Goal: Task Accomplishment & Management: Complete application form

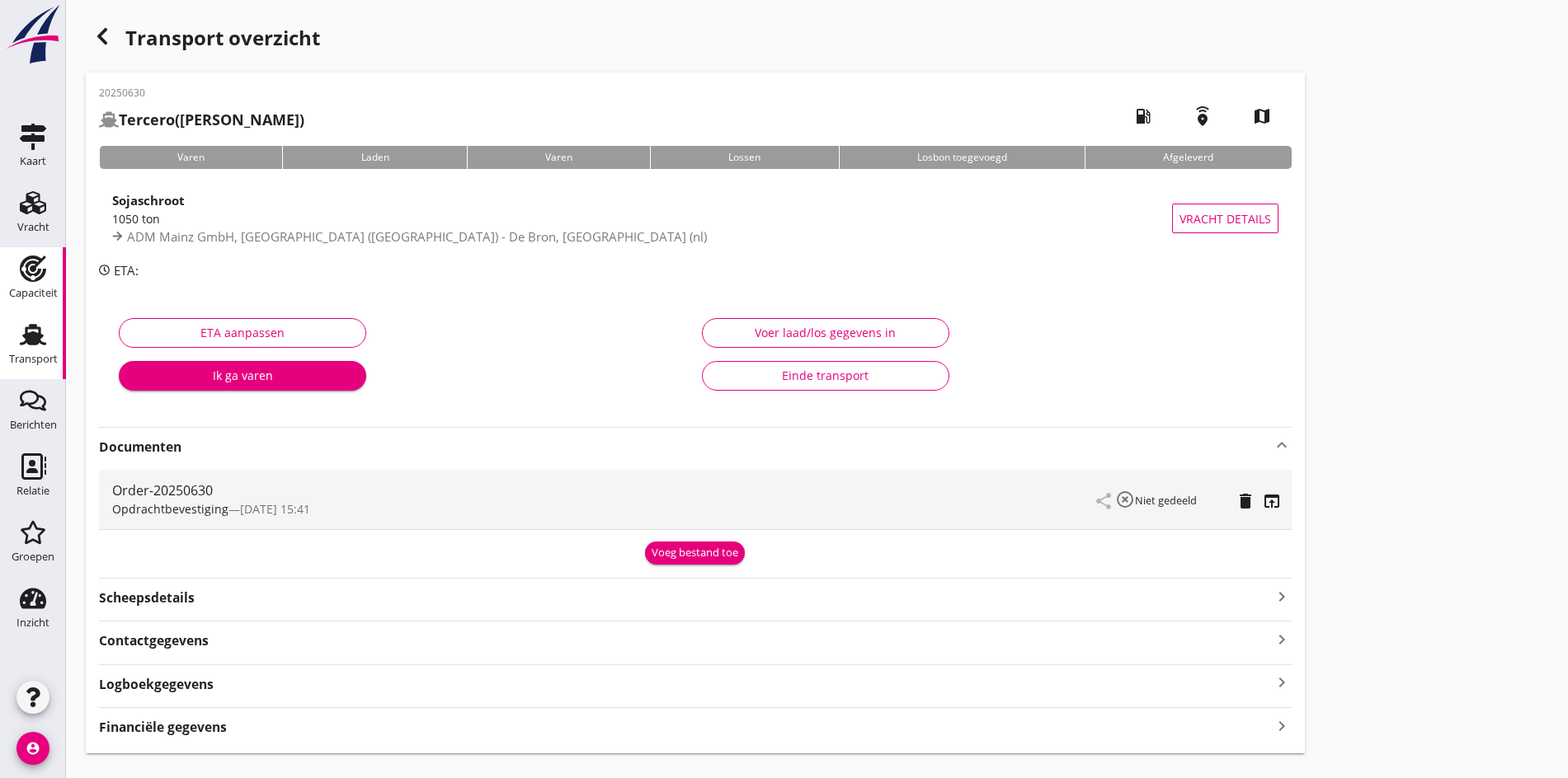
click at [25, 282] on div "Capaciteit" at bounding box center [33, 293] width 48 height 23
click at [52, 218] on link "Vracht Vracht" at bounding box center [33, 214] width 66 height 66
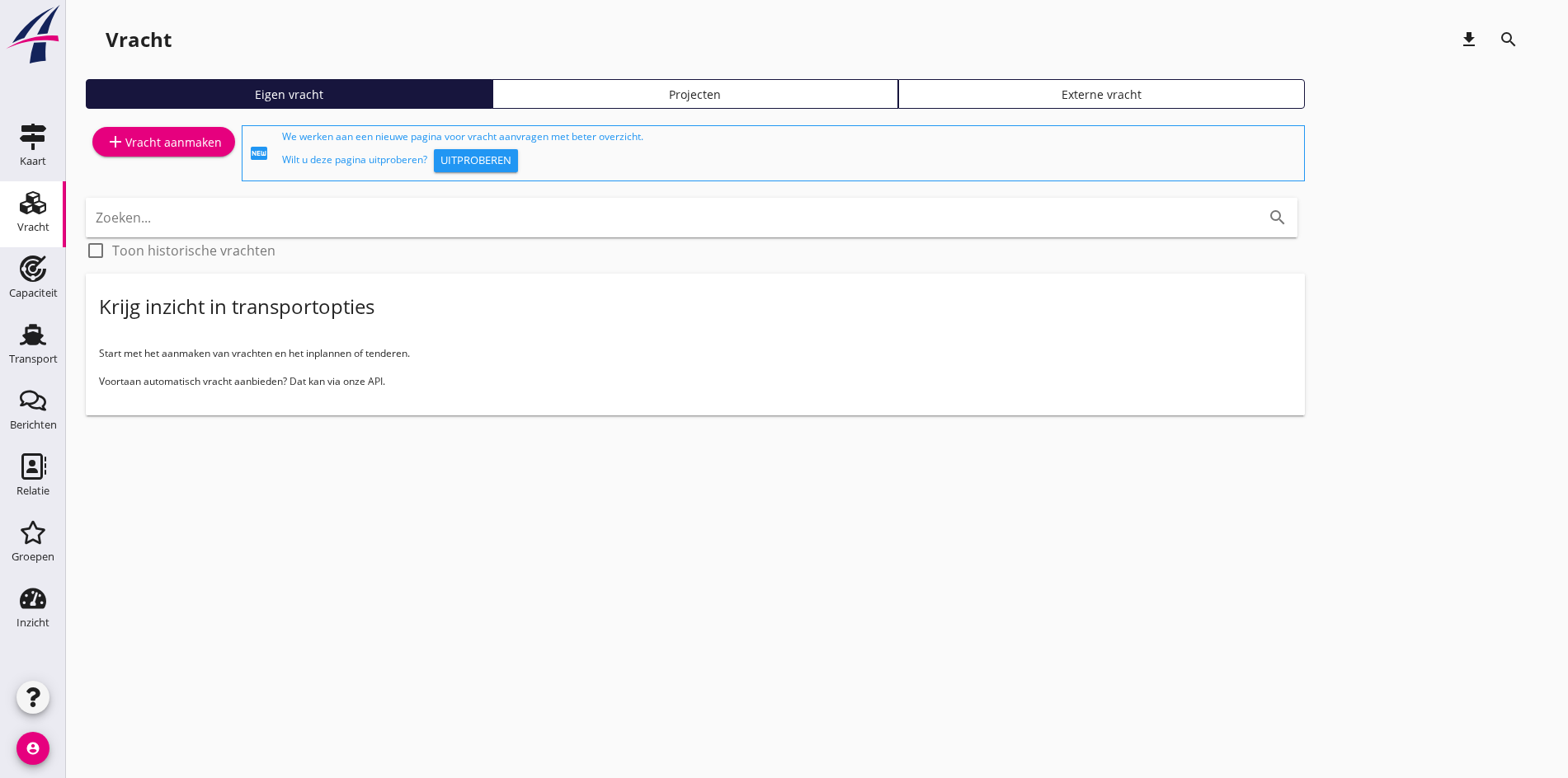
click at [167, 147] on div "add Vracht aanmaken" at bounding box center [163, 142] width 116 height 20
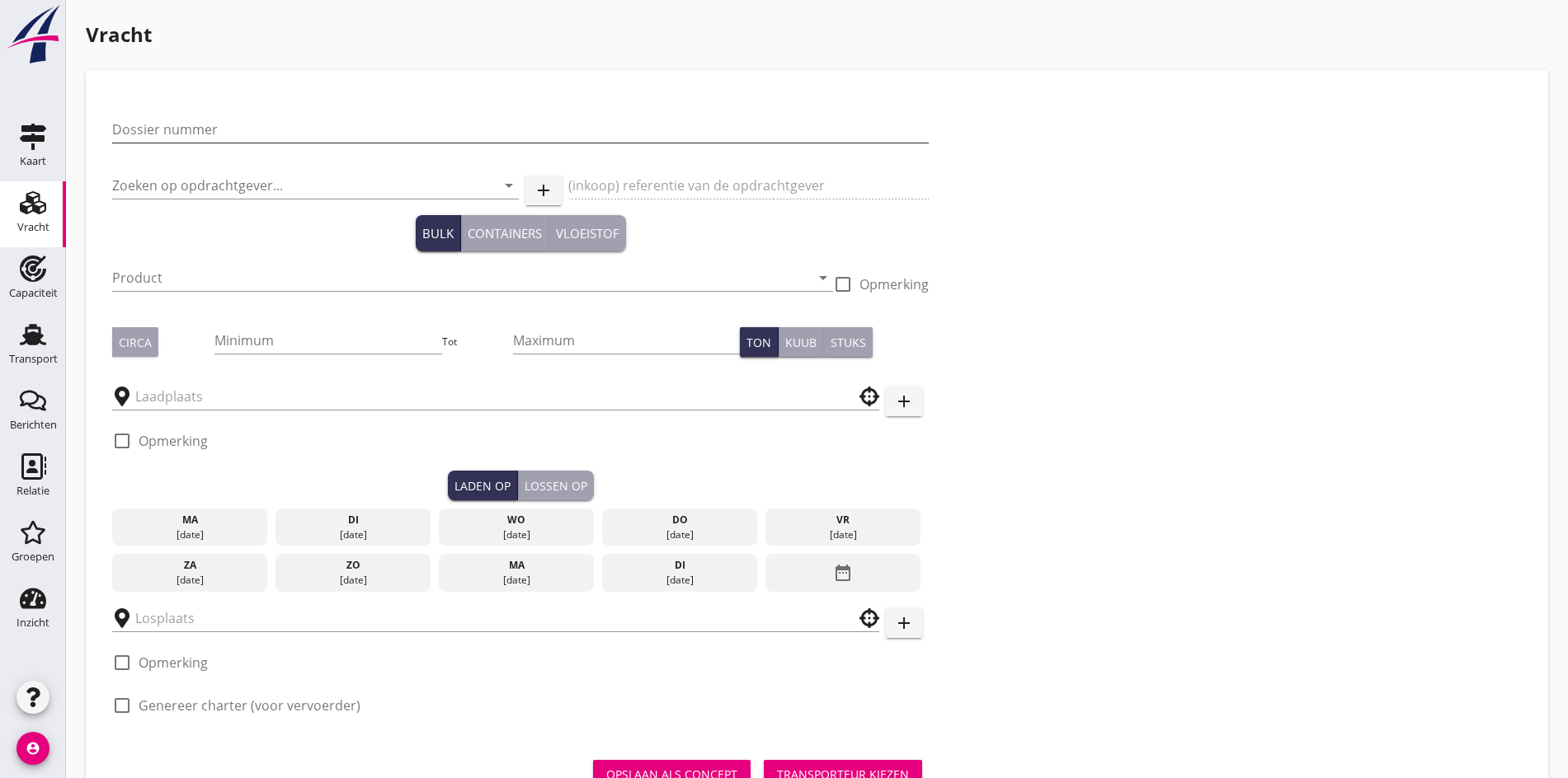
click at [177, 130] on input "Dossier nummer" at bounding box center [520, 128] width 817 height 26
click at [177, 114] on div "Dossier nummer" at bounding box center [520, 132] width 817 height 53
click at [174, 129] on input "Dossier nummer" at bounding box center [520, 128] width 817 height 26
type input "20250629"
click at [150, 193] on input "Zoeken op opdrachtgever..." at bounding box center [292, 185] width 360 height 26
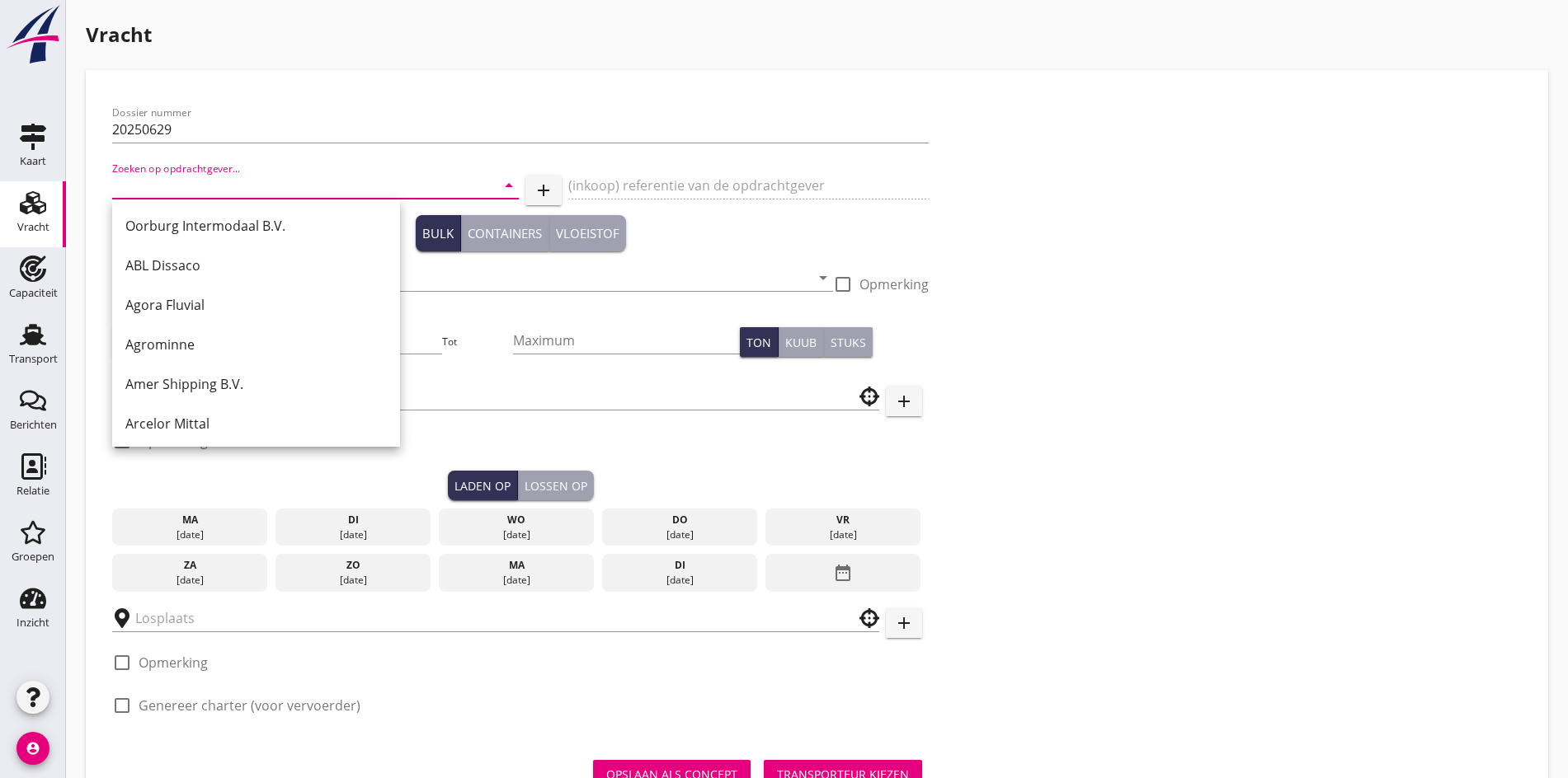
click at [207, 184] on input "Zoeken op opdrachtgever..." at bounding box center [292, 185] width 360 height 26
click at [138, 173] on input "Zoeken op opdrachtgever..." at bounding box center [292, 185] width 360 height 26
click at [141, 181] on input "Zoeken op opdrachtgever..." at bounding box center [292, 185] width 360 height 26
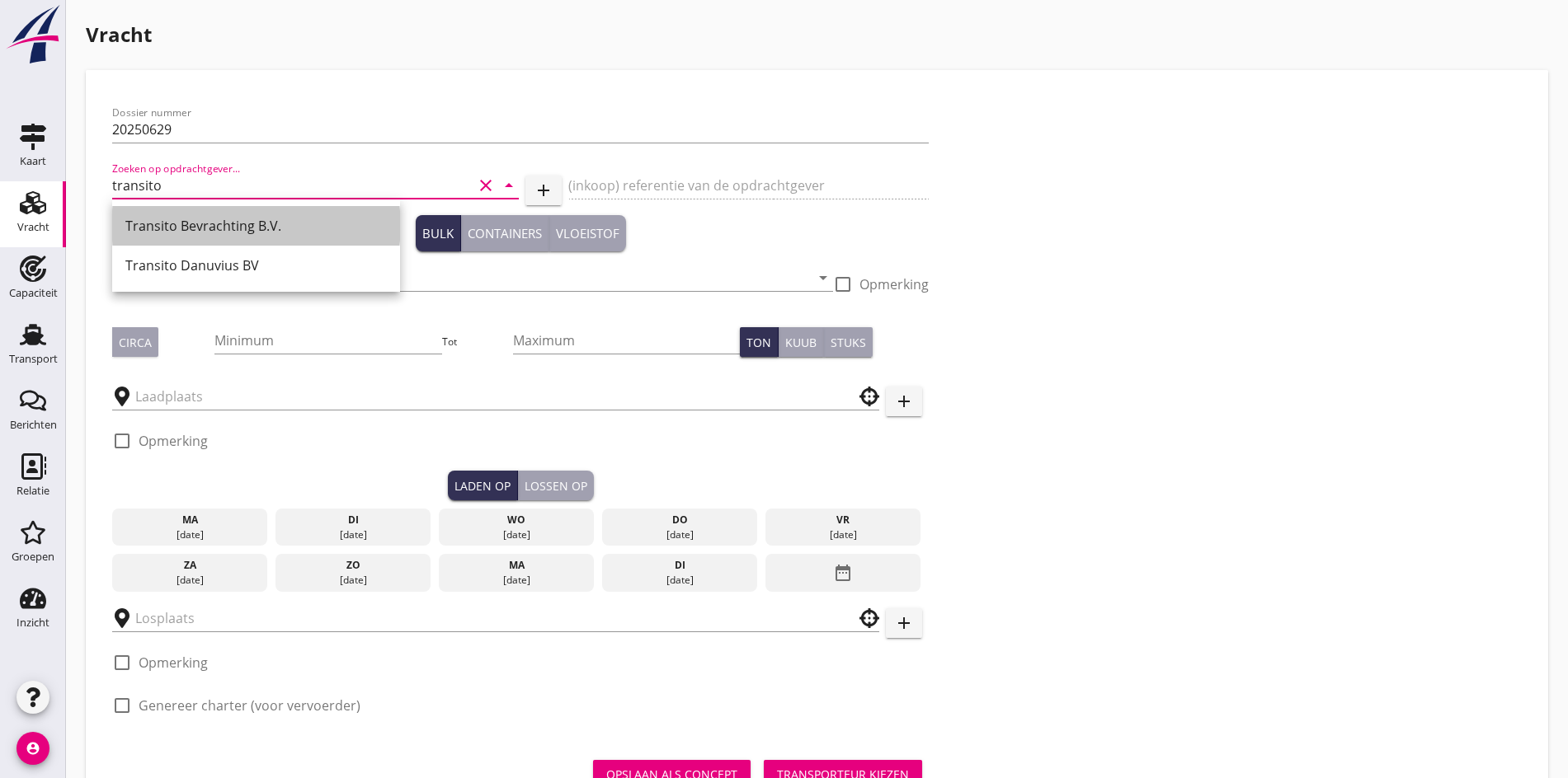
drag, startPoint x: 170, startPoint y: 231, endPoint x: 151, endPoint y: 314, distance: 85.1
click at [170, 232] on div "Transito Bevrachting B.V." at bounding box center [256, 226] width 262 height 20
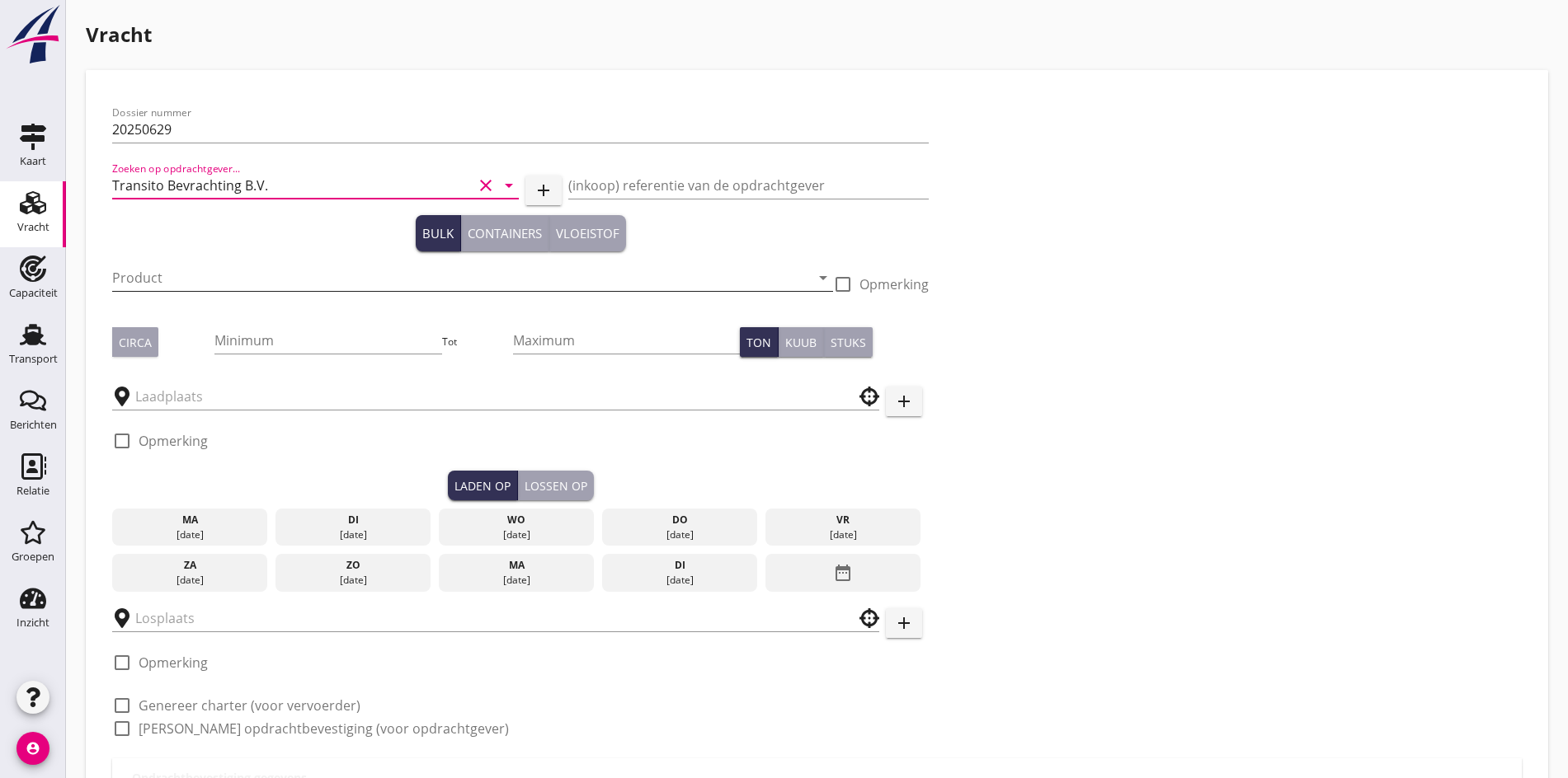
type input "Transito Bevrachting B.V."
click at [144, 288] on input "Product" at bounding box center [461, 277] width 698 height 26
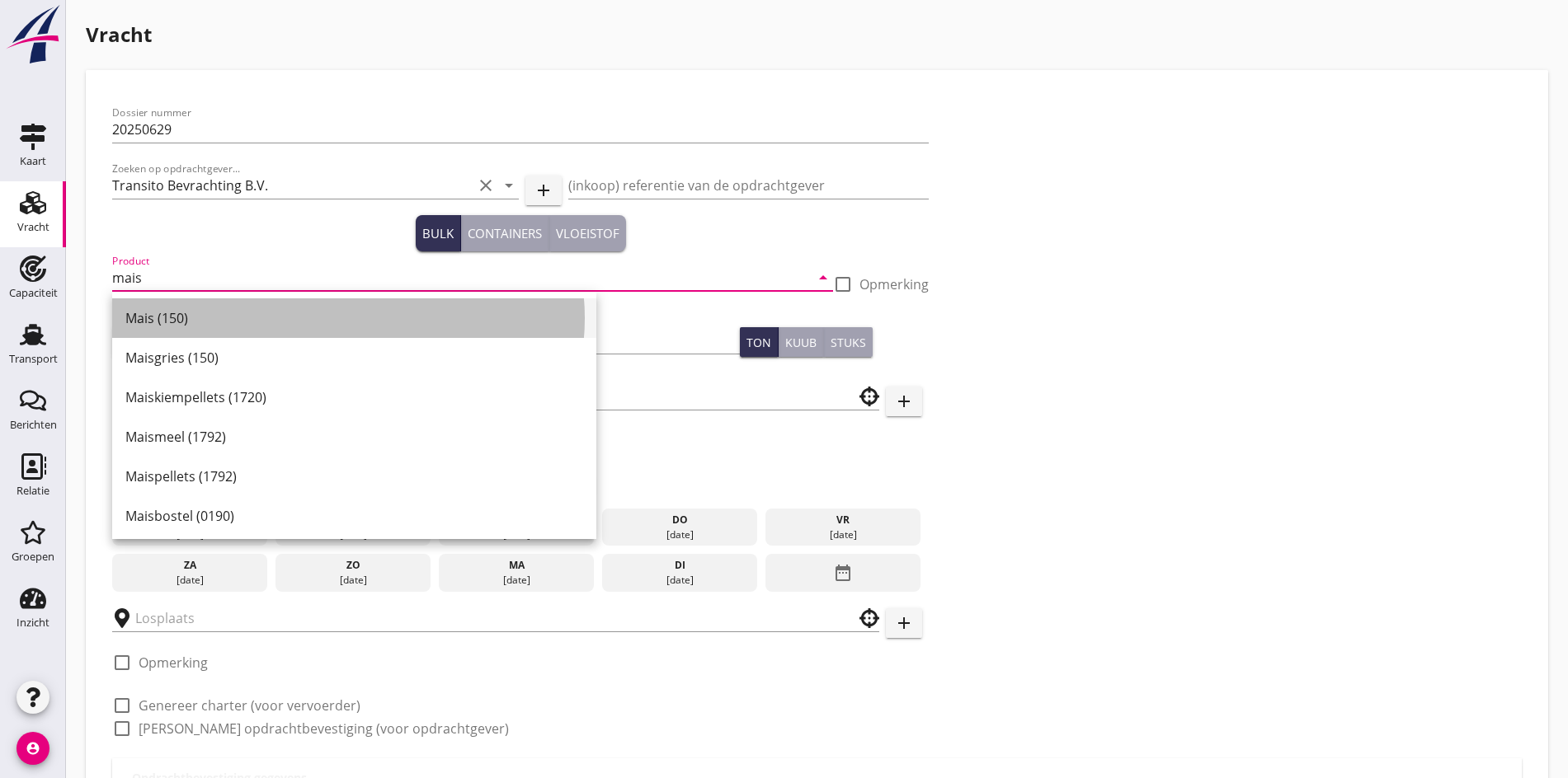
click at [165, 326] on div "Mais (150)" at bounding box center [354, 319] width 458 height 20
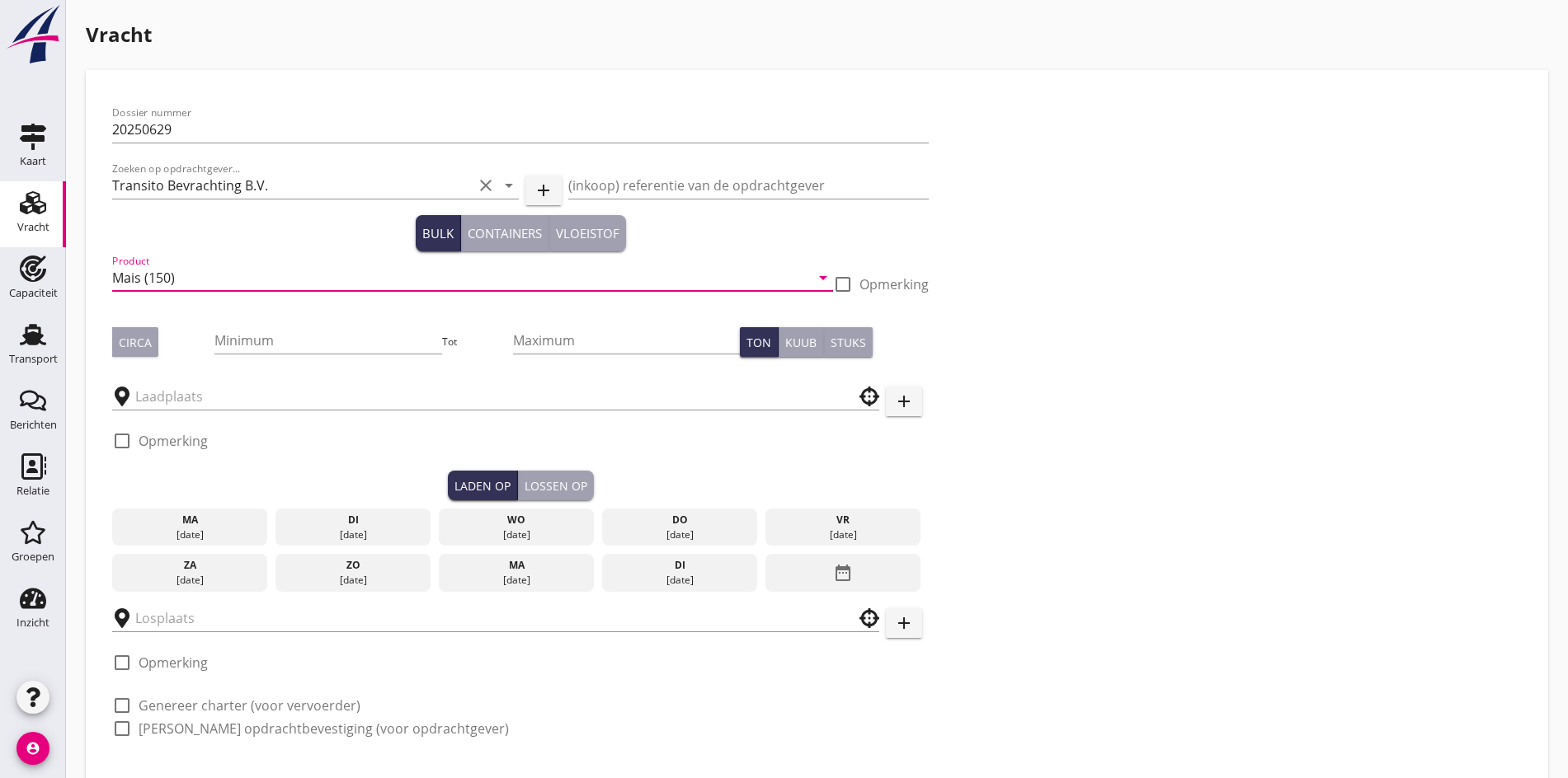
type input "Mais (150)"
click at [134, 343] on div "Circa" at bounding box center [135, 343] width 33 height 17
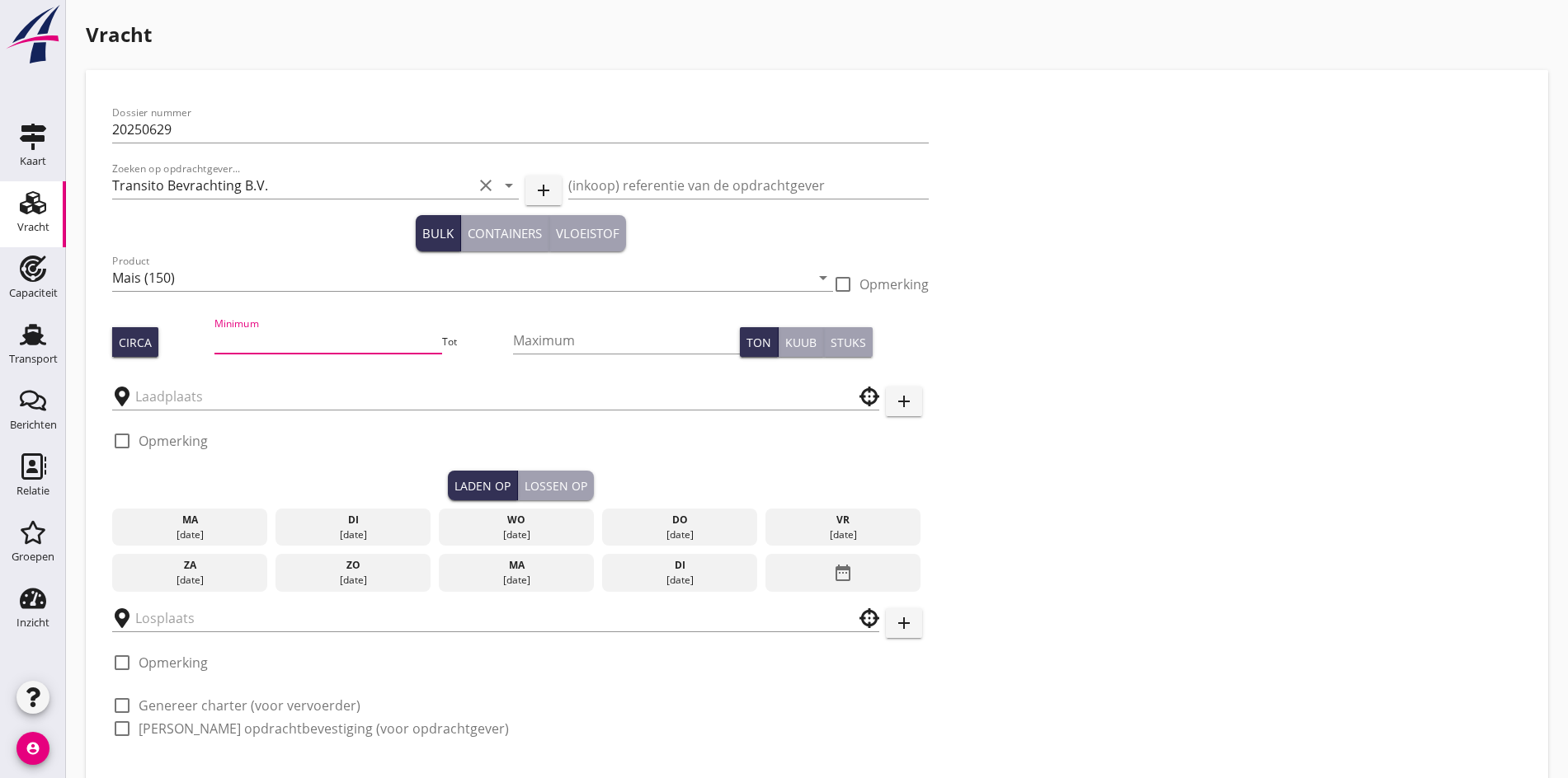
click at [245, 345] on input "Minimum" at bounding box center [328, 340] width 228 height 26
type input "950"
click at [218, 408] on div at bounding box center [495, 396] width 767 height 51
click at [207, 394] on input "text" at bounding box center [484, 396] width 698 height 26
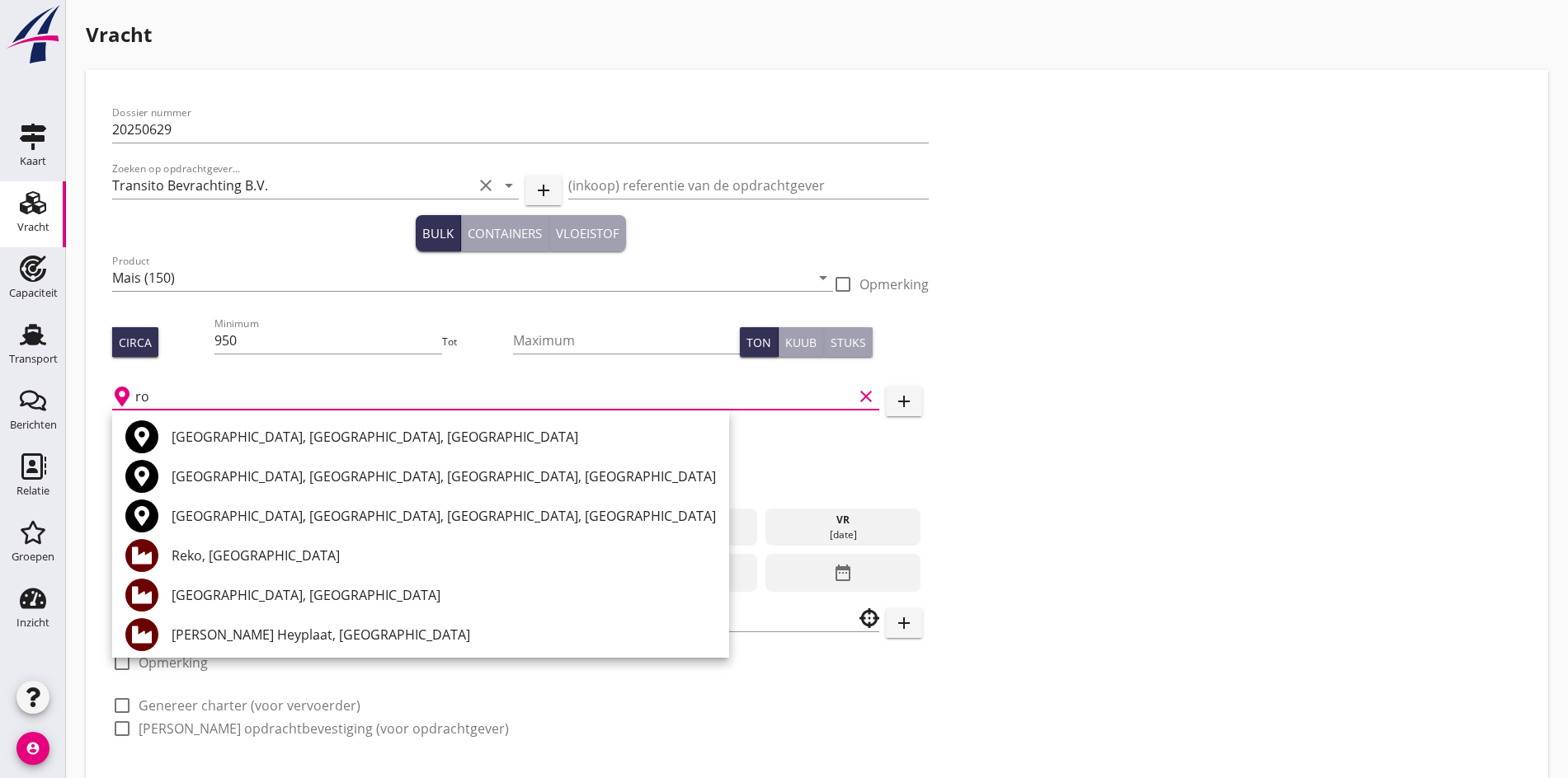
type input "r"
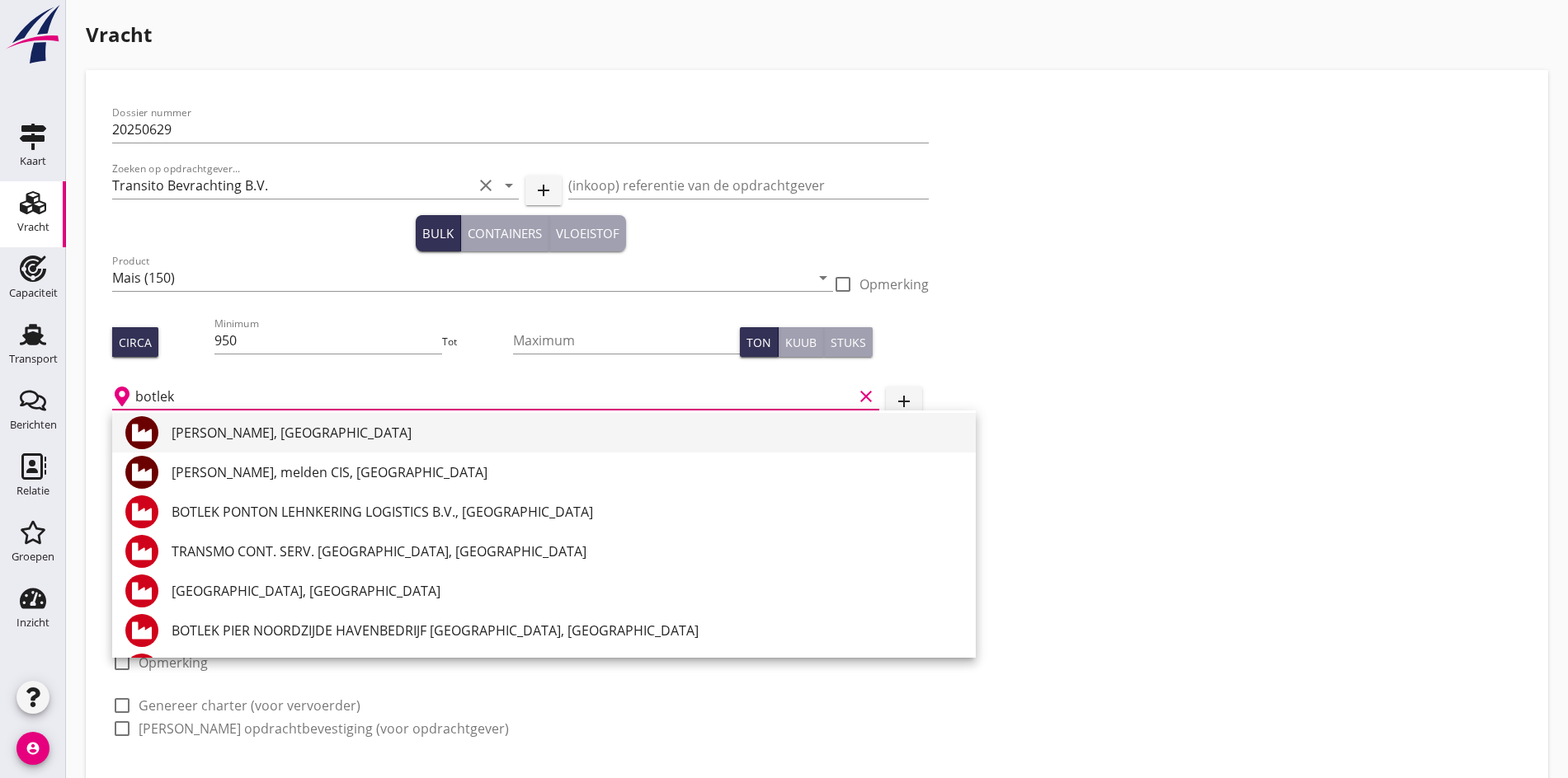
scroll to position [165, 0]
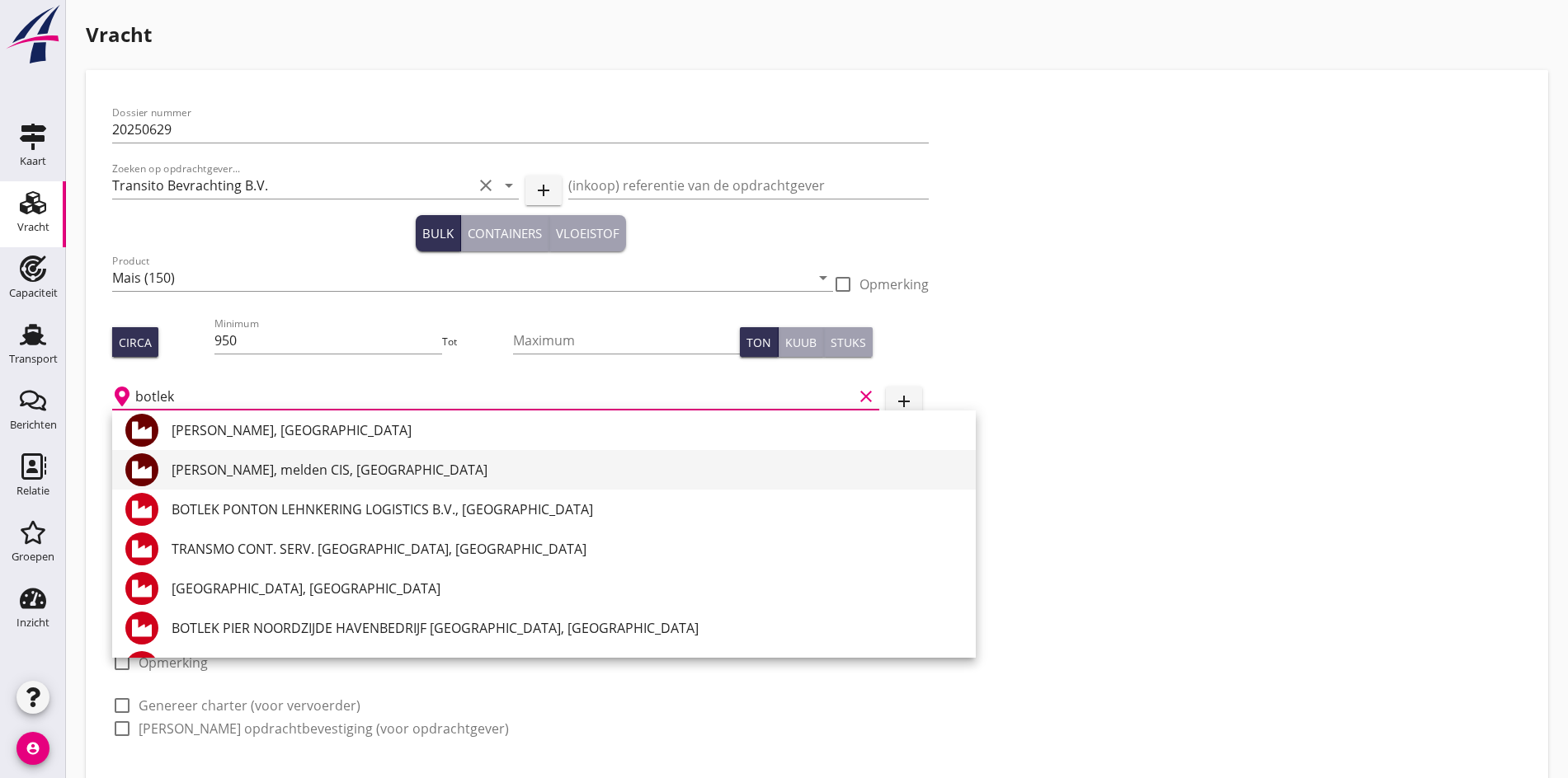
click at [321, 475] on div "[PERSON_NAME], melden CIS, [GEOGRAPHIC_DATA]" at bounding box center [567, 470] width 791 height 20
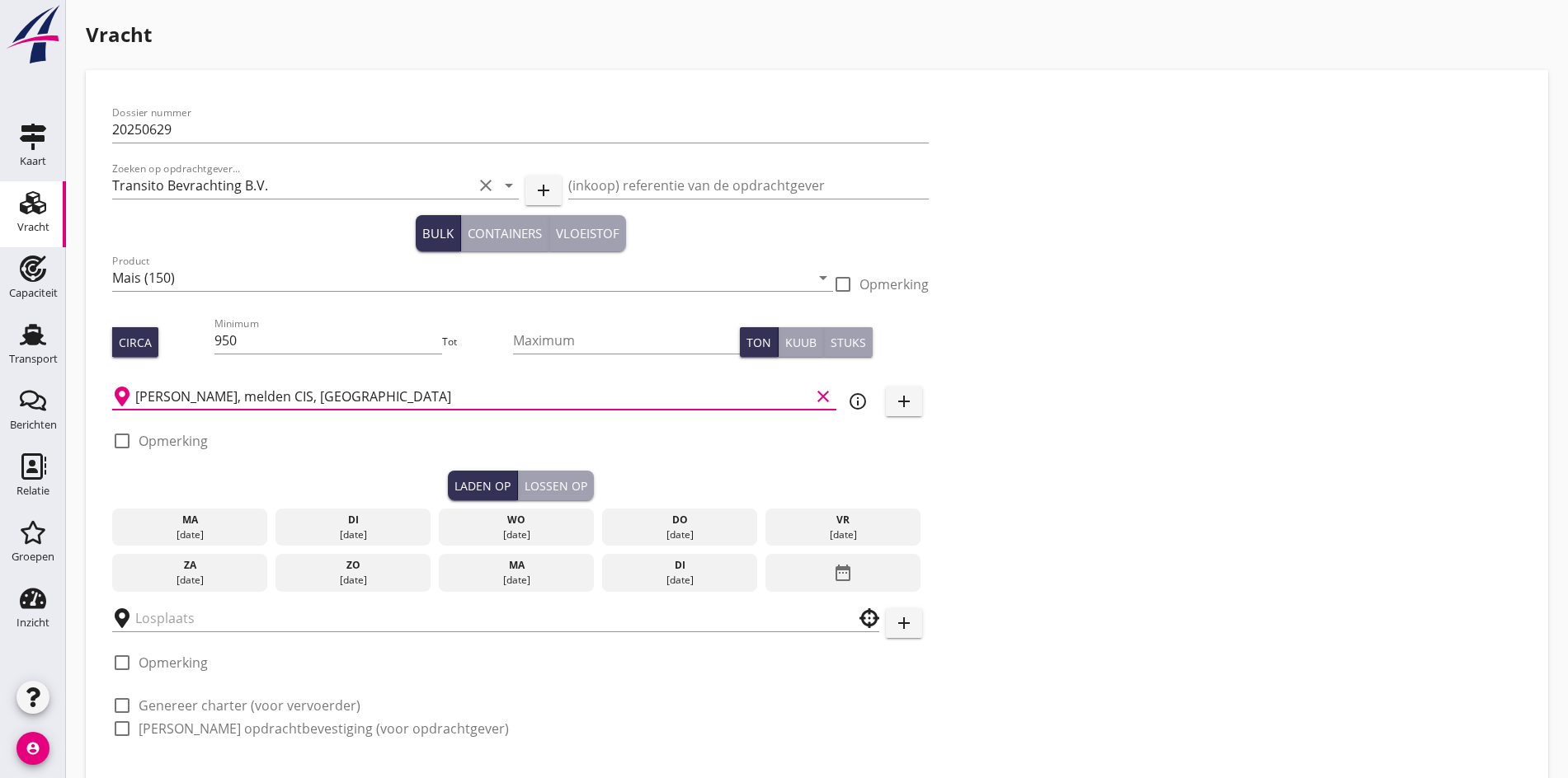
type input "[PERSON_NAME], melden CIS, [GEOGRAPHIC_DATA]"
click at [177, 528] on div "[DATE]" at bounding box center [189, 535] width 148 height 14
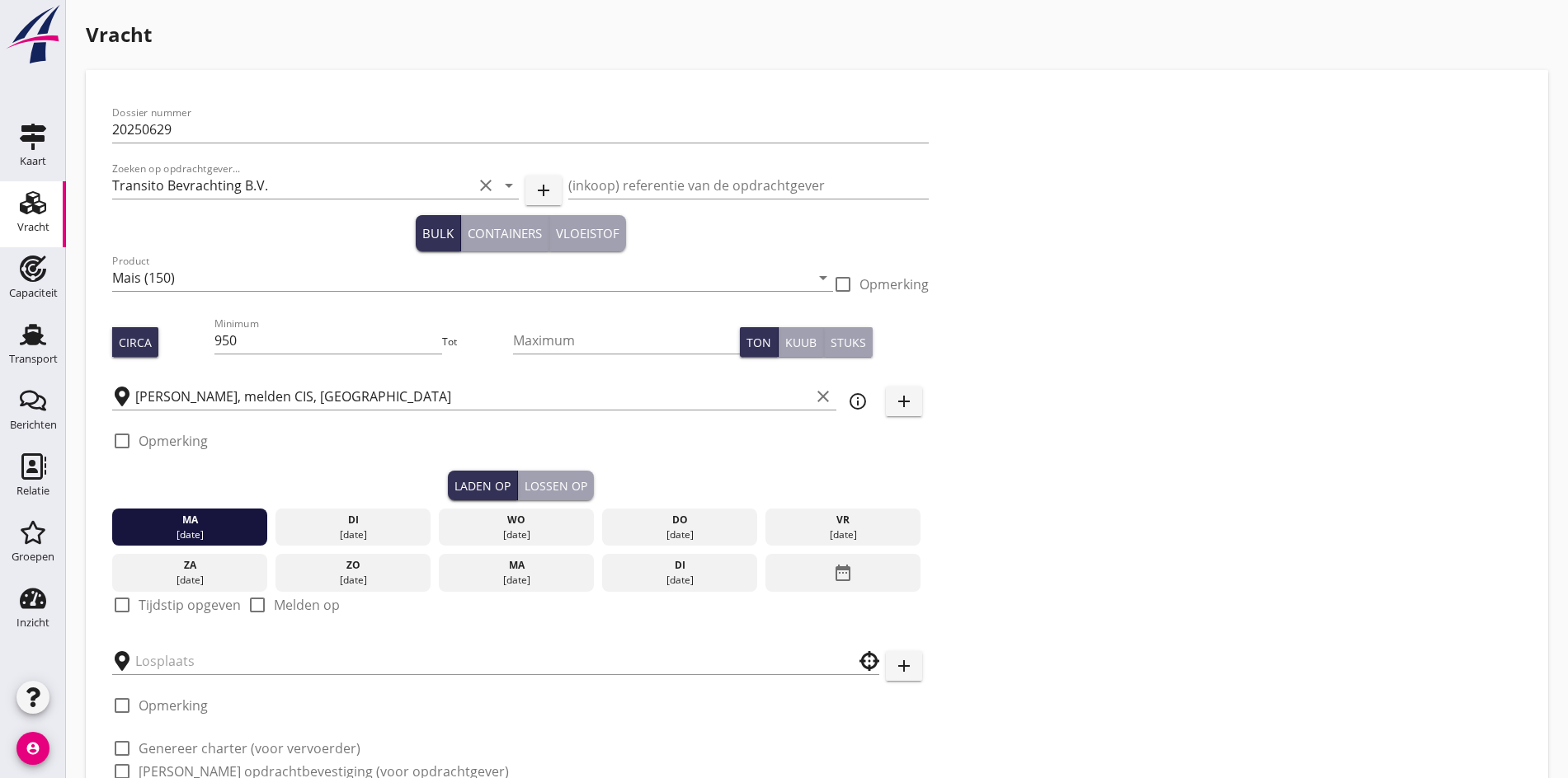
drag, startPoint x: 114, startPoint y: 614, endPoint x: 120, endPoint y: 592, distance: 22.8
click at [115, 614] on div "check_box_outline_blank Tijdstip opgeven" at bounding box center [176, 615] width 128 height 40
click at [121, 592] on div at bounding box center [122, 605] width 28 height 28
checkbox input "true"
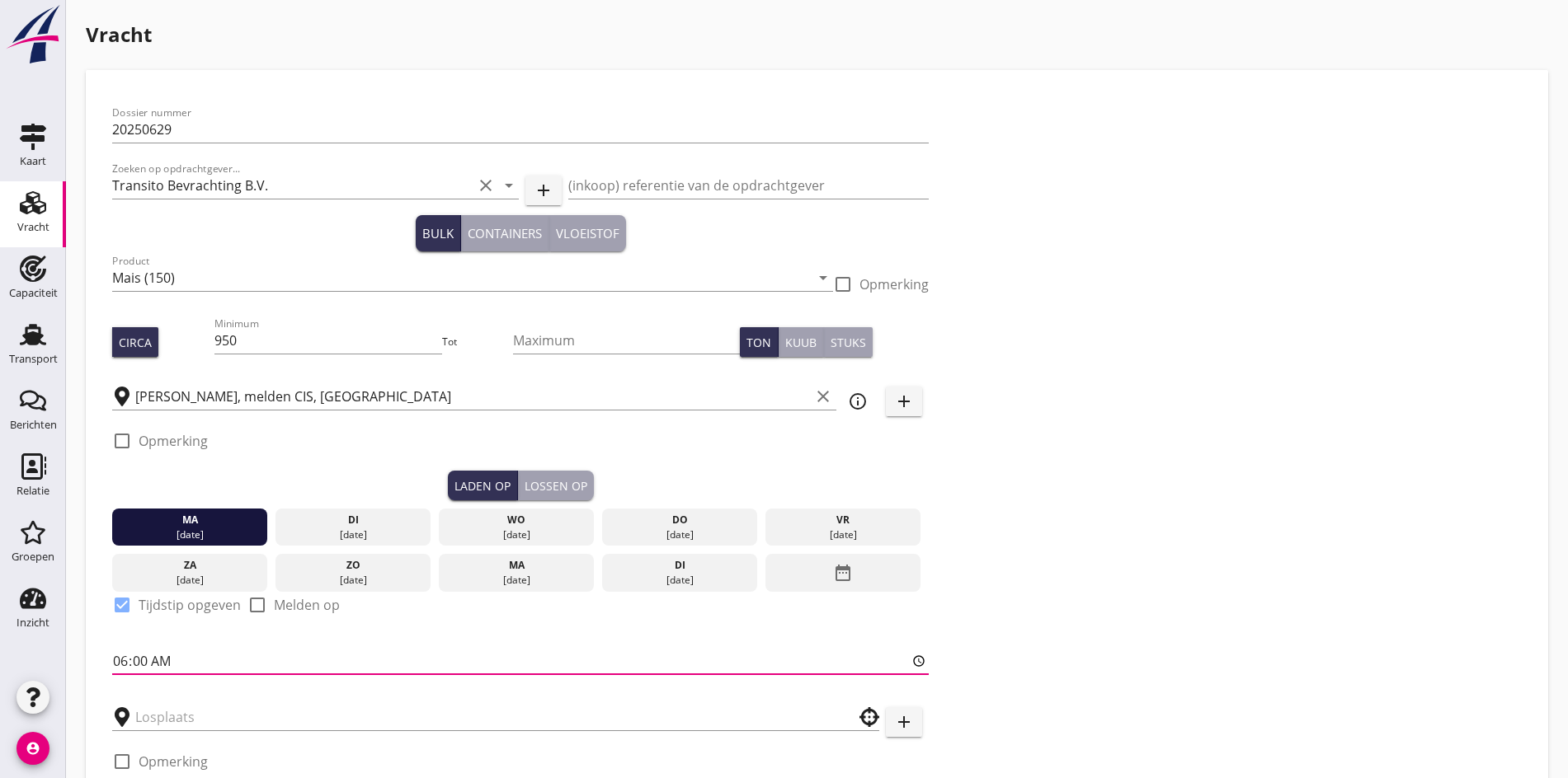
click at [123, 659] on input "06:00" at bounding box center [520, 660] width 817 height 26
type input "22:00"
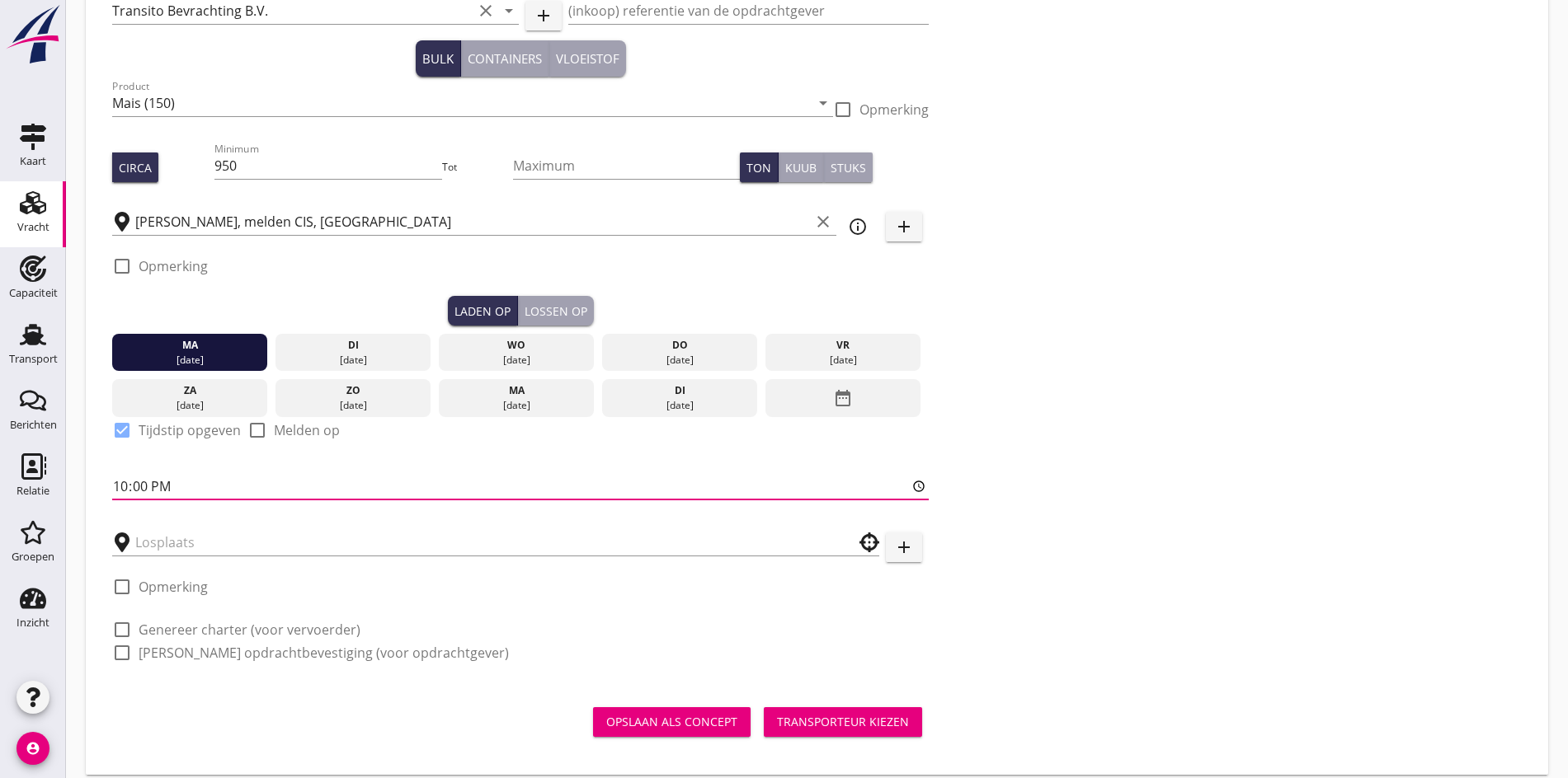
scroll to position [186, 0]
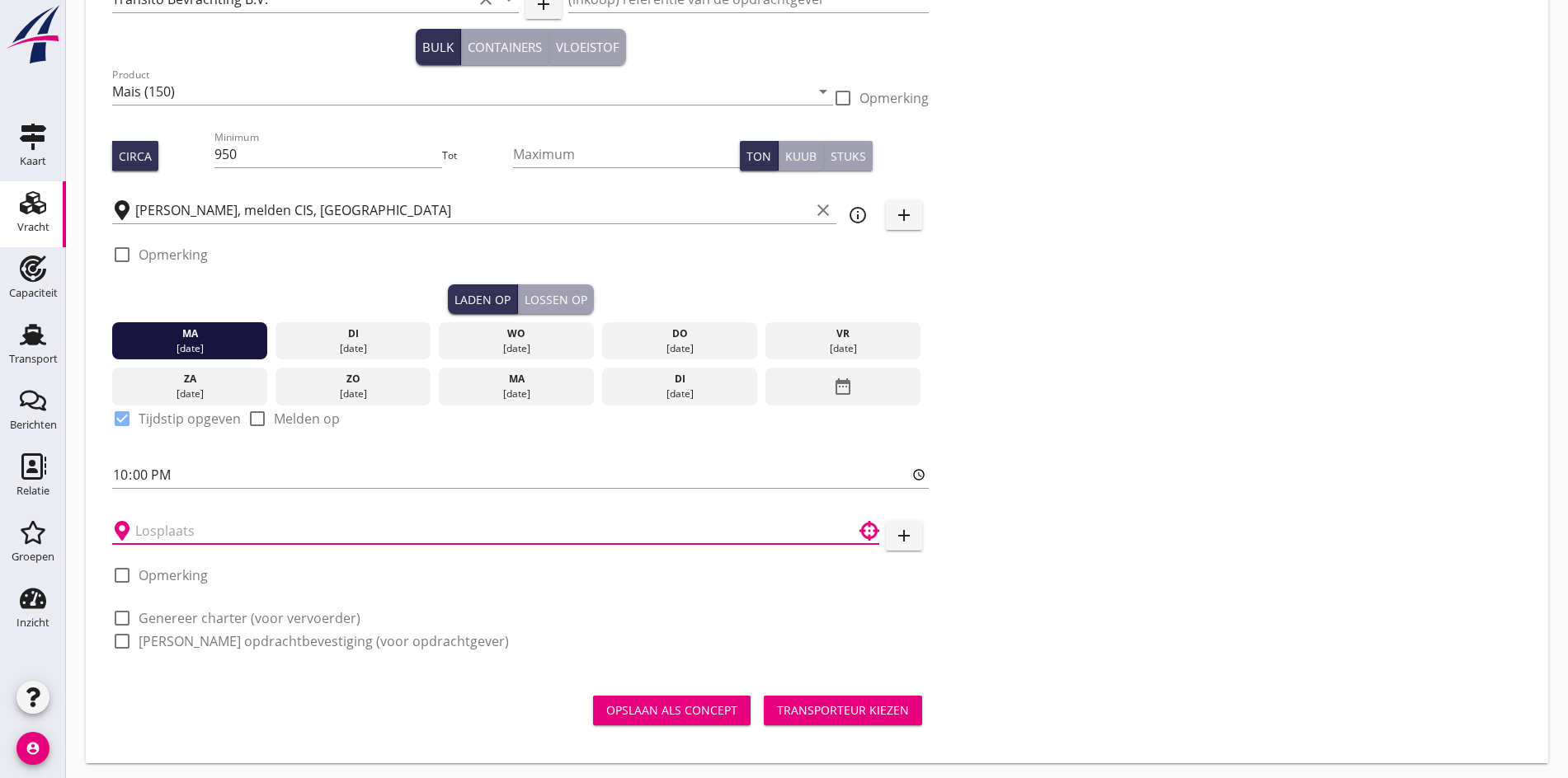
click at [175, 523] on input "text" at bounding box center [484, 530] width 698 height 26
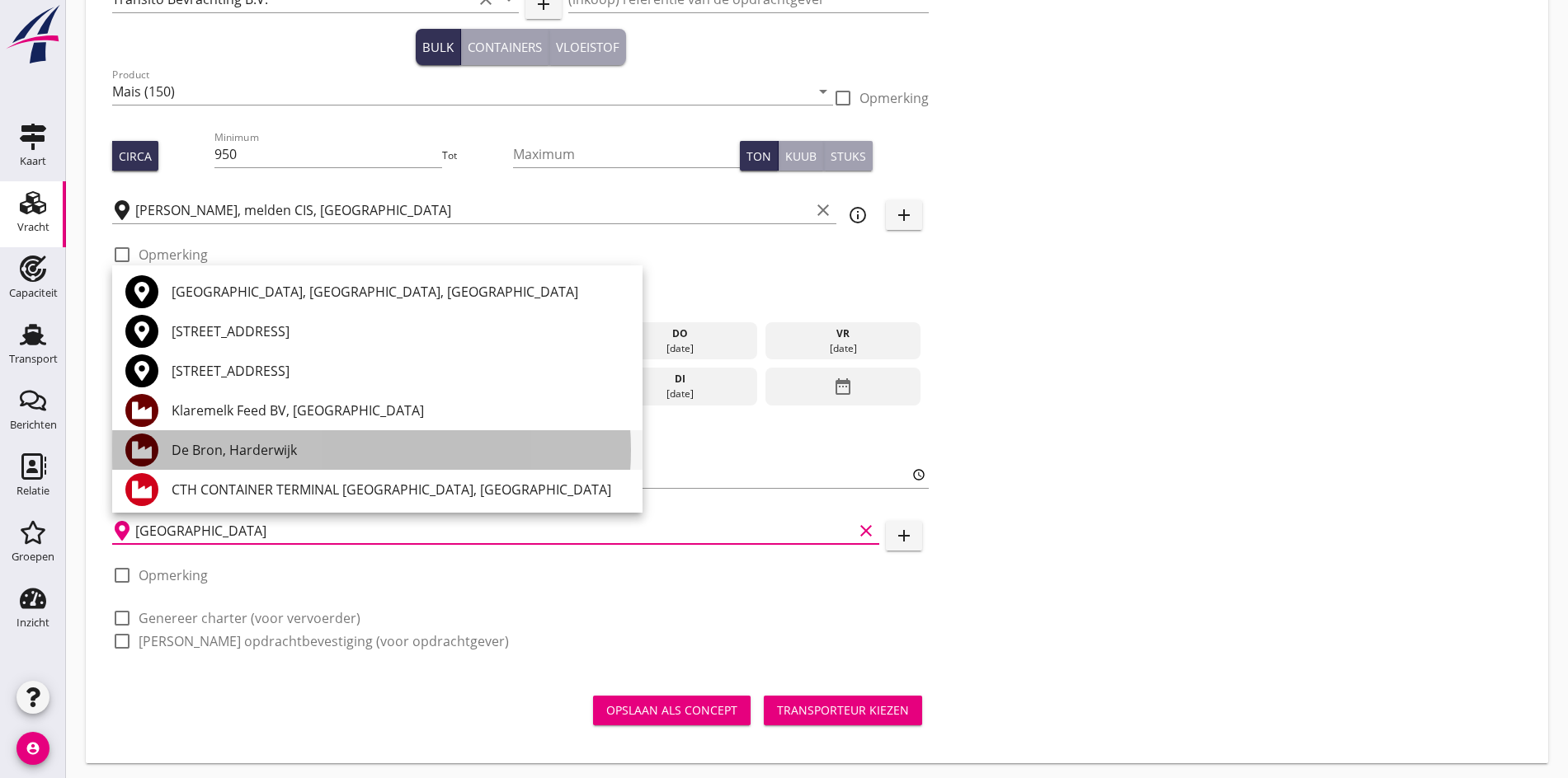
click at [295, 451] on div "De Bron, Harderwijk" at bounding box center [401, 450] width 458 height 20
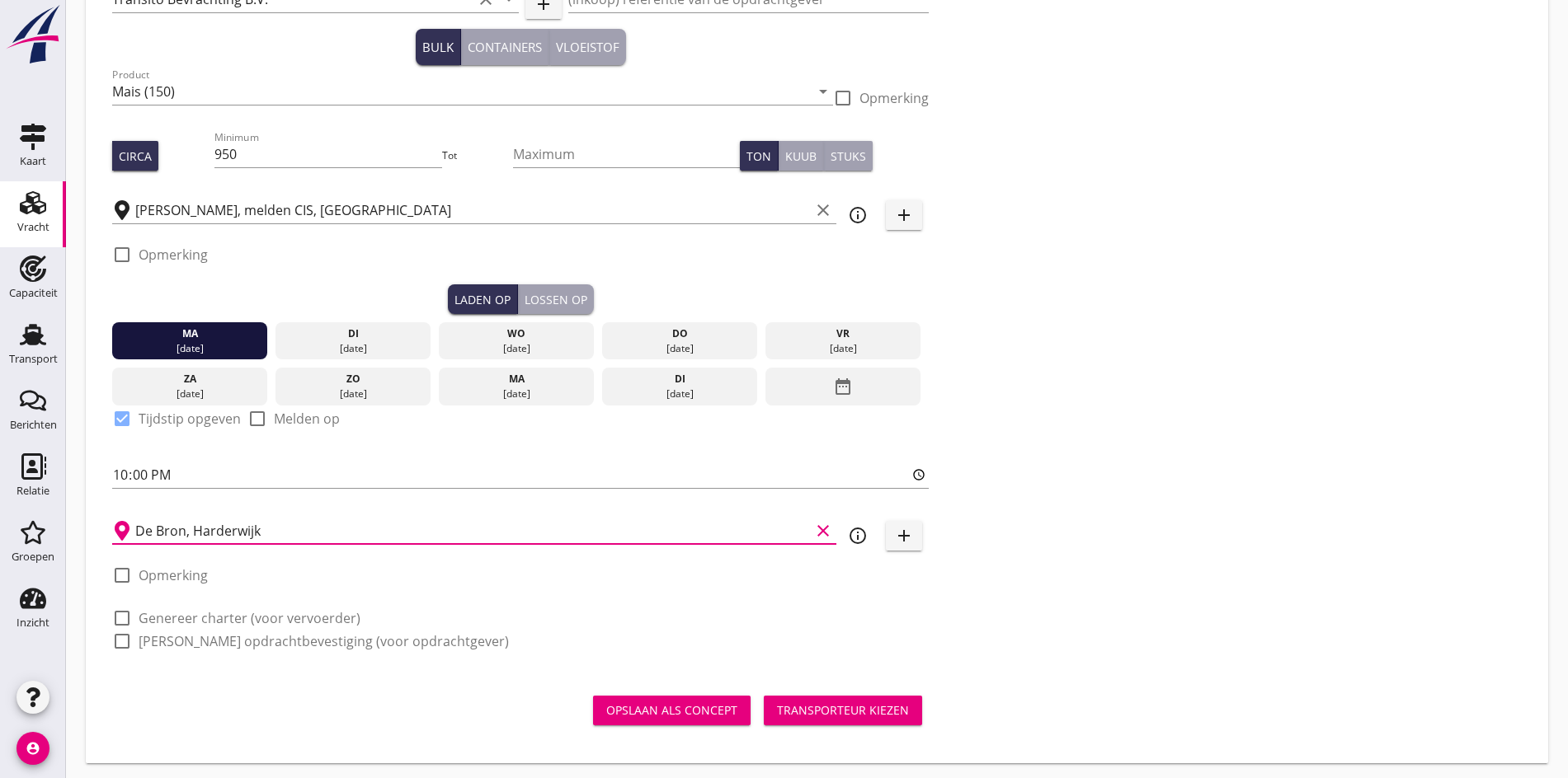
type input "De Bron, Harderwijk"
click at [126, 609] on div at bounding box center [122, 618] width 28 height 28
checkbox input "true"
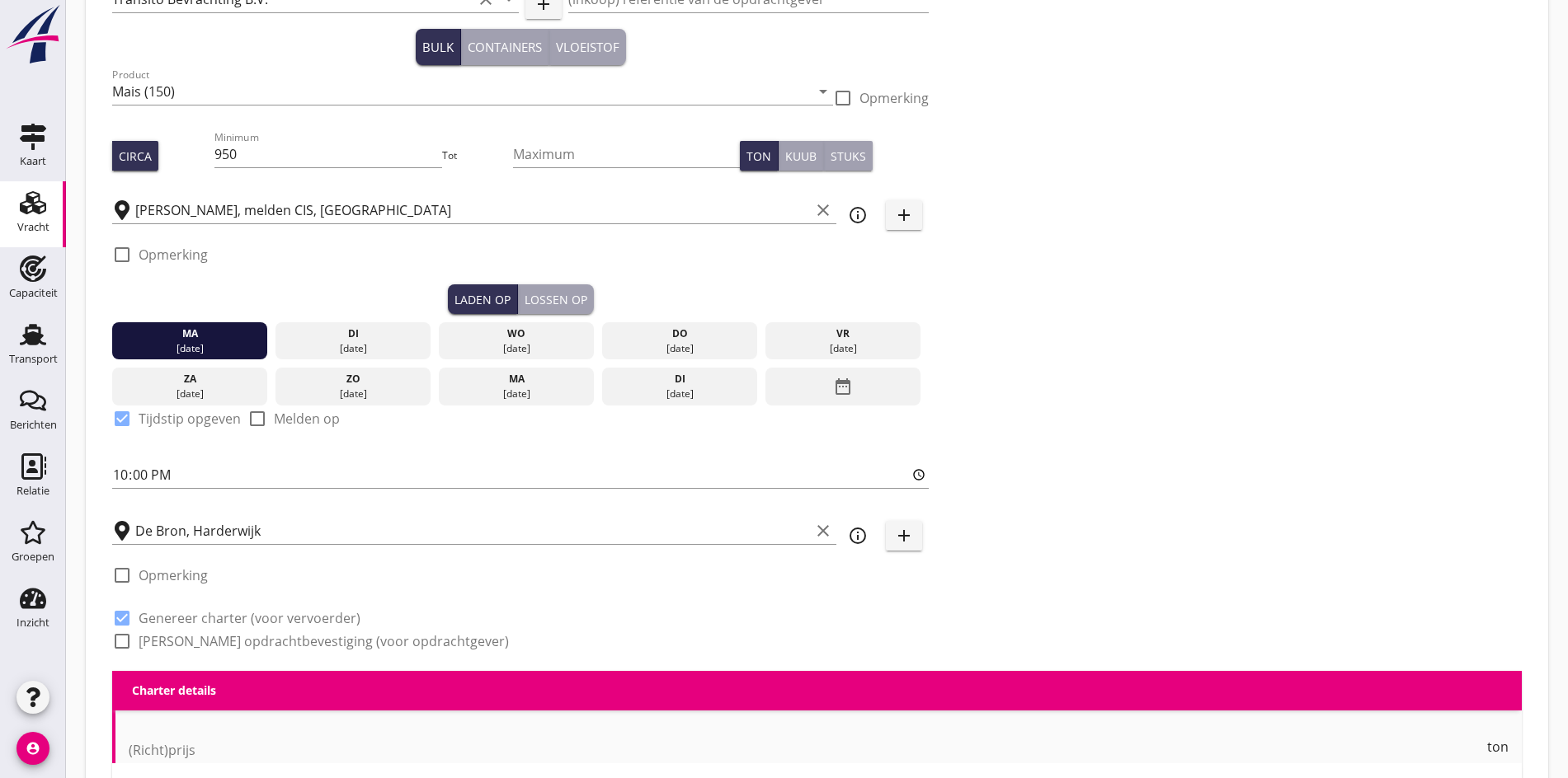
scroll to position [310, 0]
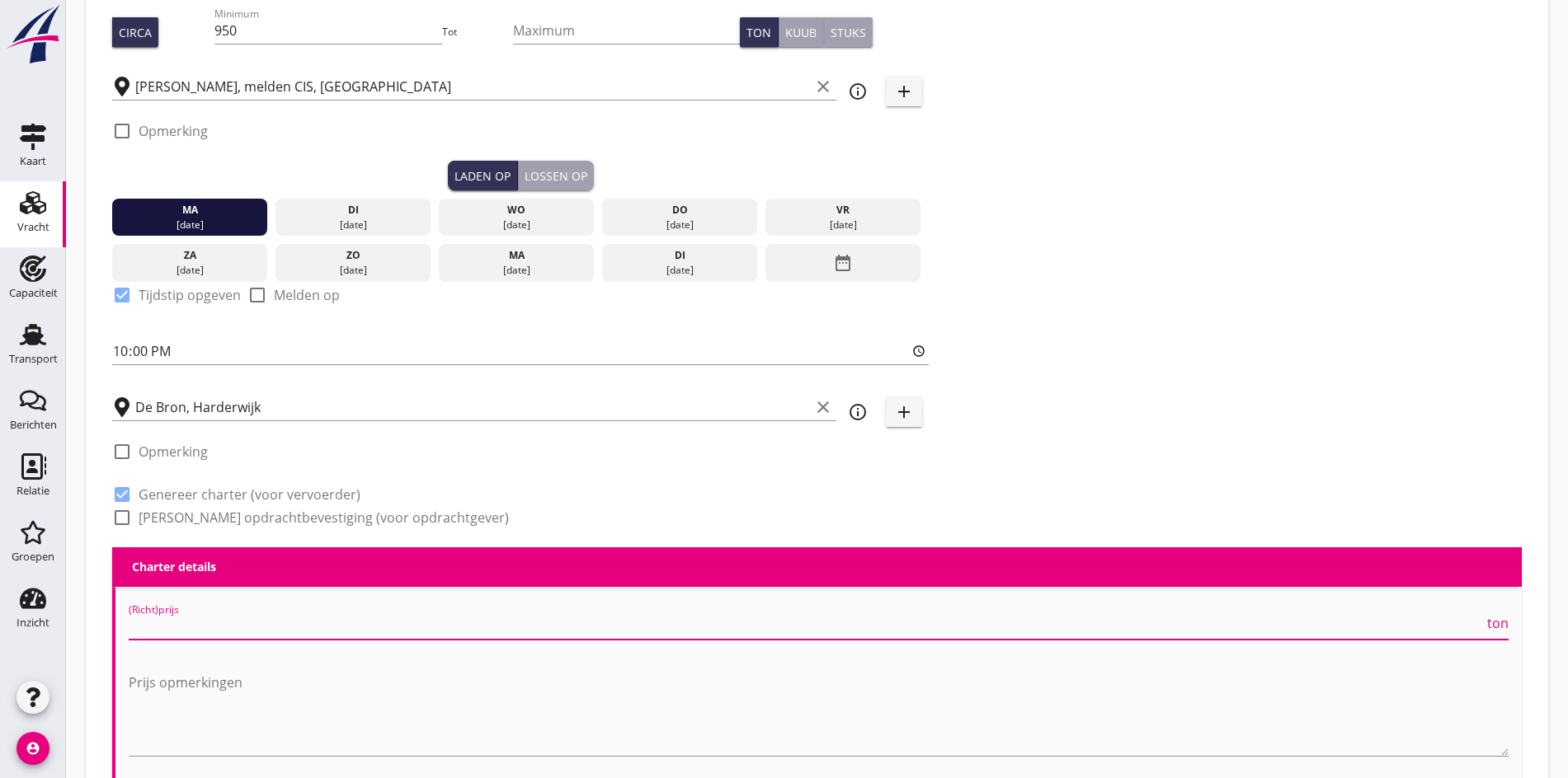
click at [152, 618] on input "(Richt)prijs" at bounding box center [806, 626] width 1356 height 26
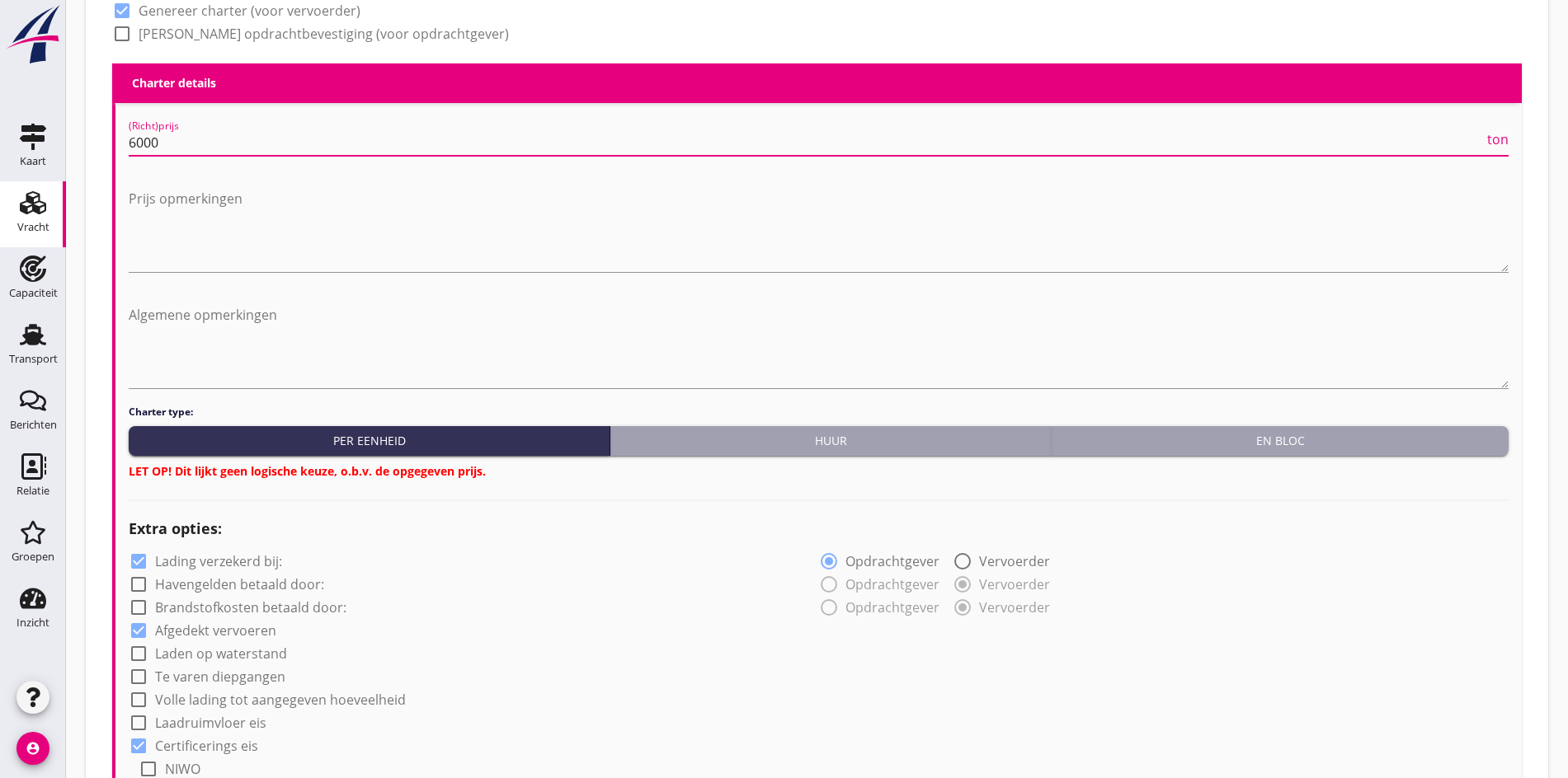
scroll to position [805, 0]
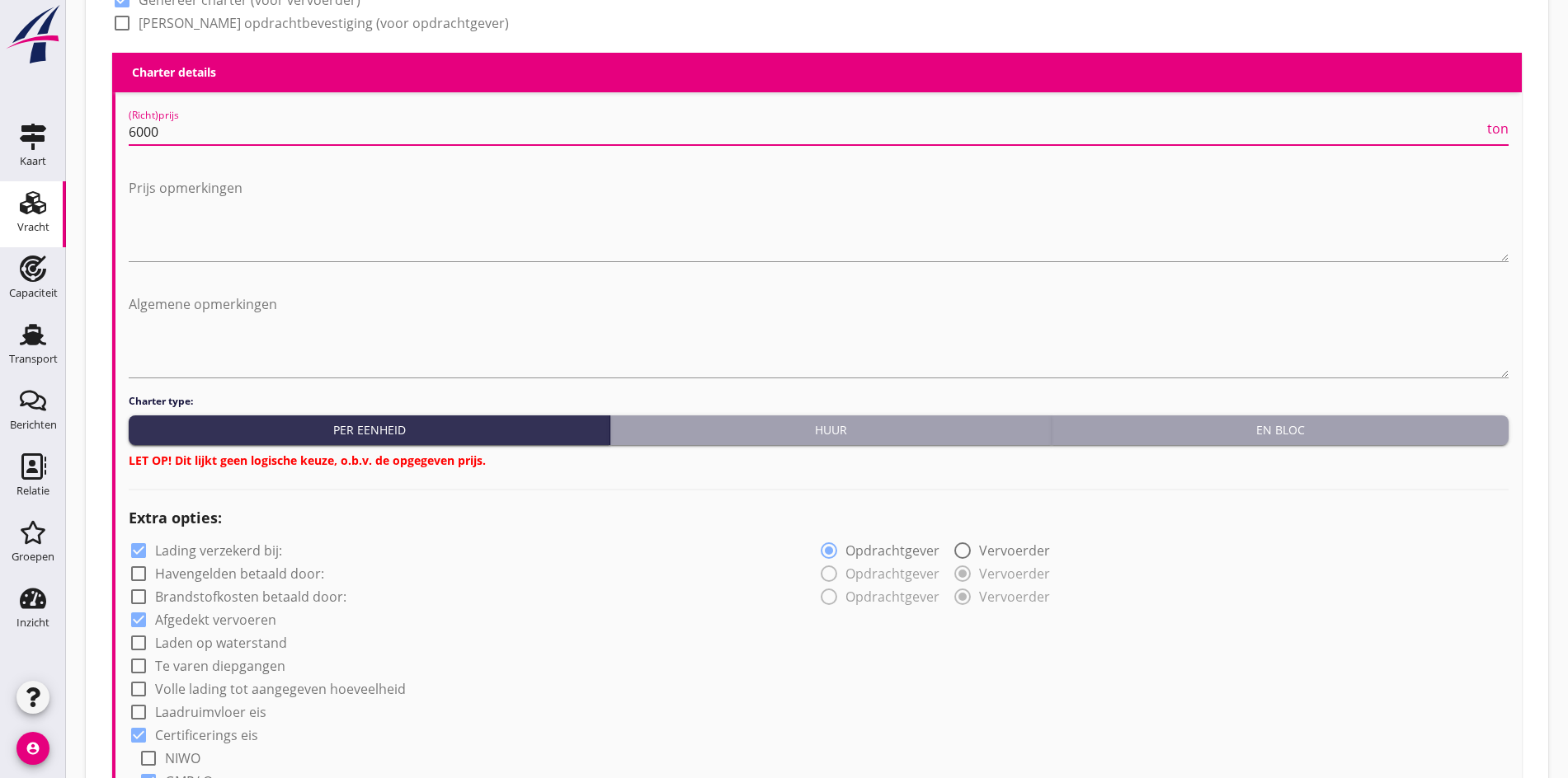
type input "6000"
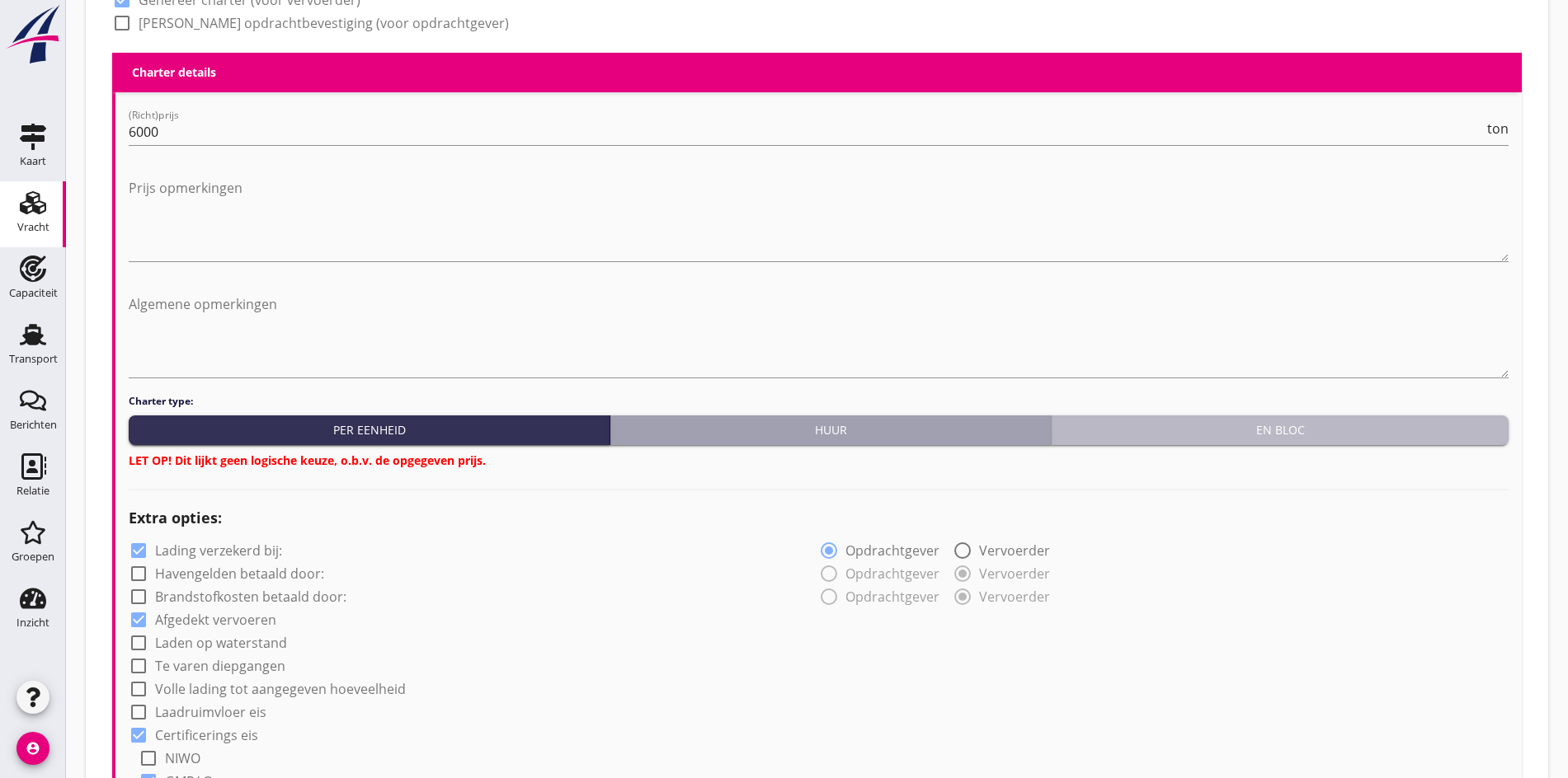
click at [1140, 416] on button "En bloc" at bounding box center [1279, 431] width 457 height 30
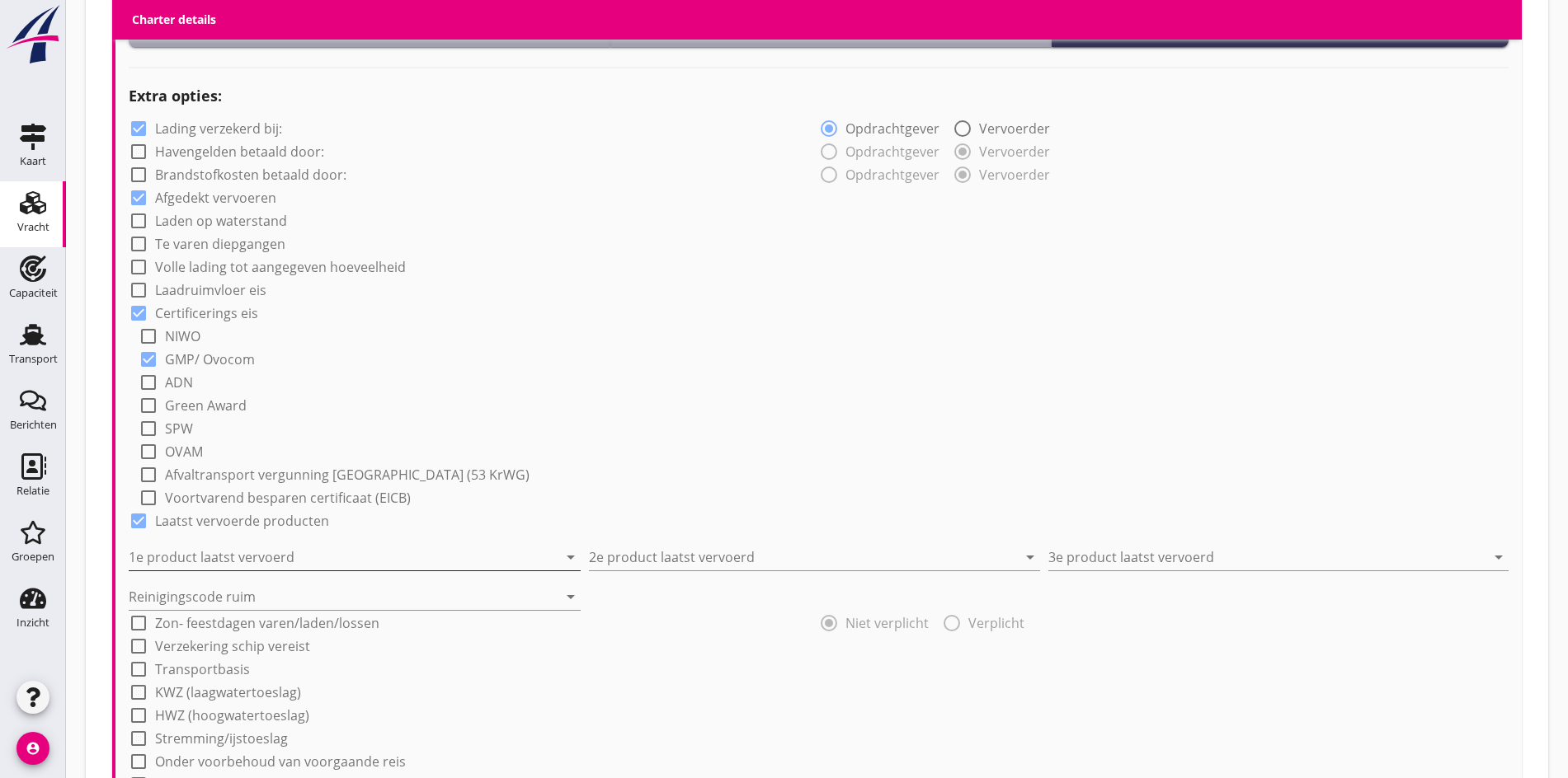
scroll to position [1217, 0]
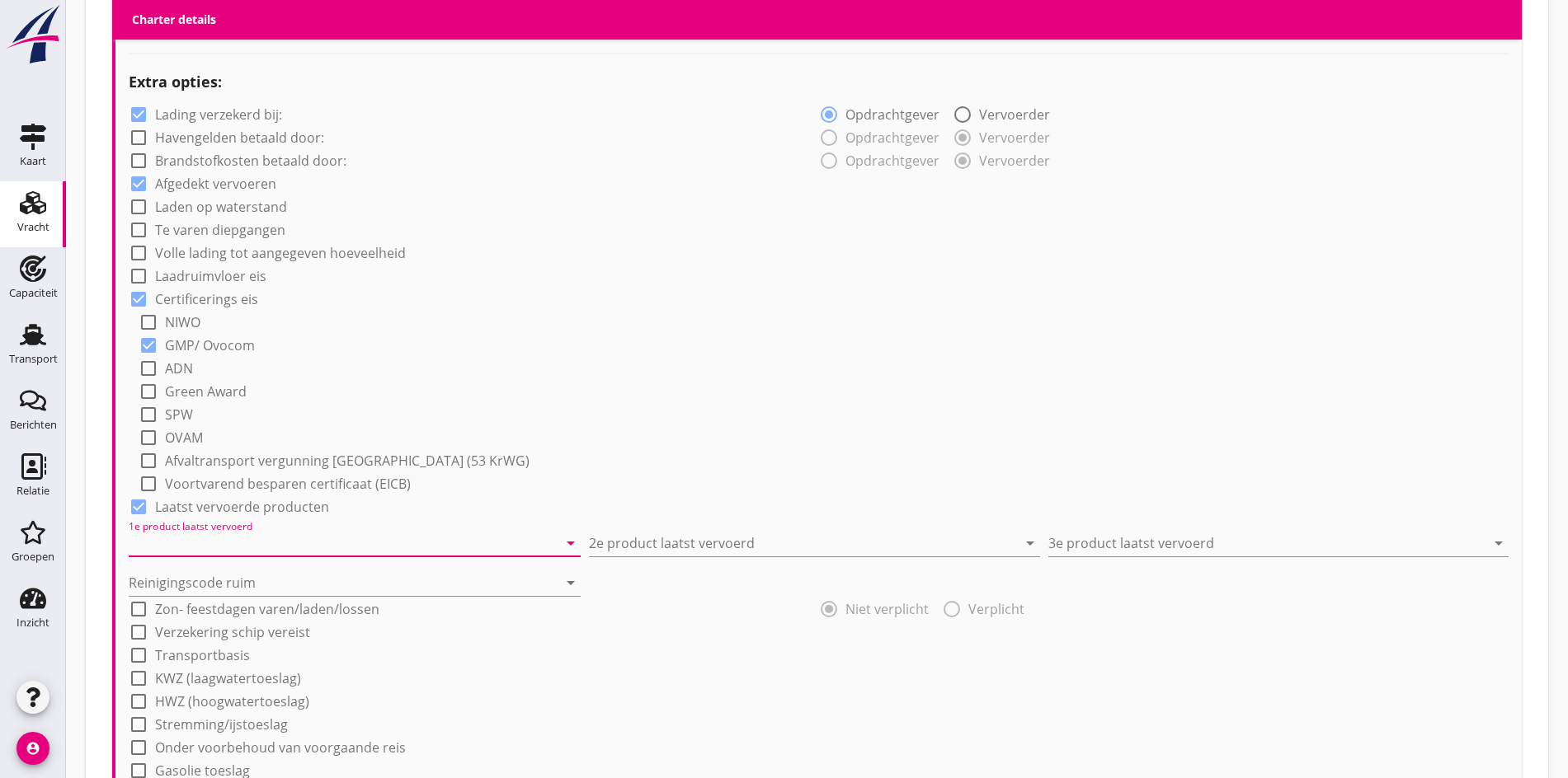
click at [233, 546] on input "1e product laatst vervoerd" at bounding box center [343, 542] width 429 height 26
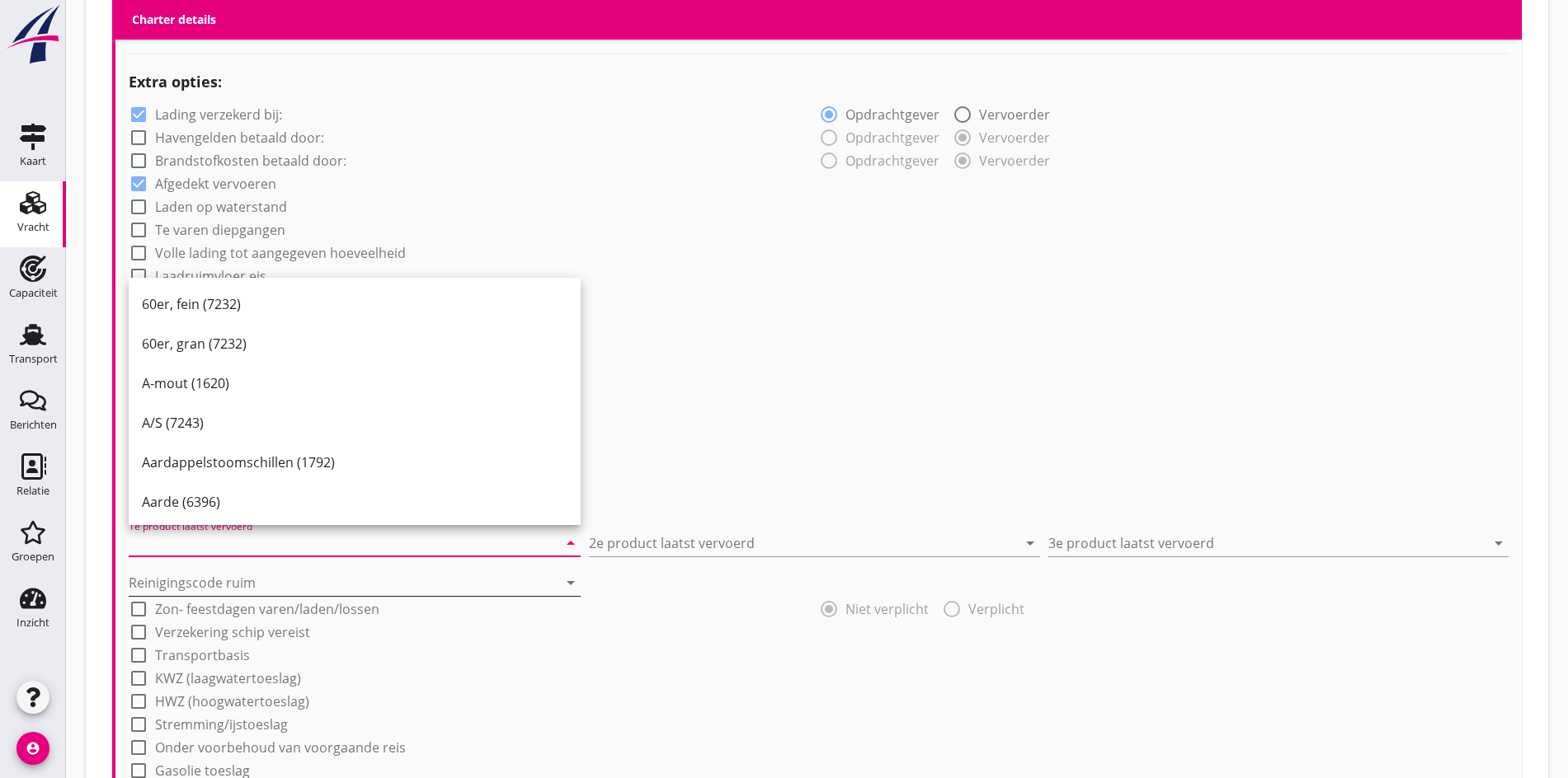
click at [216, 586] on input "Reinigingscode ruim" at bounding box center [343, 582] width 429 height 26
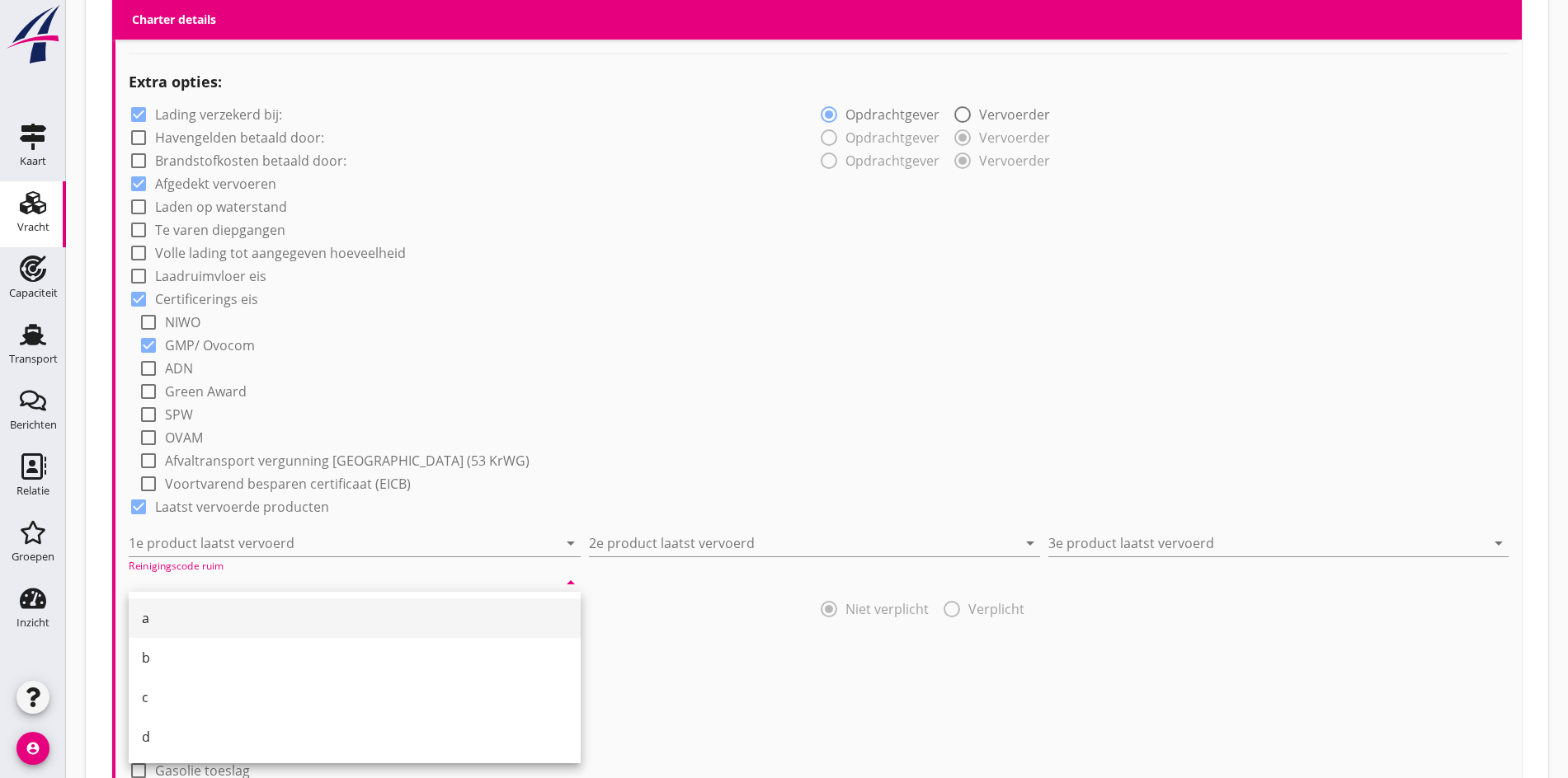
click at [184, 603] on div "a" at bounding box center [354, 618] width 426 height 40
type input "a"
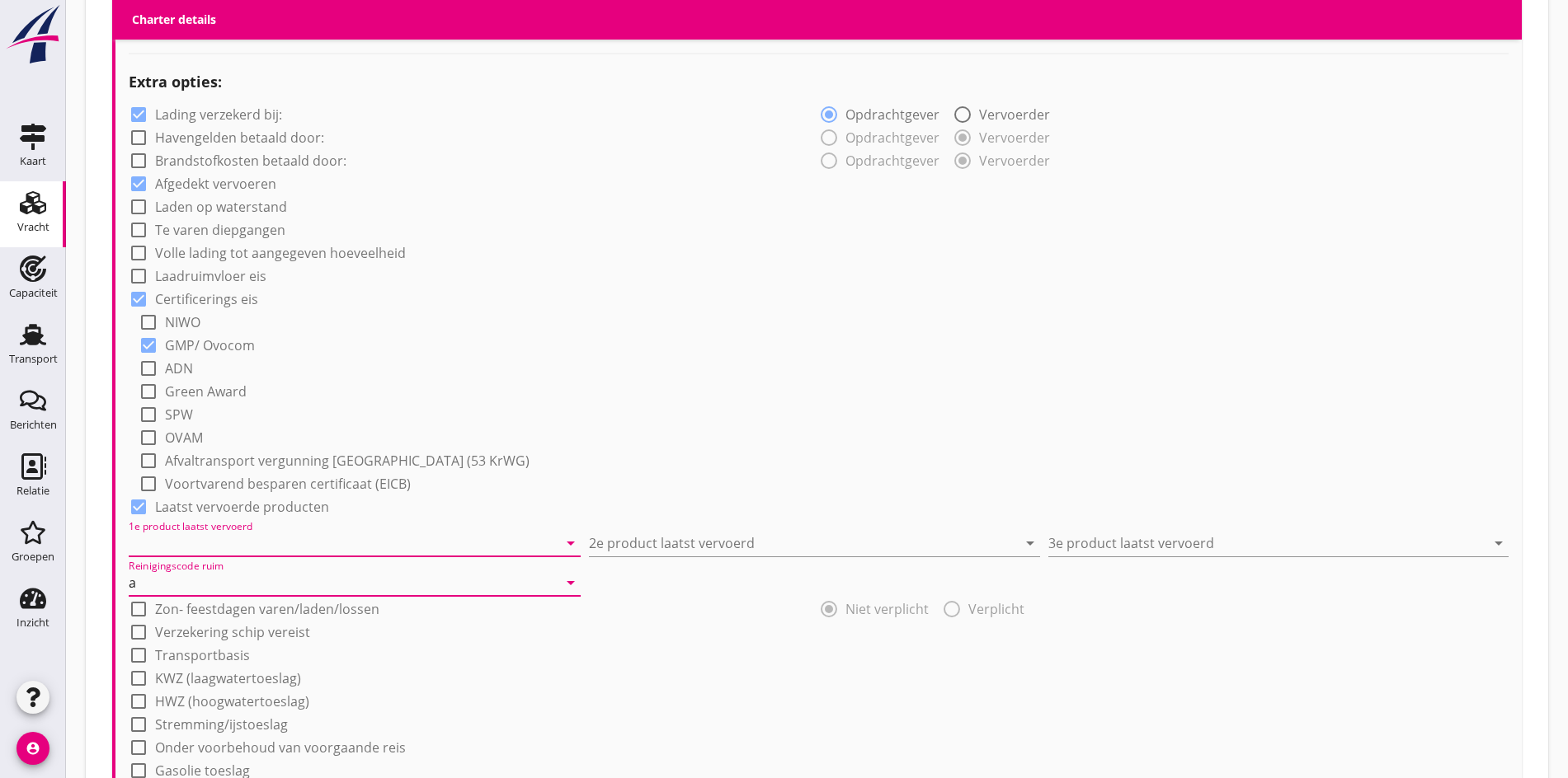
click at [220, 536] on input "1e product laatst vervoerd" at bounding box center [343, 542] width 429 height 26
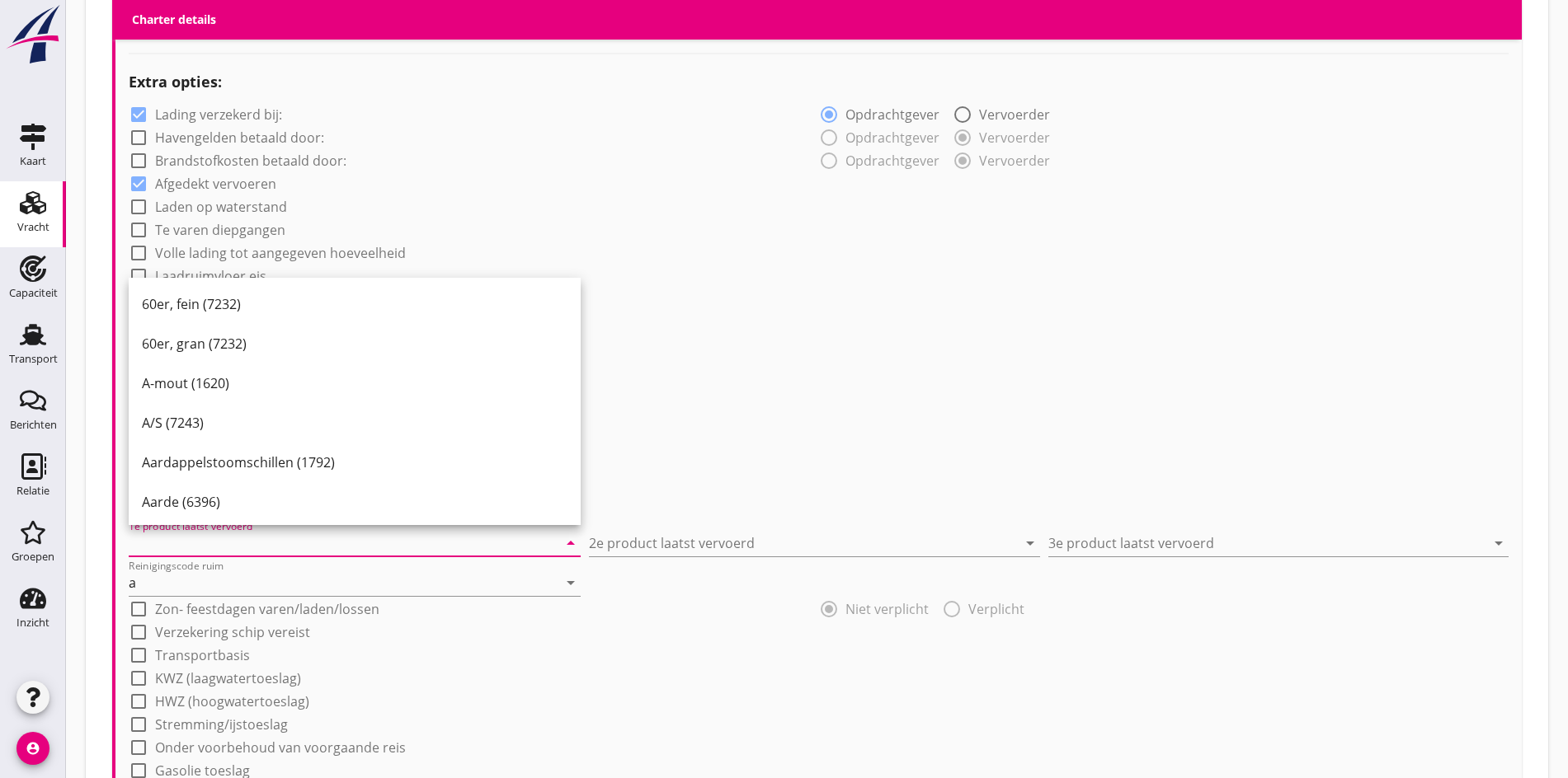
click at [218, 544] on input "1e product laatst vervoerd" at bounding box center [343, 542] width 429 height 26
click at [224, 537] on input "1e product laatst vervoerd" at bounding box center [343, 542] width 429 height 26
click at [225, 536] on input "1e product laatst vervoerd" at bounding box center [343, 542] width 429 height 26
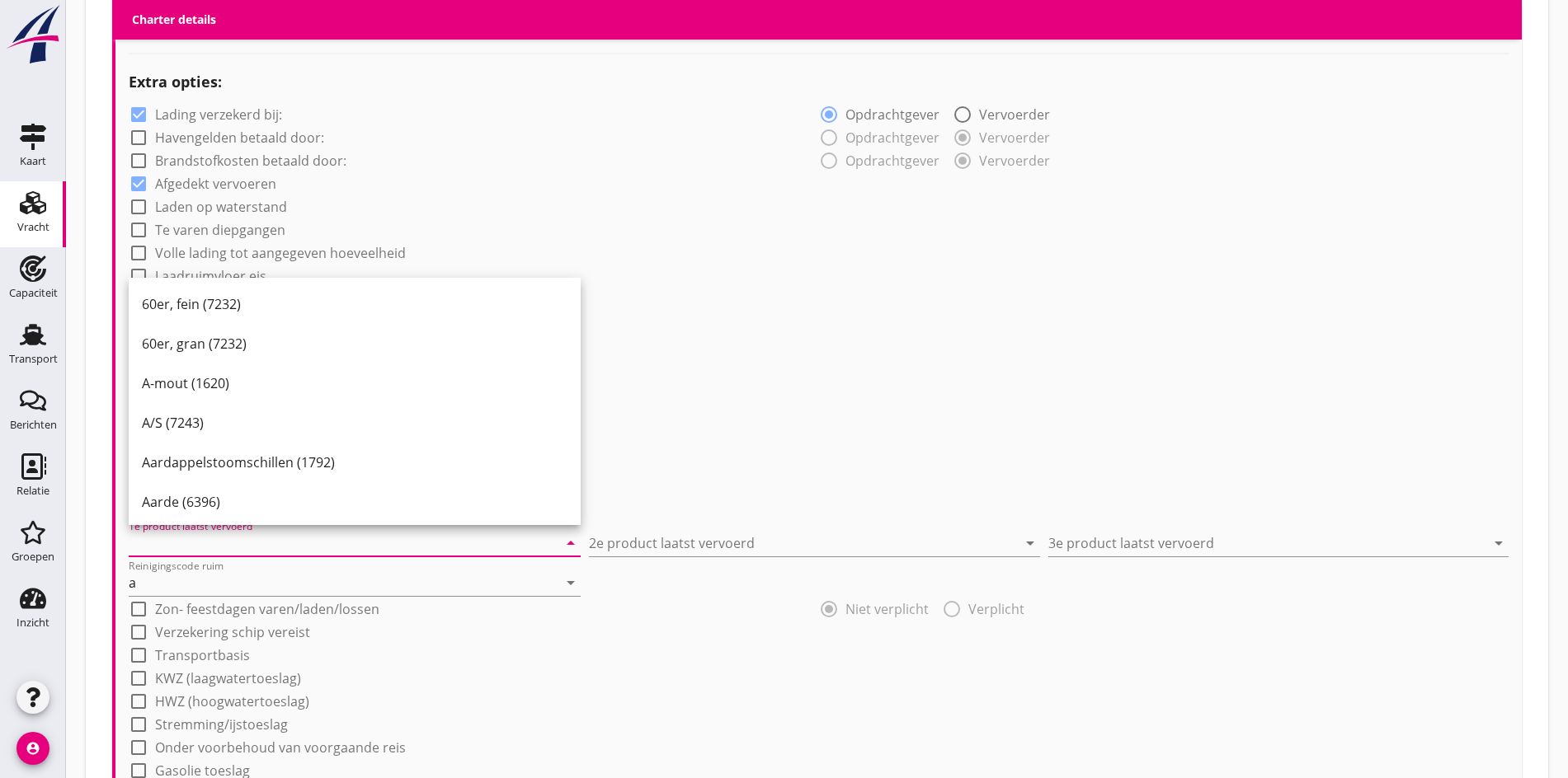
click at [225, 535] on input "1e product laatst vervoerd" at bounding box center [343, 542] width 429 height 26
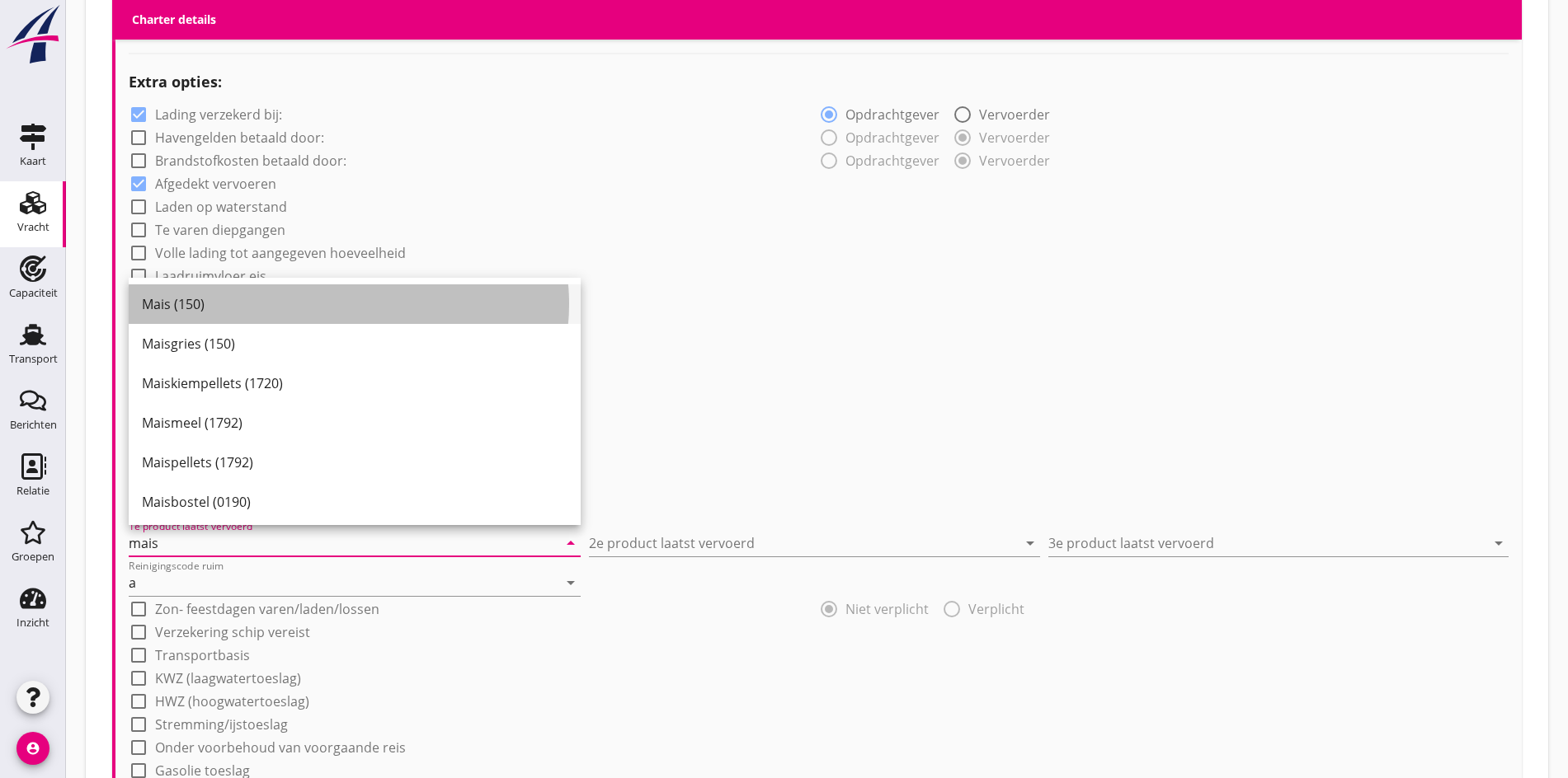
click at [201, 310] on div "Mais (150)" at bounding box center [354, 304] width 426 height 20
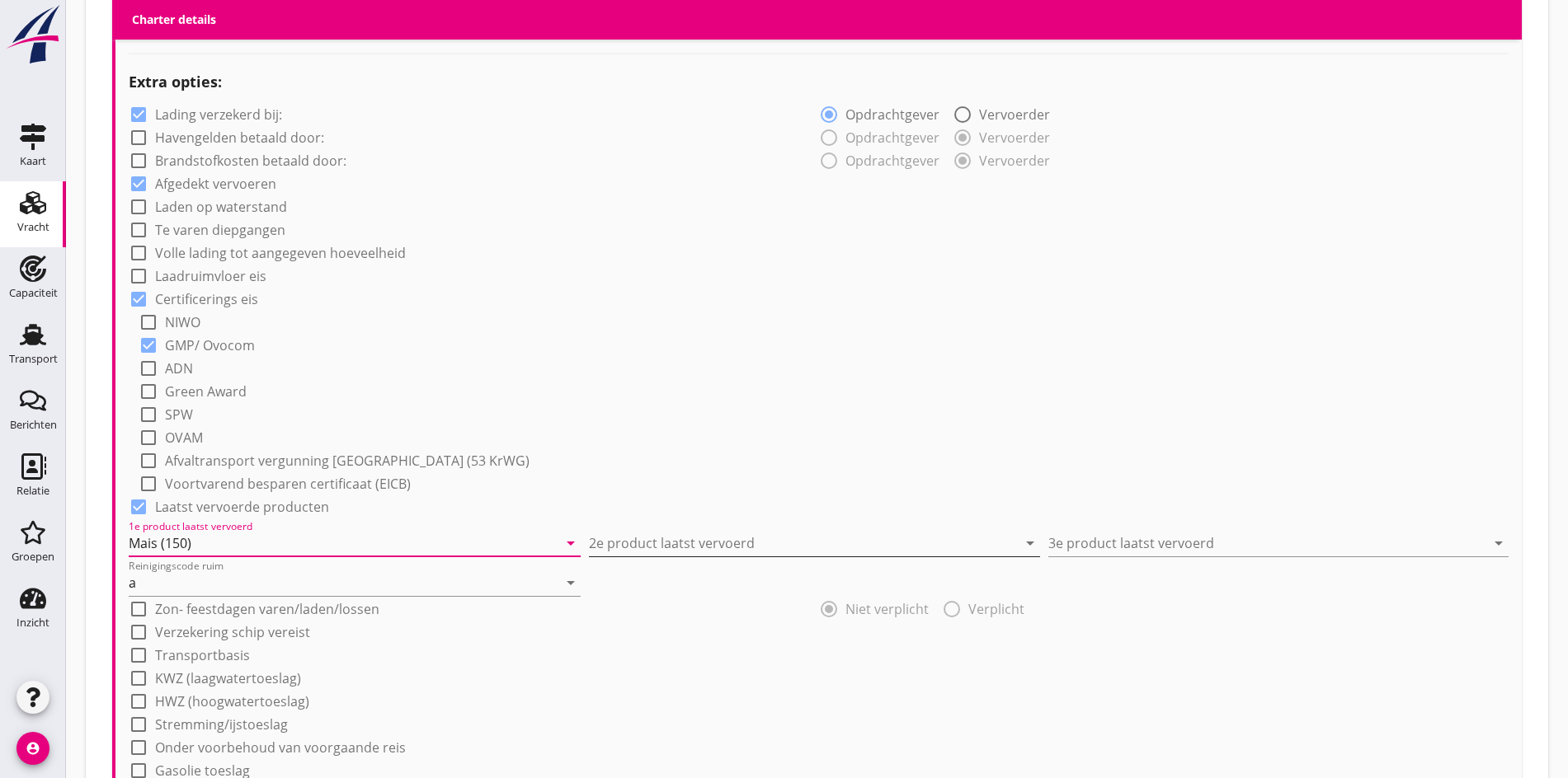
type input "Mais (150)"
click at [755, 543] on input "2e product laatst vervoerd" at bounding box center [803, 542] width 429 height 26
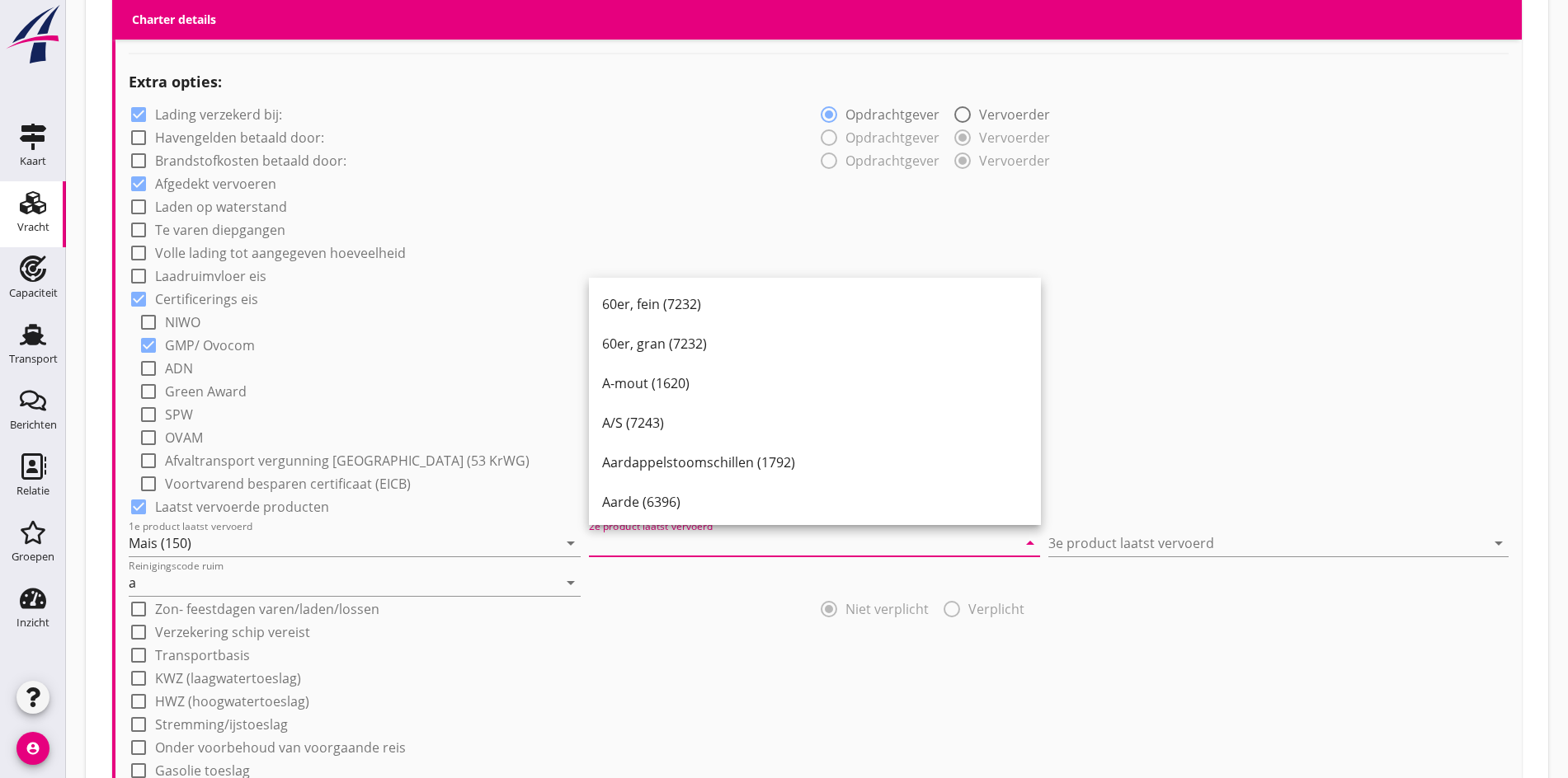
click at [714, 546] on input "2e product laatst vervoerd" at bounding box center [803, 542] width 429 height 26
click at [620, 544] on input "2e product laatst vervoerd" at bounding box center [803, 542] width 429 height 26
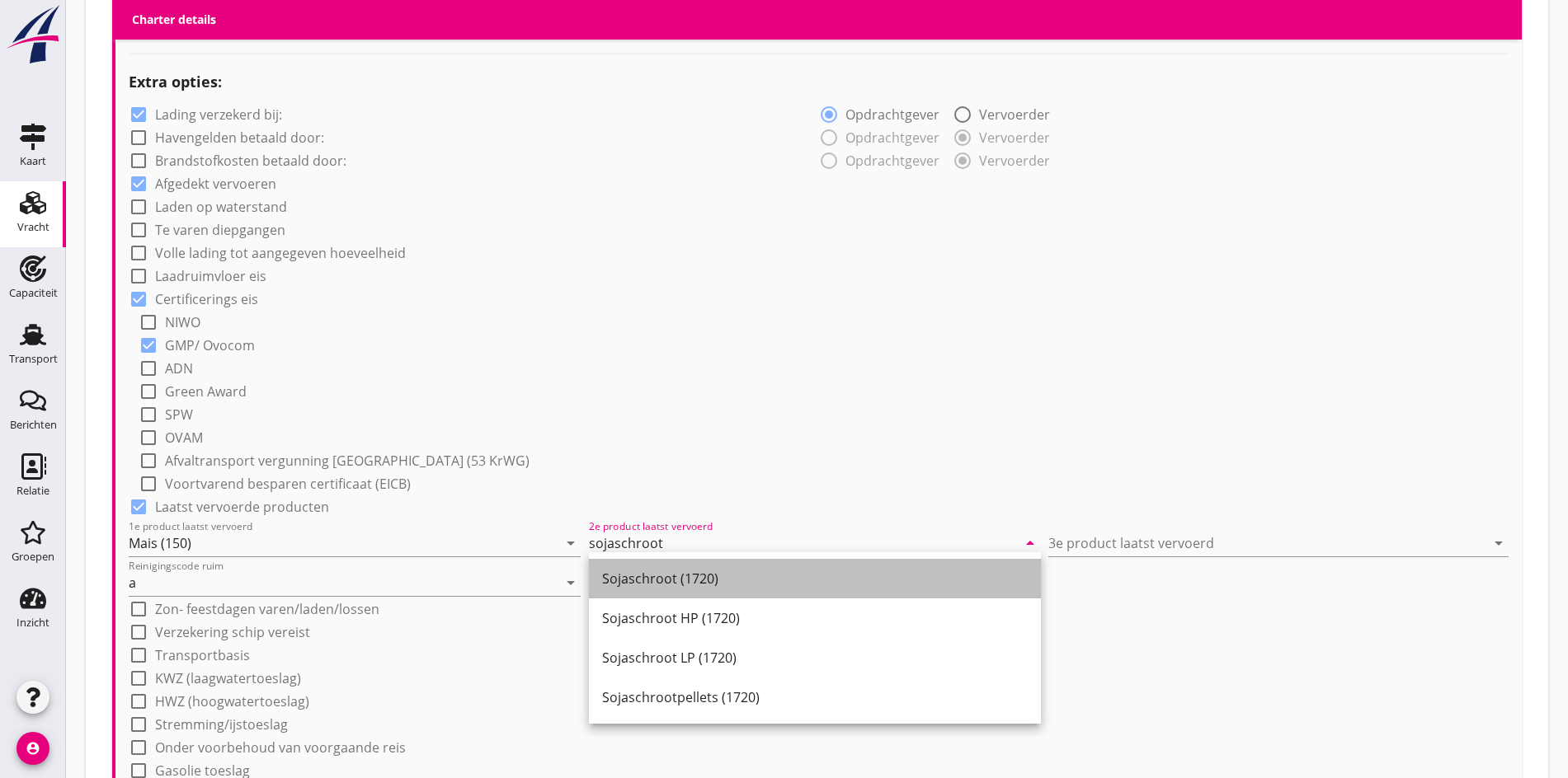
click at [779, 575] on div "Sojaschroot (1720)" at bounding box center [815, 578] width 426 height 20
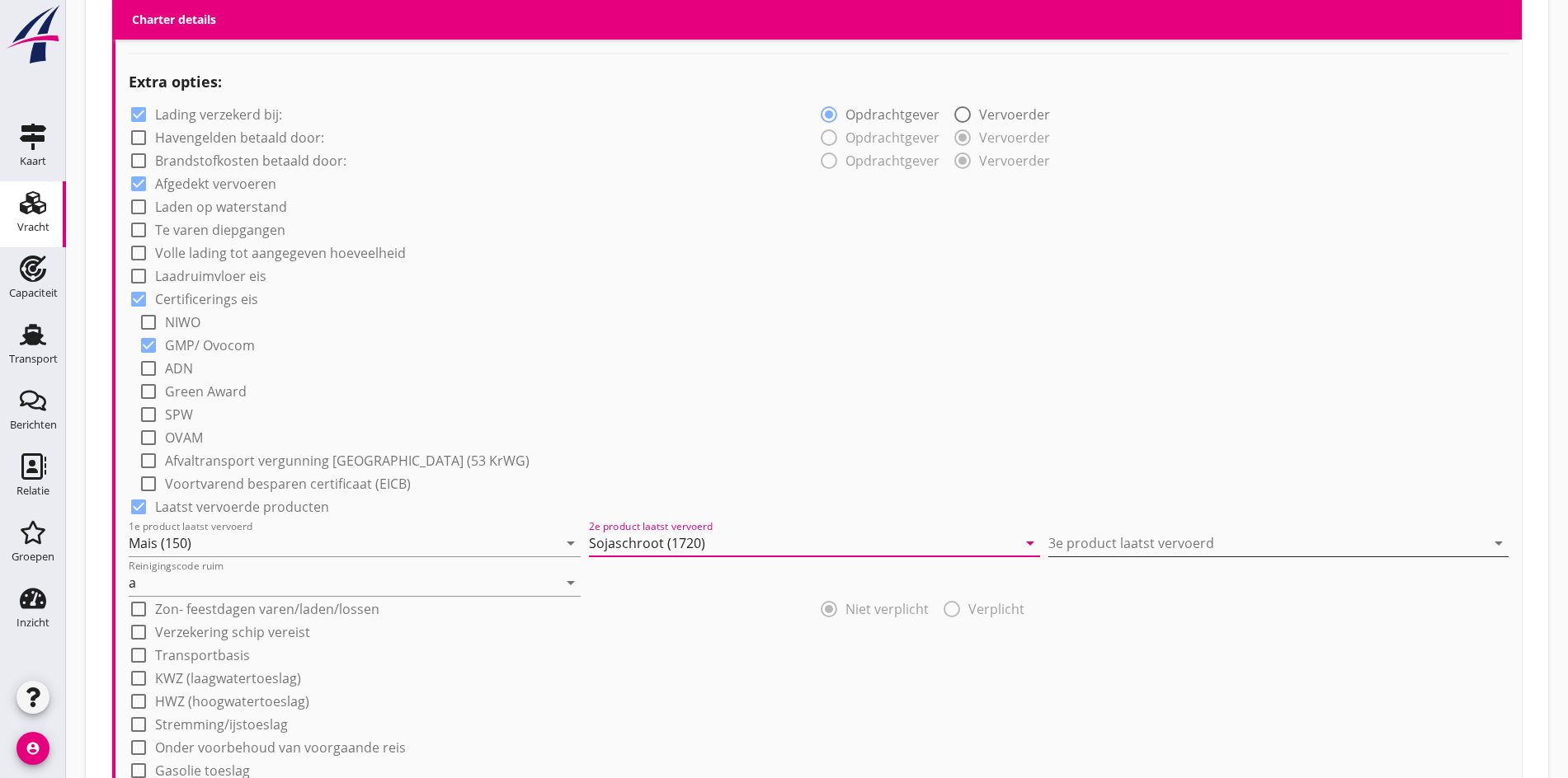
type input "Sojaschroot (1720)"
click at [1054, 534] on input "3e product laatst vervoerd" at bounding box center [1267, 542] width 437 height 26
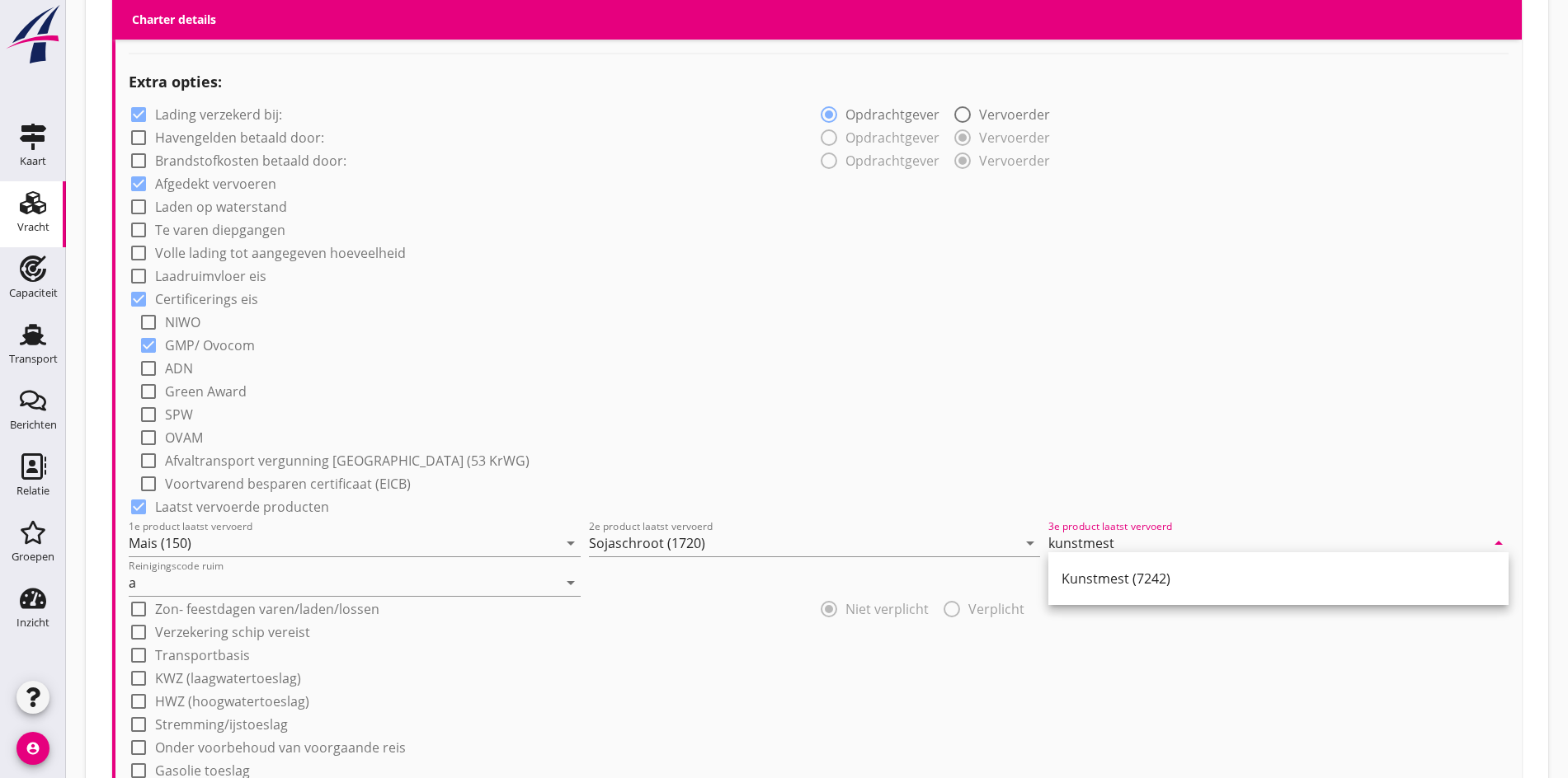
click at [1157, 611] on div "radio_button_checked Niet verplicht radio_button_unchecked Verplicht" at bounding box center [1163, 608] width 690 height 23
click at [1142, 563] on div "Reinigingscode ruim a arrow_drop_down" at bounding box center [818, 576] width 1380 height 40
click at [1134, 535] on input "kunstmest" at bounding box center [1267, 542] width 437 height 26
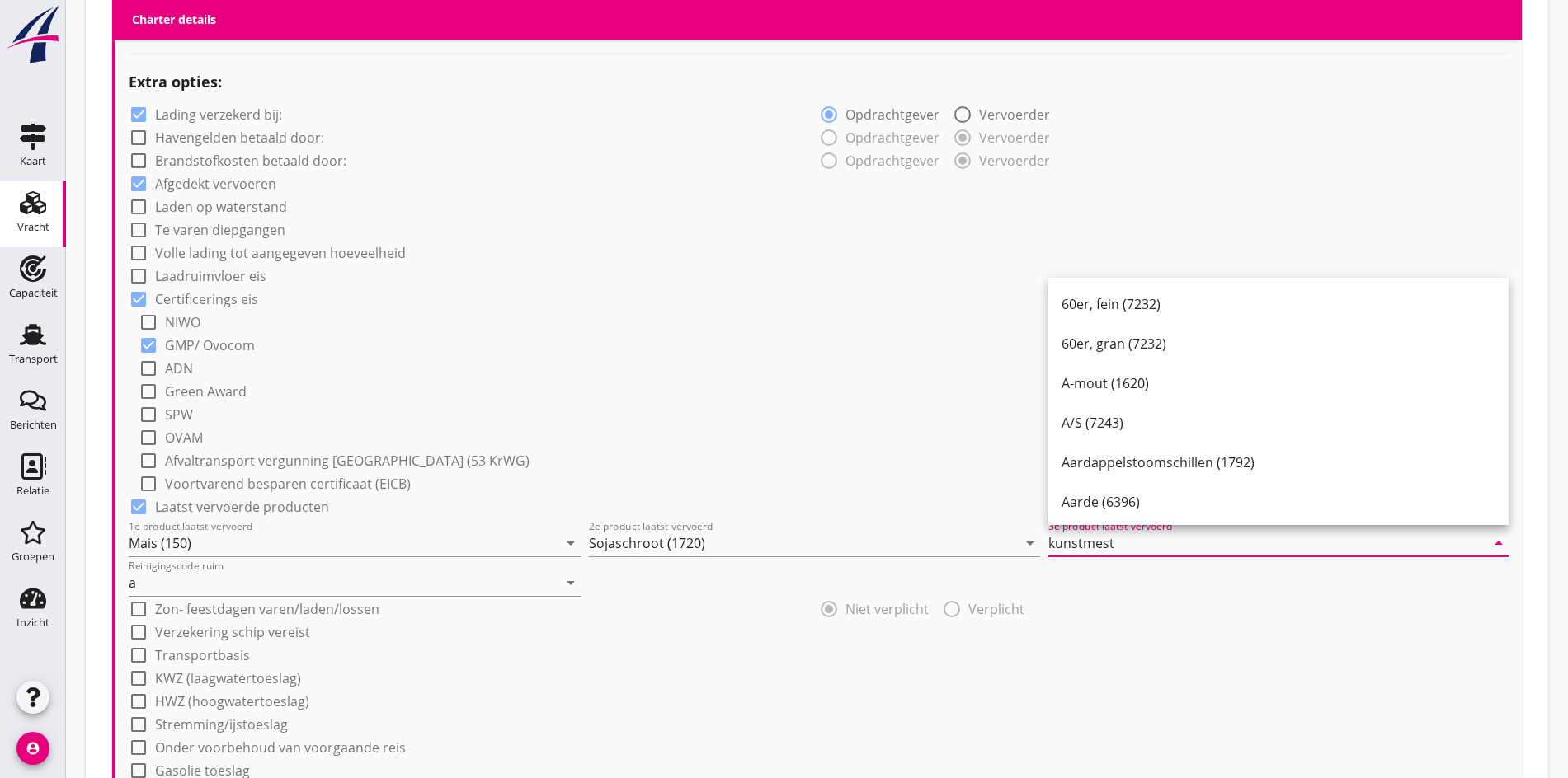
click at [1134, 538] on input "kunstmest" at bounding box center [1267, 542] width 437 height 26
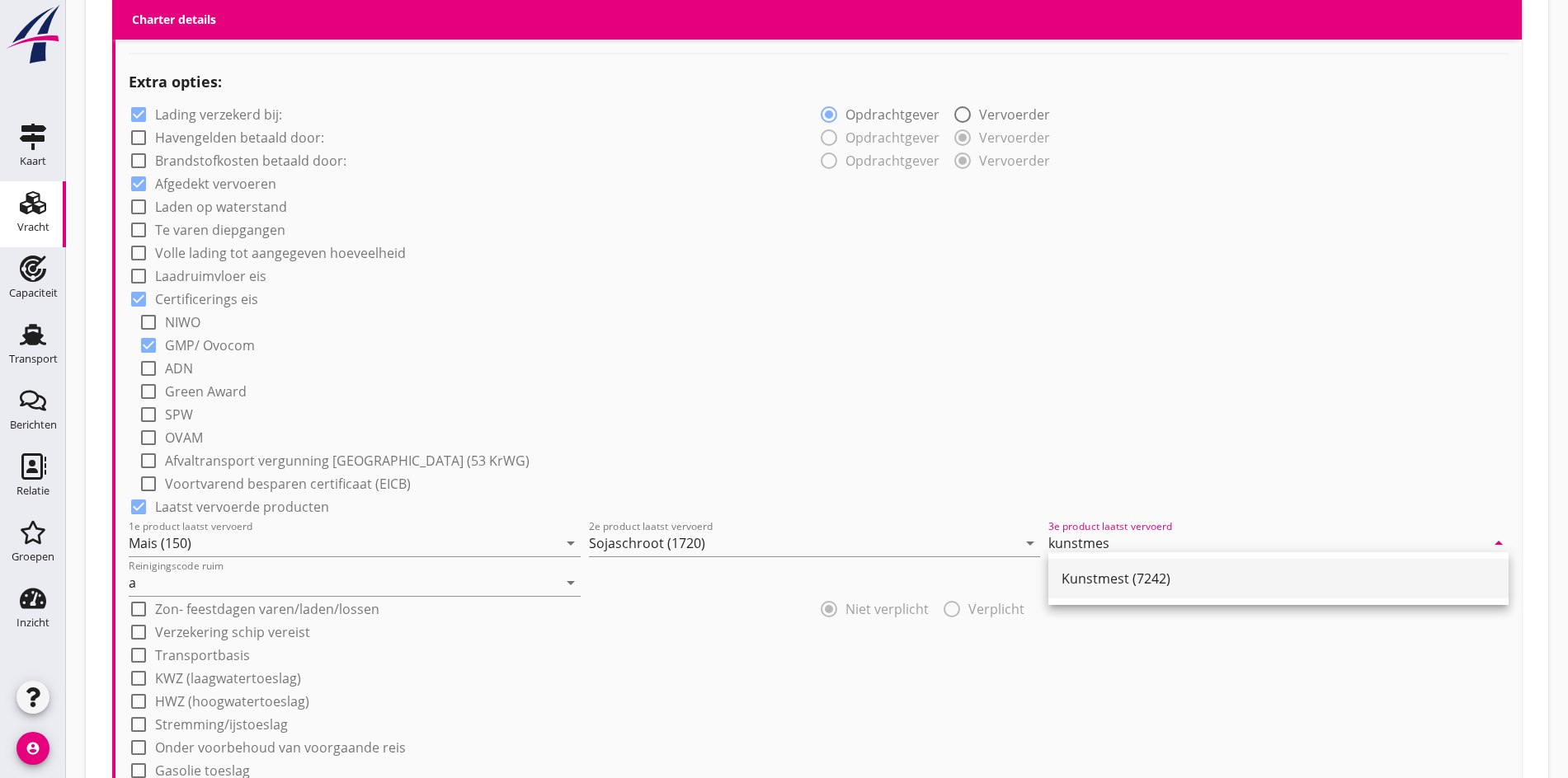
click at [1143, 570] on div "Kunstmest (7242)" at bounding box center [1277, 578] width 434 height 20
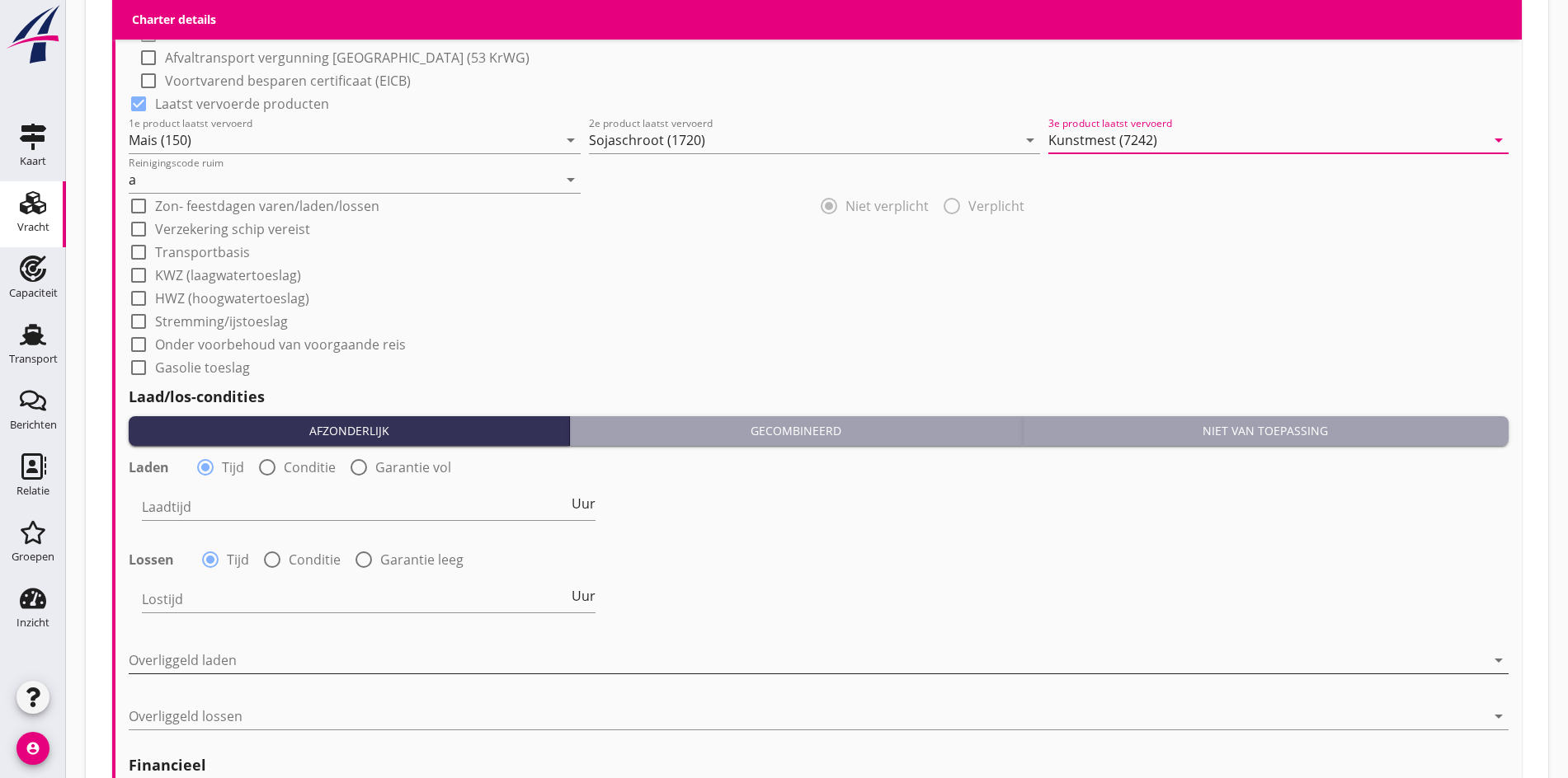
scroll to position [1629, 0]
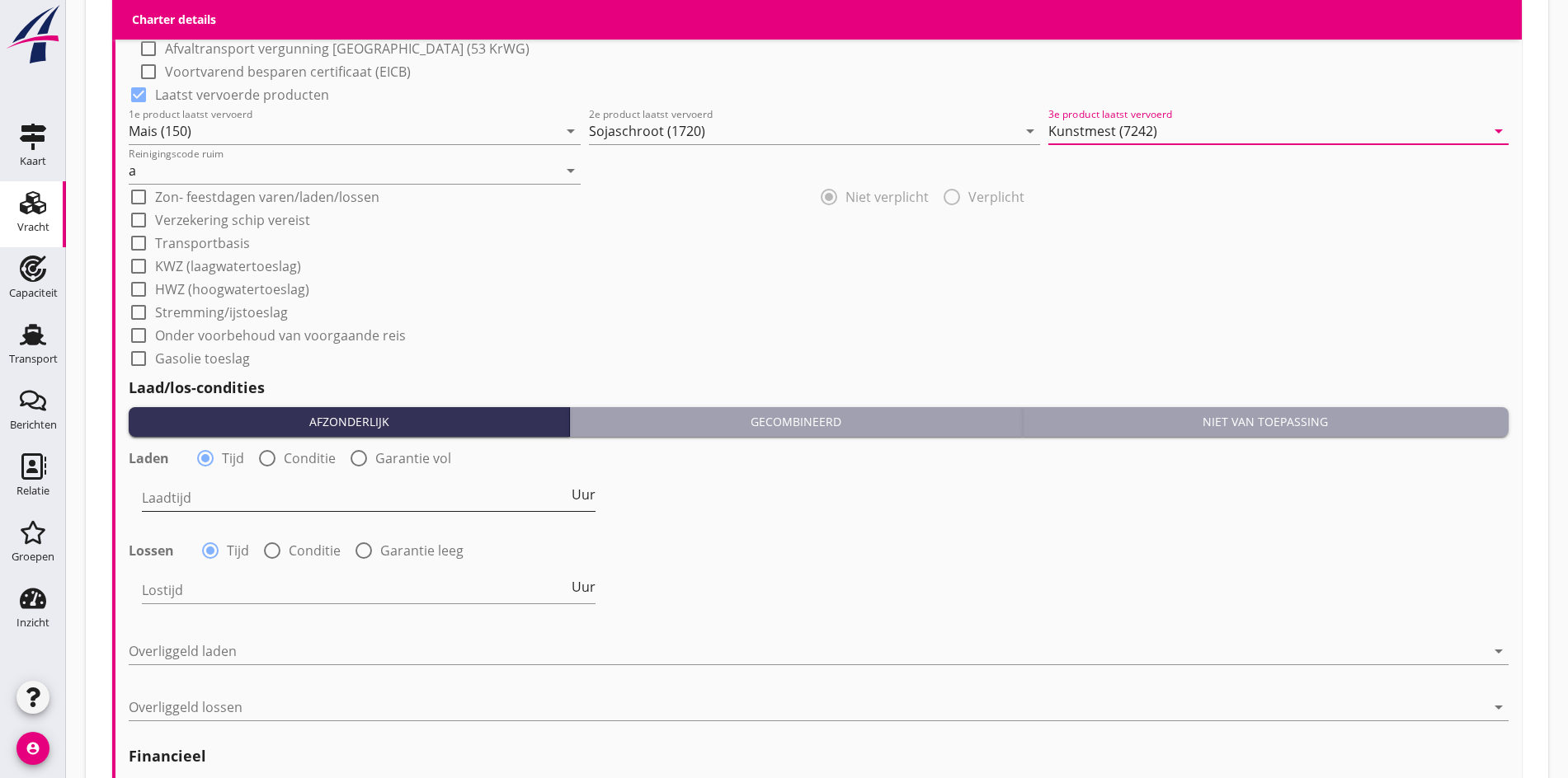
type input "Kunstmest (7242)"
click at [261, 505] on input "Laadtijd" at bounding box center [355, 497] width 427 height 26
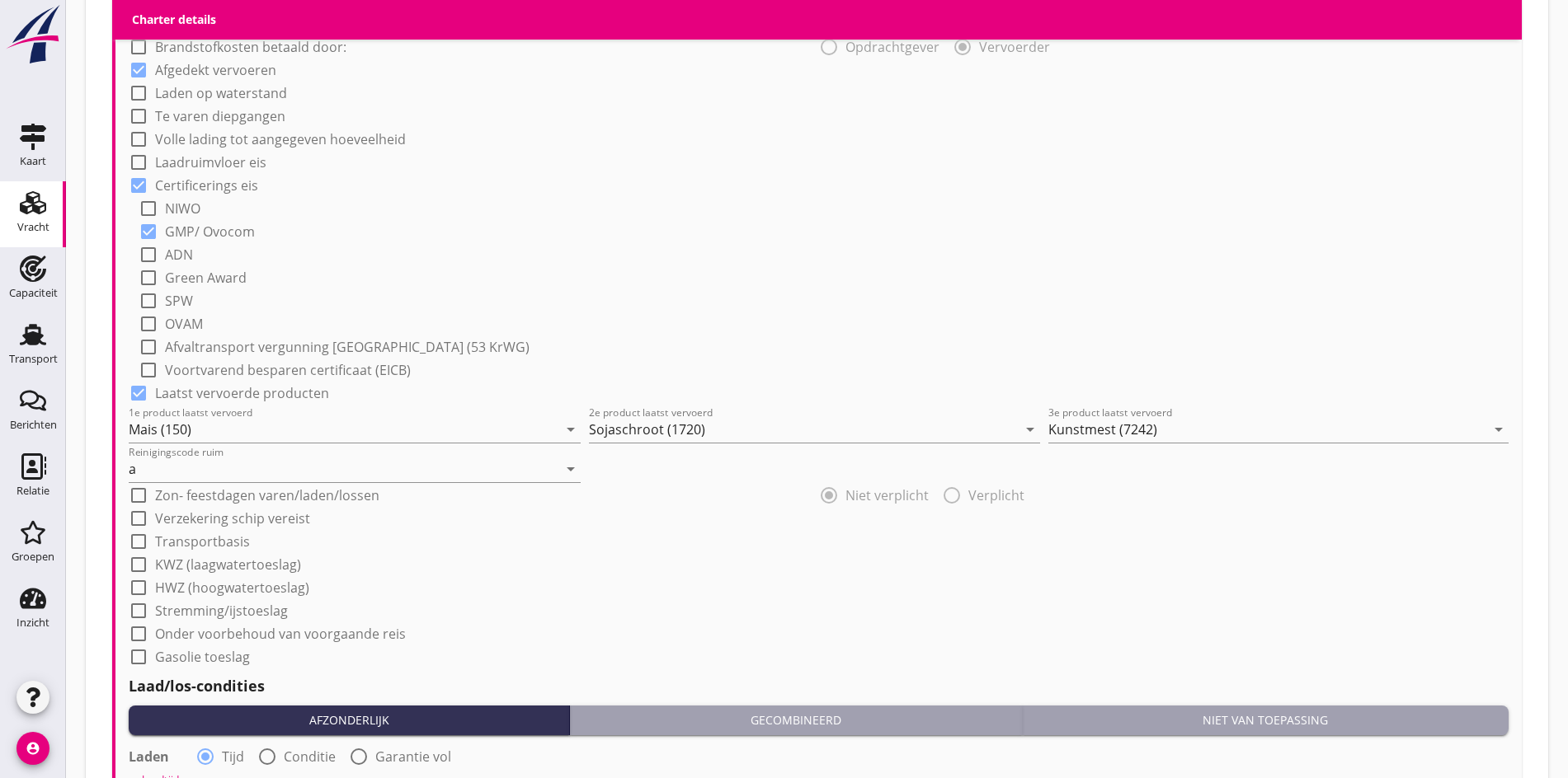
scroll to position [1711, 0]
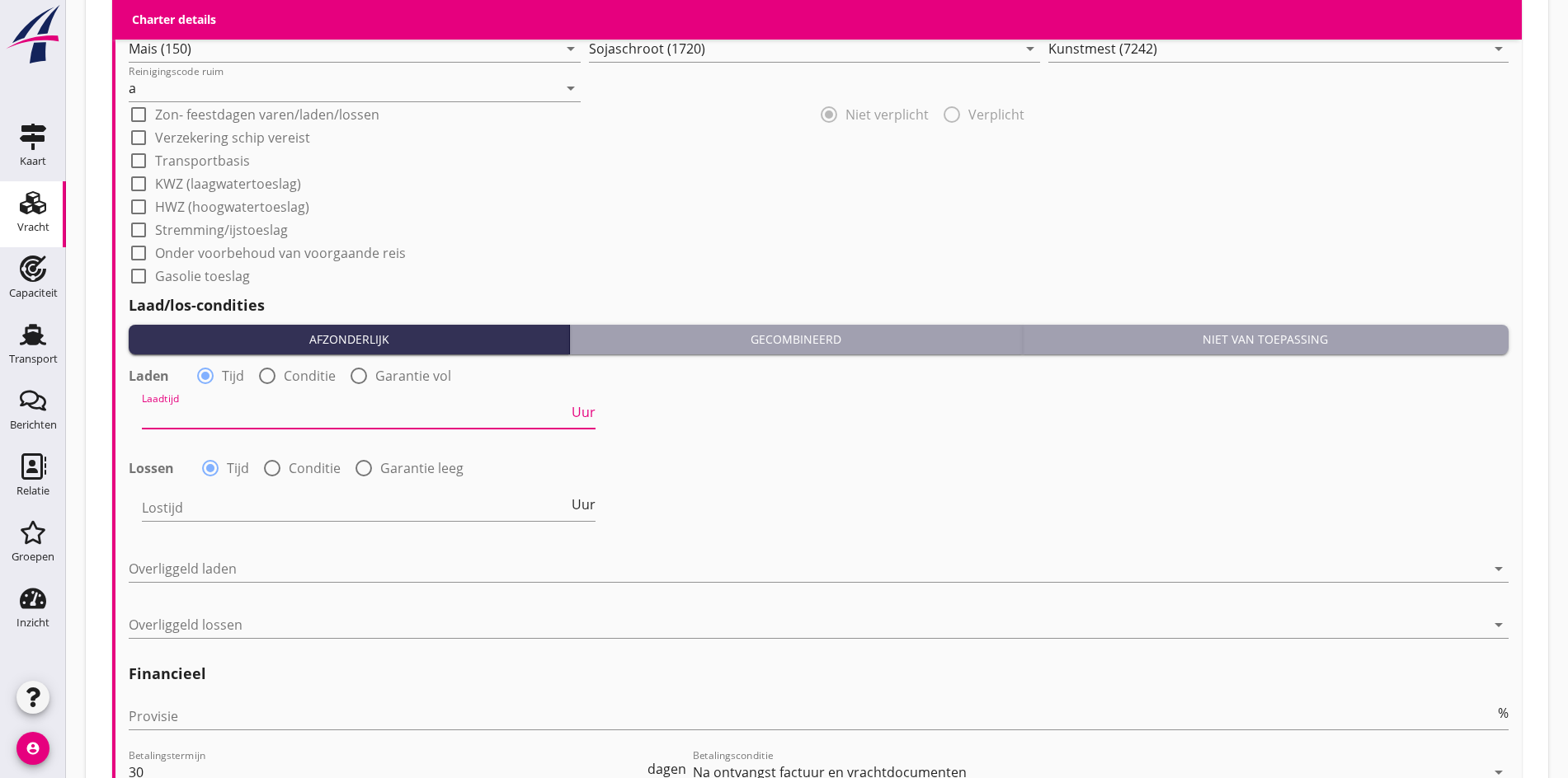
click at [269, 375] on div at bounding box center [266, 375] width 28 height 28
radio input "false"
radio input "true"
click at [268, 459] on div at bounding box center [271, 468] width 28 height 28
radio input "false"
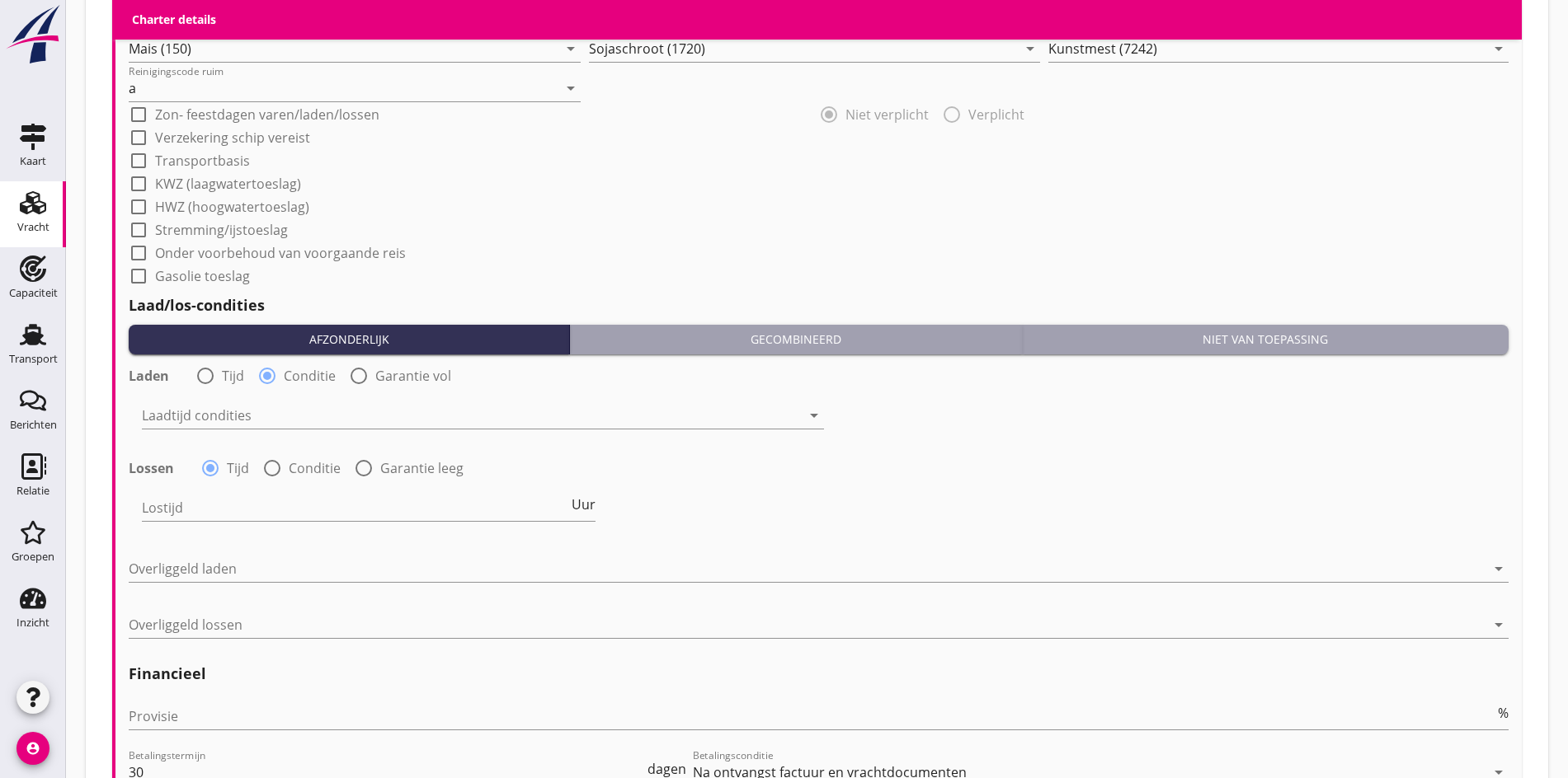
radio input "true"
click at [228, 426] on div "Laadtijd condities arrow_drop_down" at bounding box center [483, 424] width 682 height 42
click at [217, 403] on div at bounding box center [471, 415] width 659 height 26
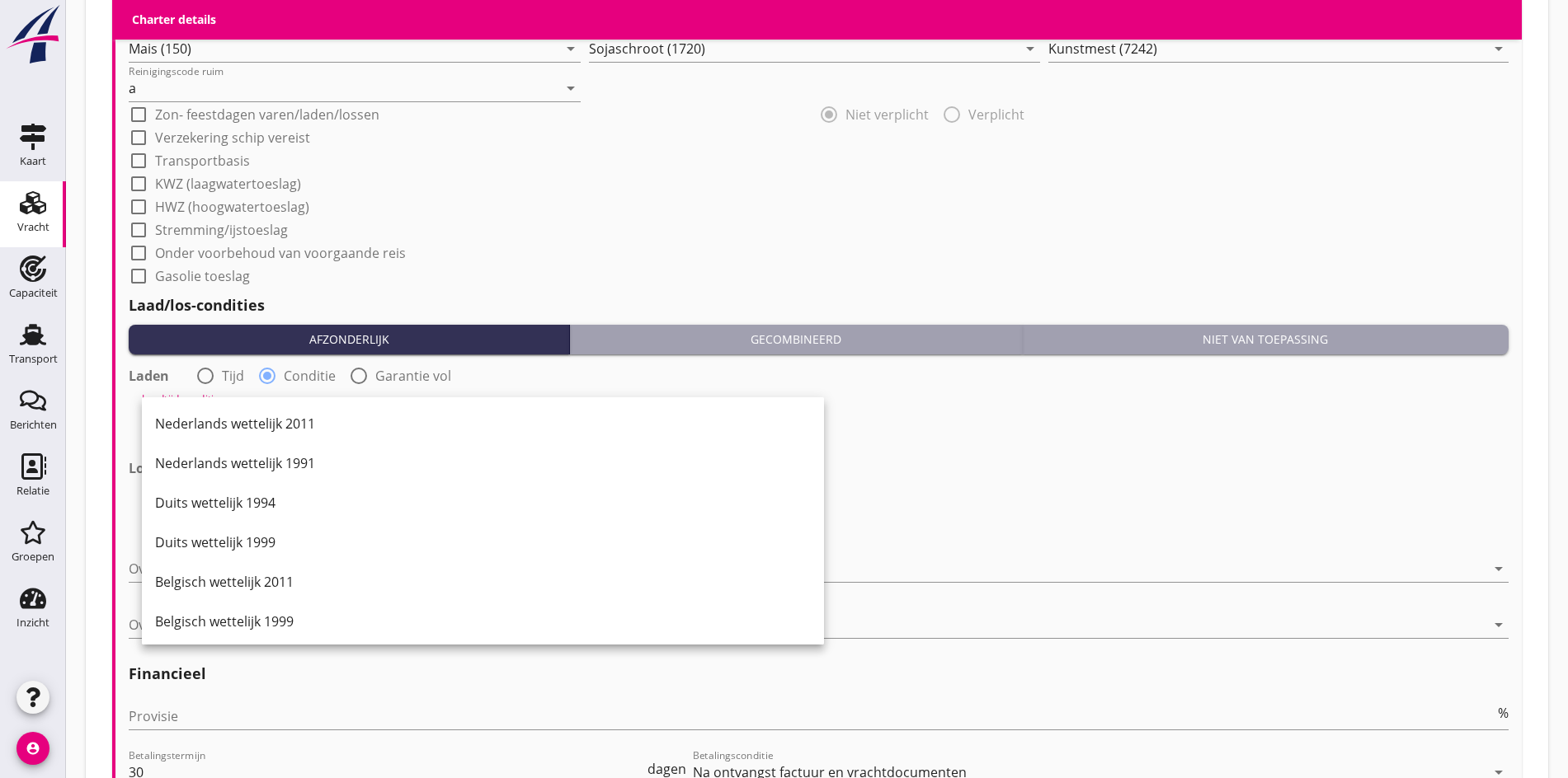
drag, startPoint x: 218, startPoint y: 413, endPoint x: 267, endPoint y: 499, distance: 99.0
click at [219, 413] on div "Nederlands wettelijk 2011" at bounding box center [483, 424] width 656 height 40
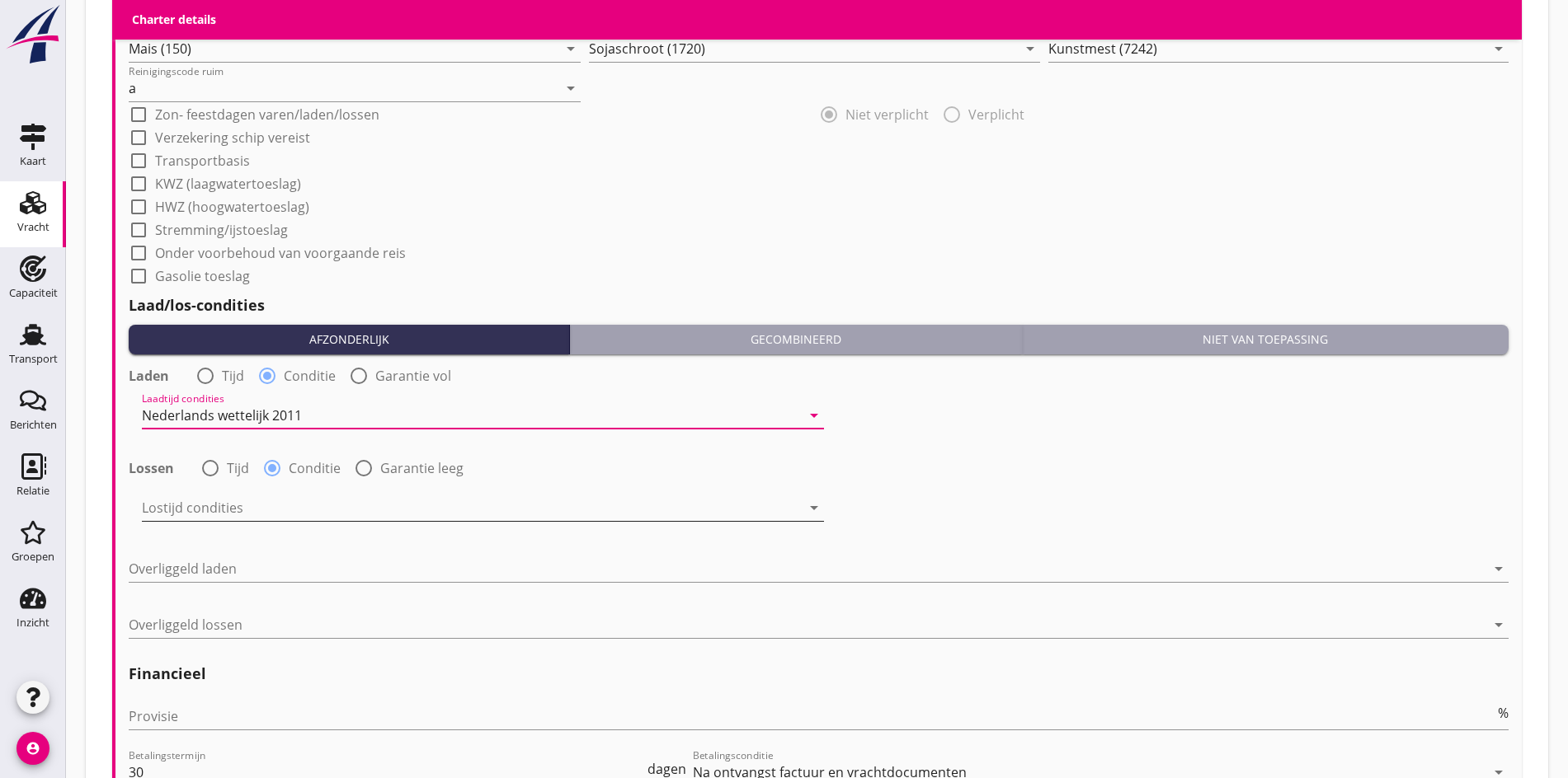
click at [280, 501] on div at bounding box center [471, 508] width 659 height 26
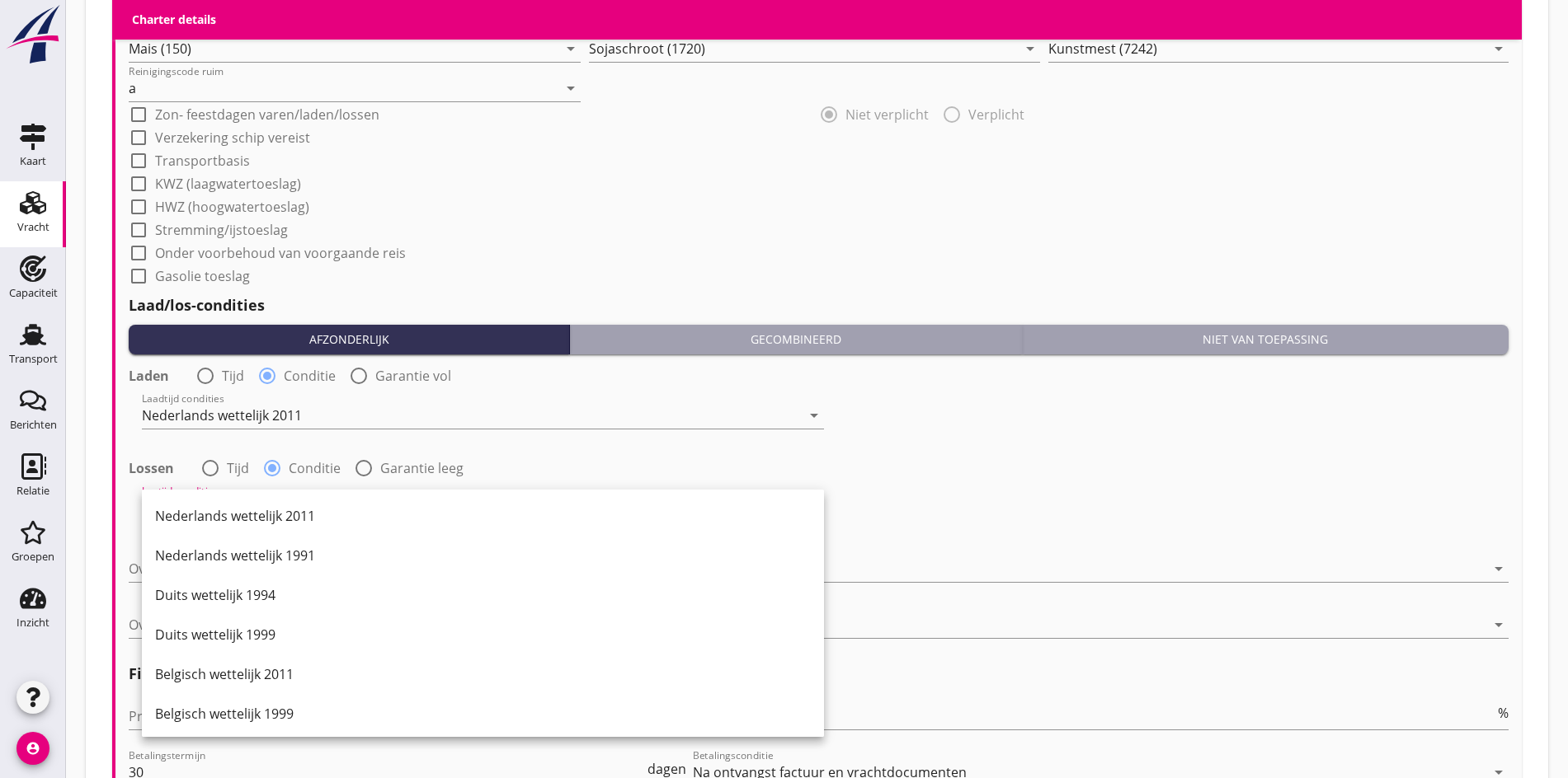
drag, startPoint x: 280, startPoint y: 501, endPoint x: 278, endPoint y: 514, distance: 13.2
click at [280, 505] on div "Nederlands wettelijk 2011" at bounding box center [483, 515] width 656 height 40
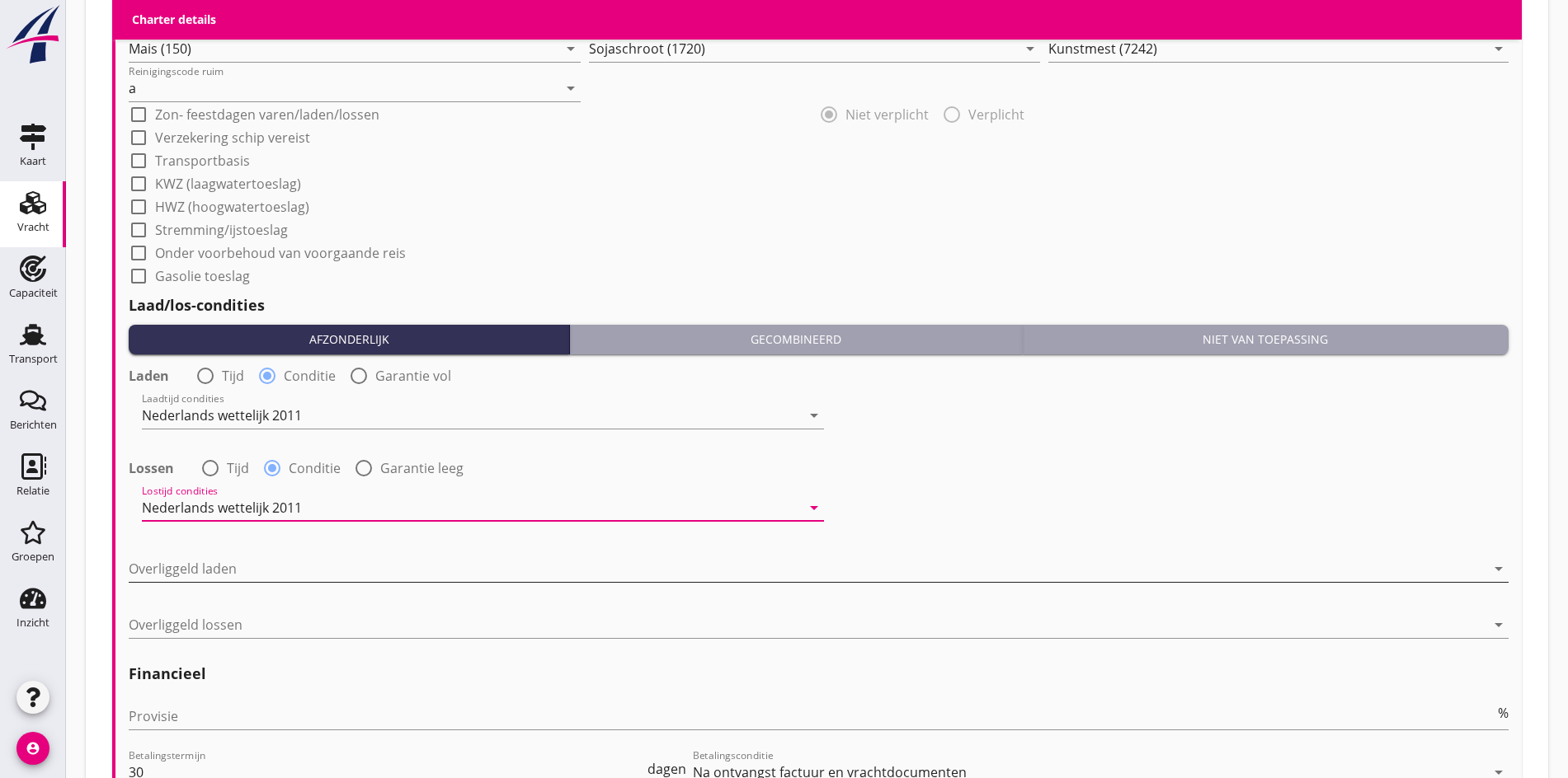
click at [244, 565] on div at bounding box center [806, 569] width 1357 height 26
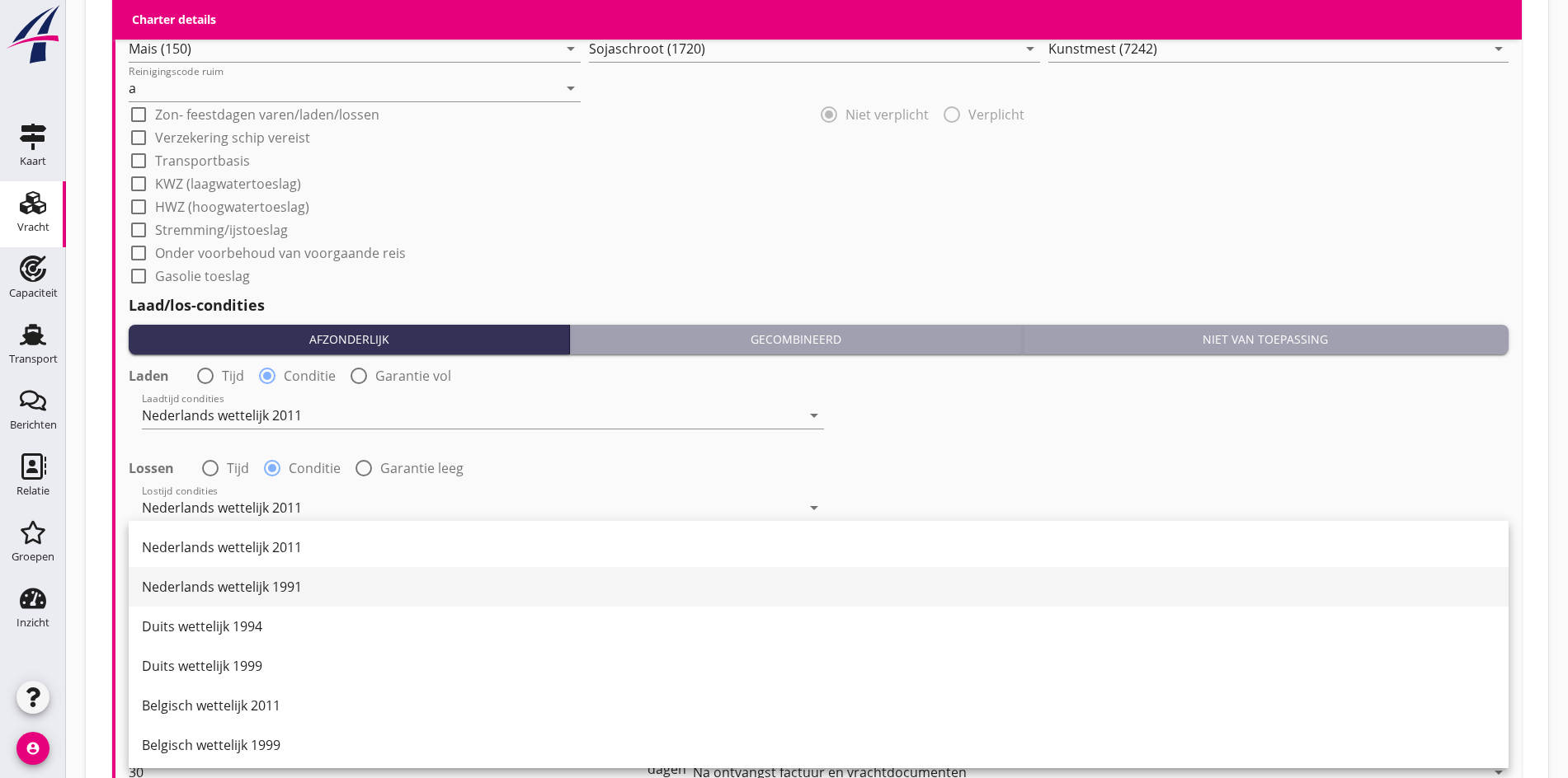
click at [246, 568] on div "Nederlands wettelijk 1991" at bounding box center [819, 587] width 1354 height 40
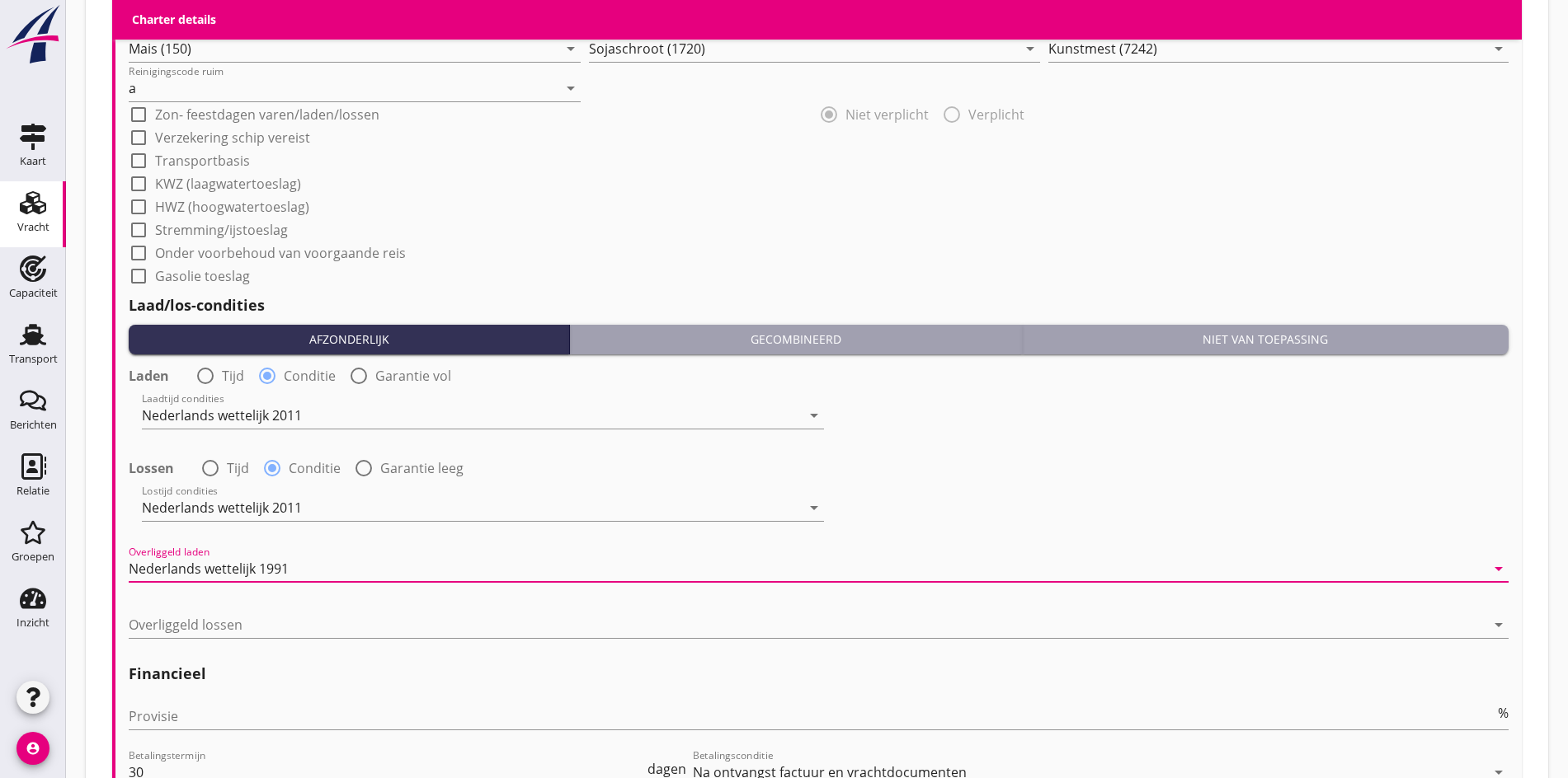
click at [247, 566] on div "Nederlands wettelijk 1991" at bounding box center [209, 569] width 160 height 14
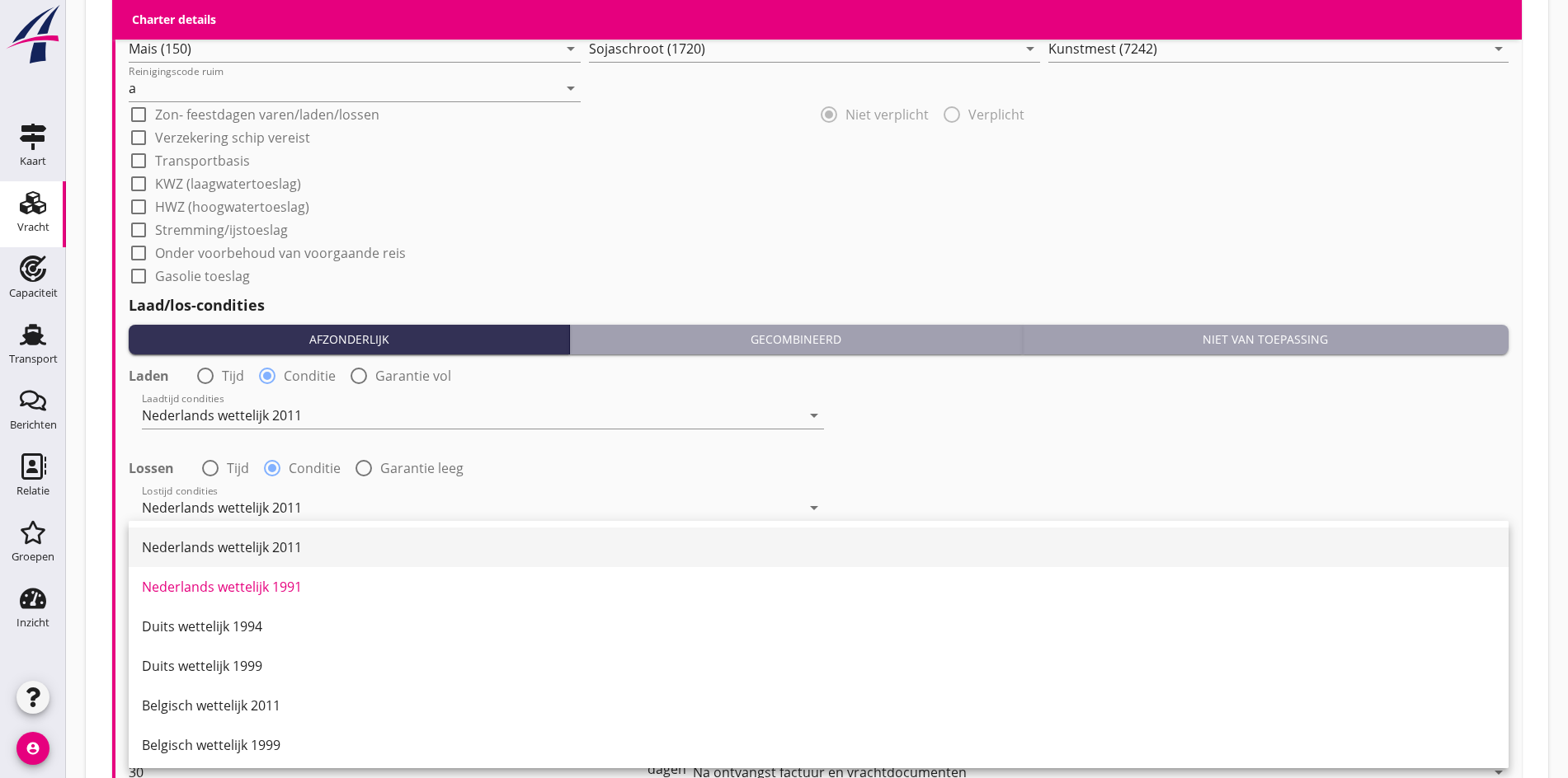
click at [251, 551] on div "Nederlands wettelijk 2011" at bounding box center [819, 547] width 1354 height 20
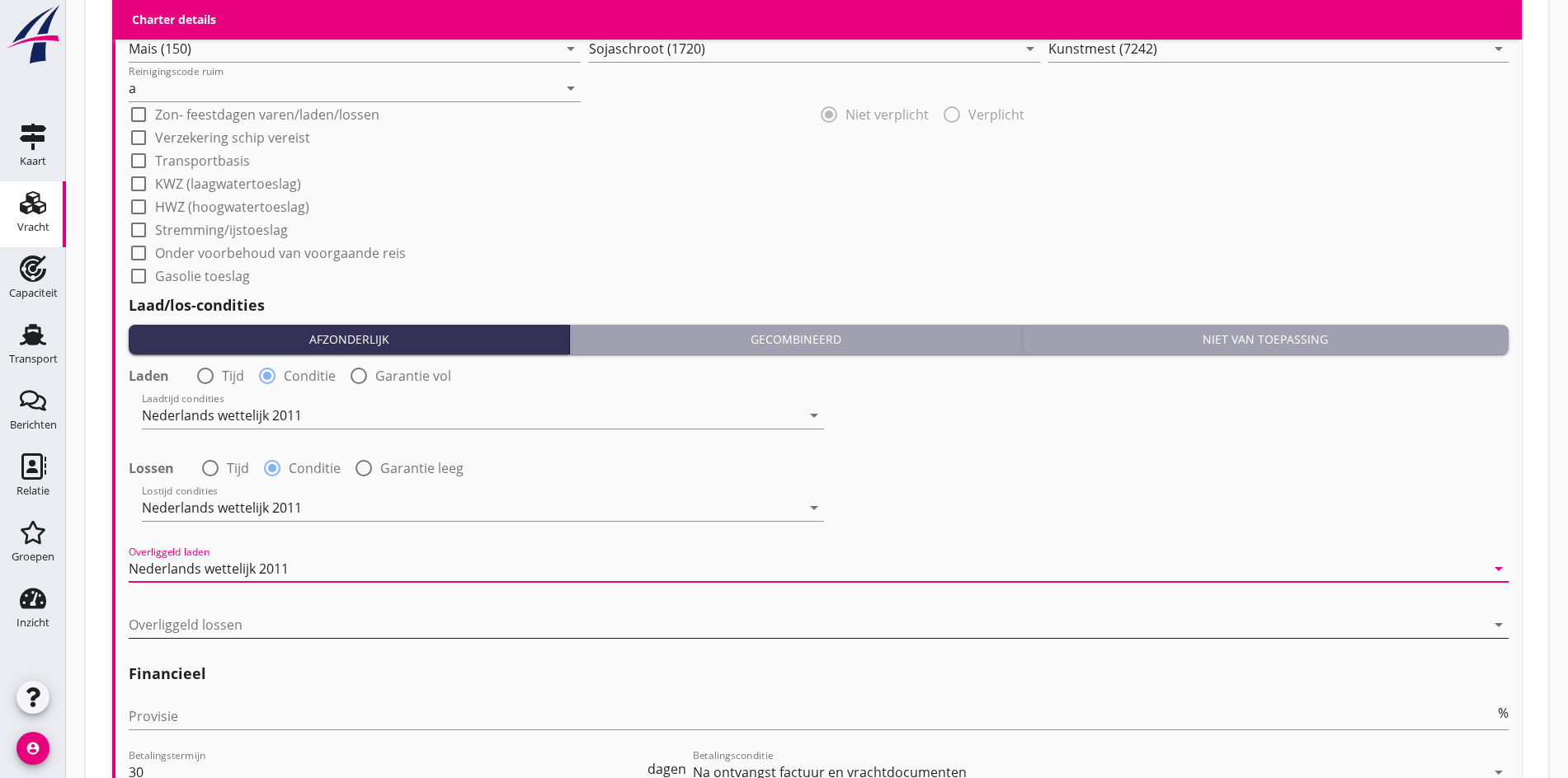
click at [258, 625] on div at bounding box center [806, 625] width 1357 height 26
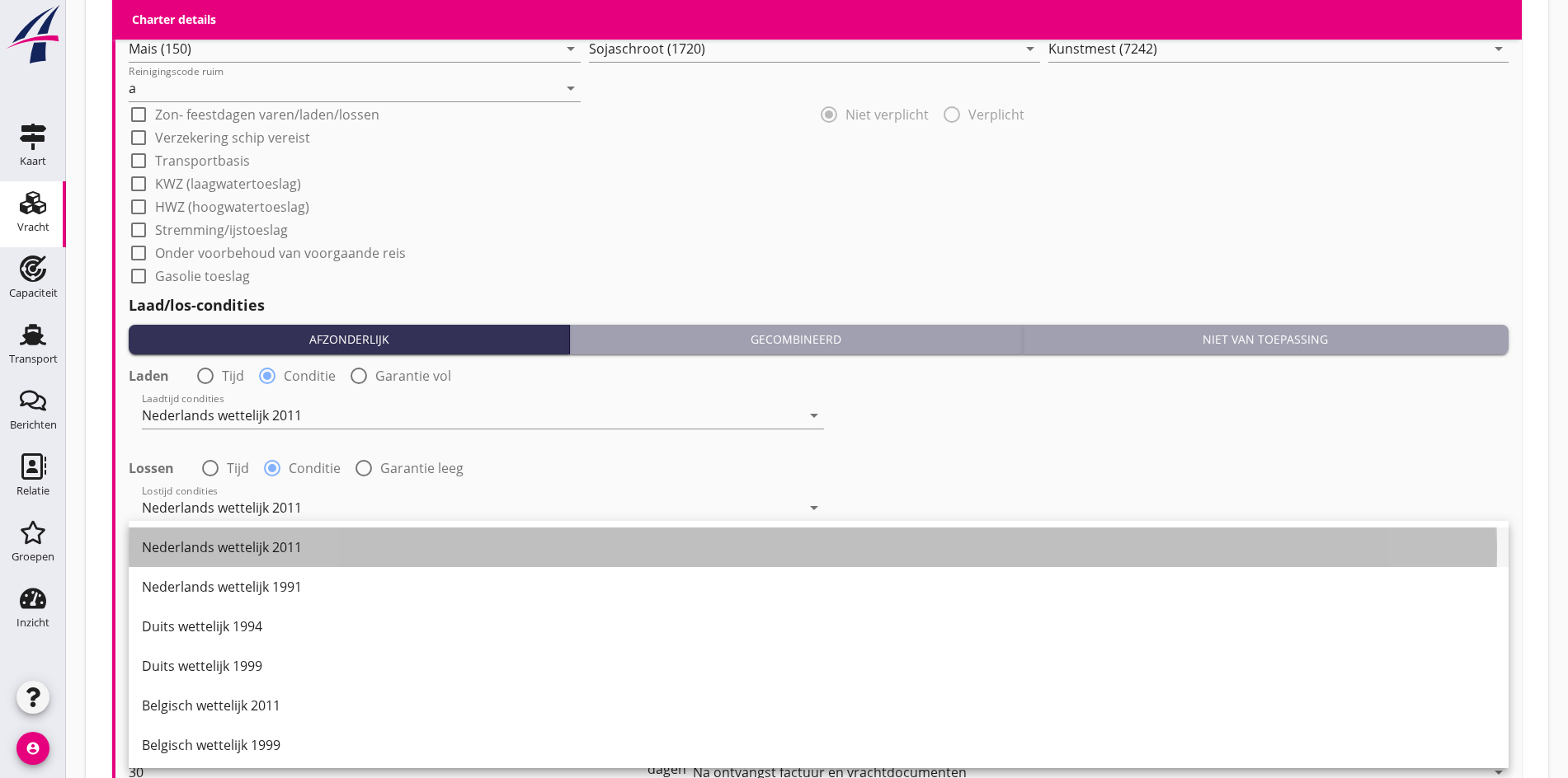
click at [239, 542] on div "Nederlands wettelijk 2011" at bounding box center [819, 547] width 1354 height 20
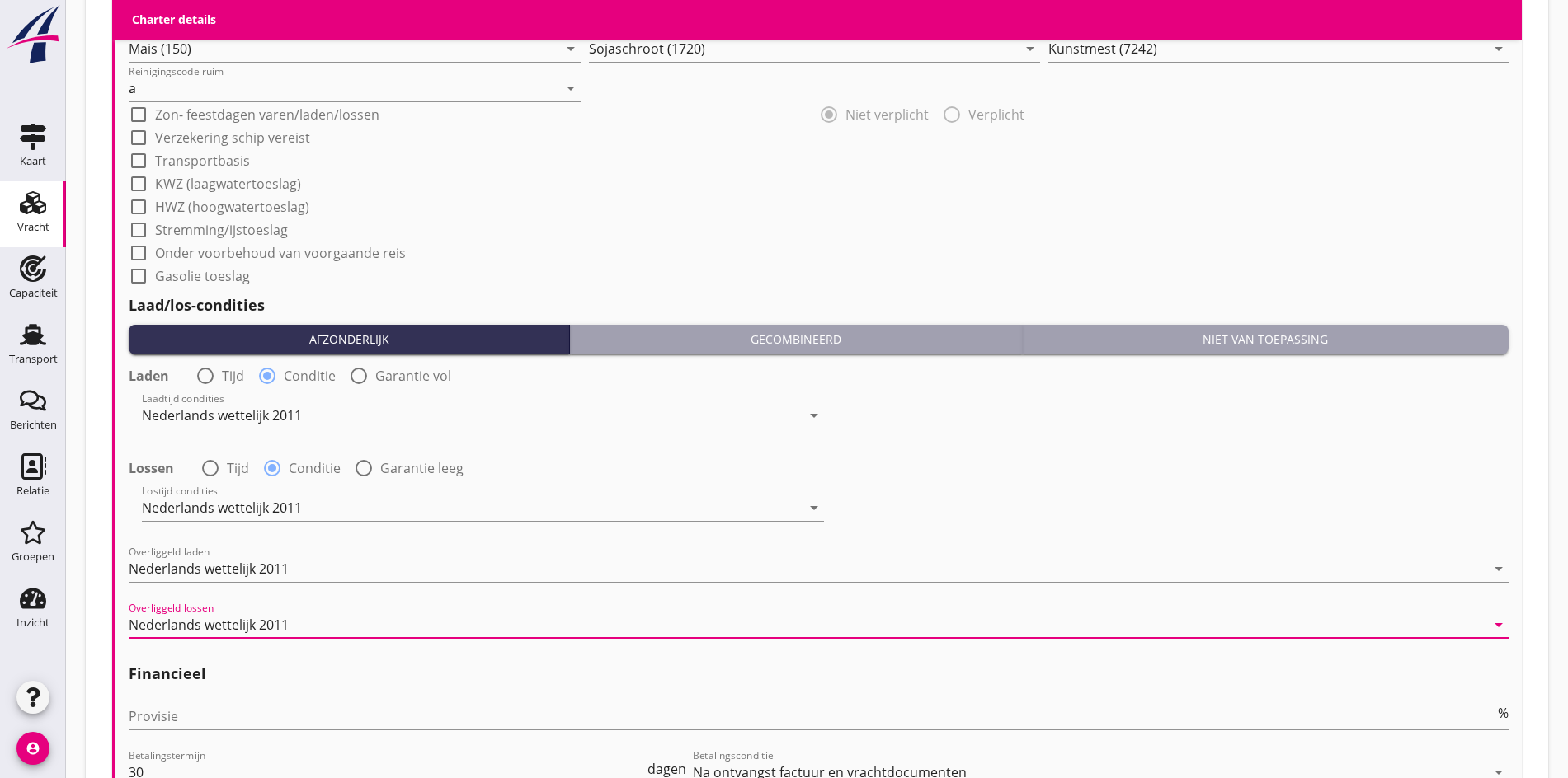
scroll to position [1926, 0]
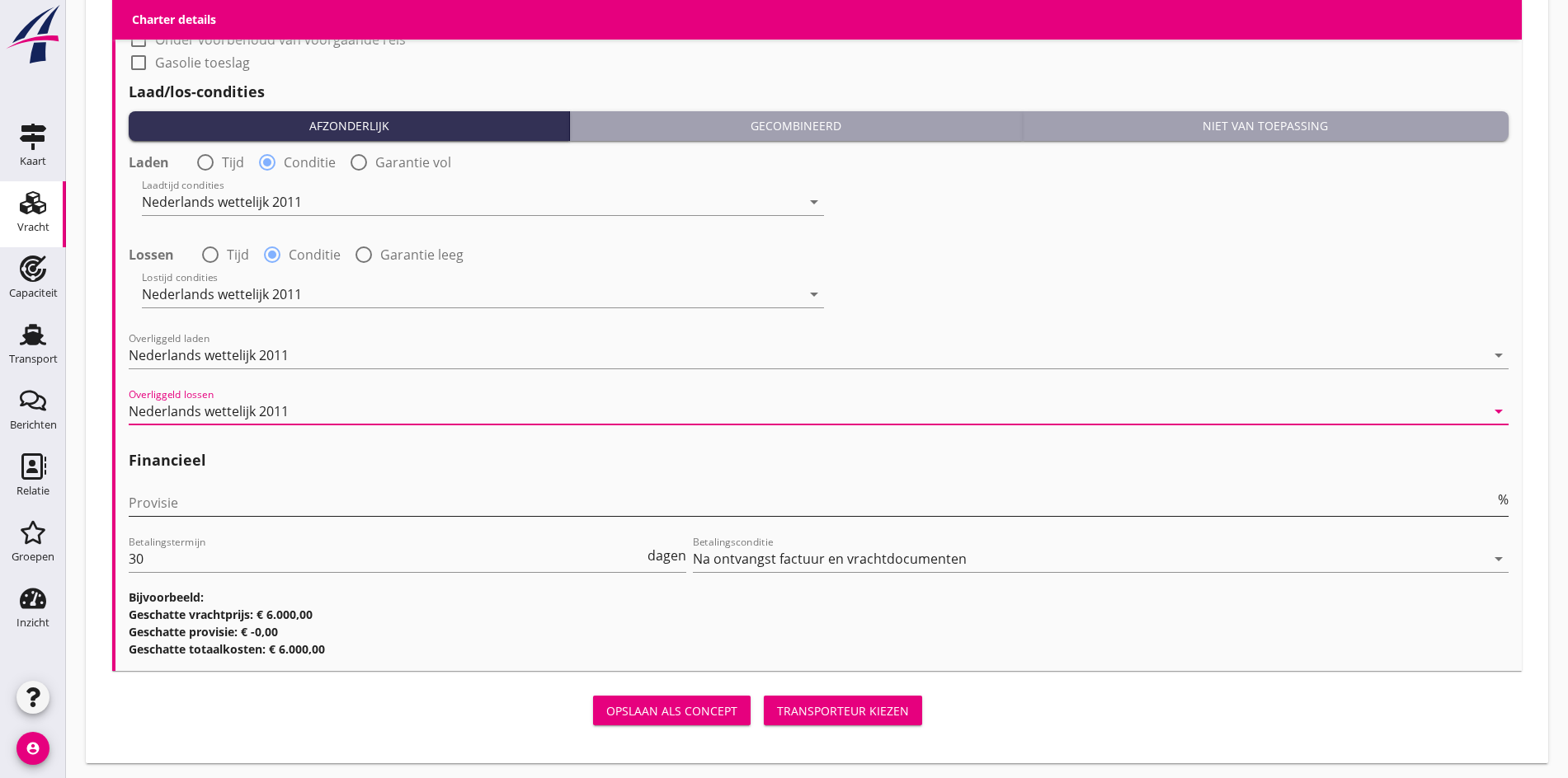
click at [186, 496] on input "Provisie" at bounding box center [811, 502] width 1366 height 26
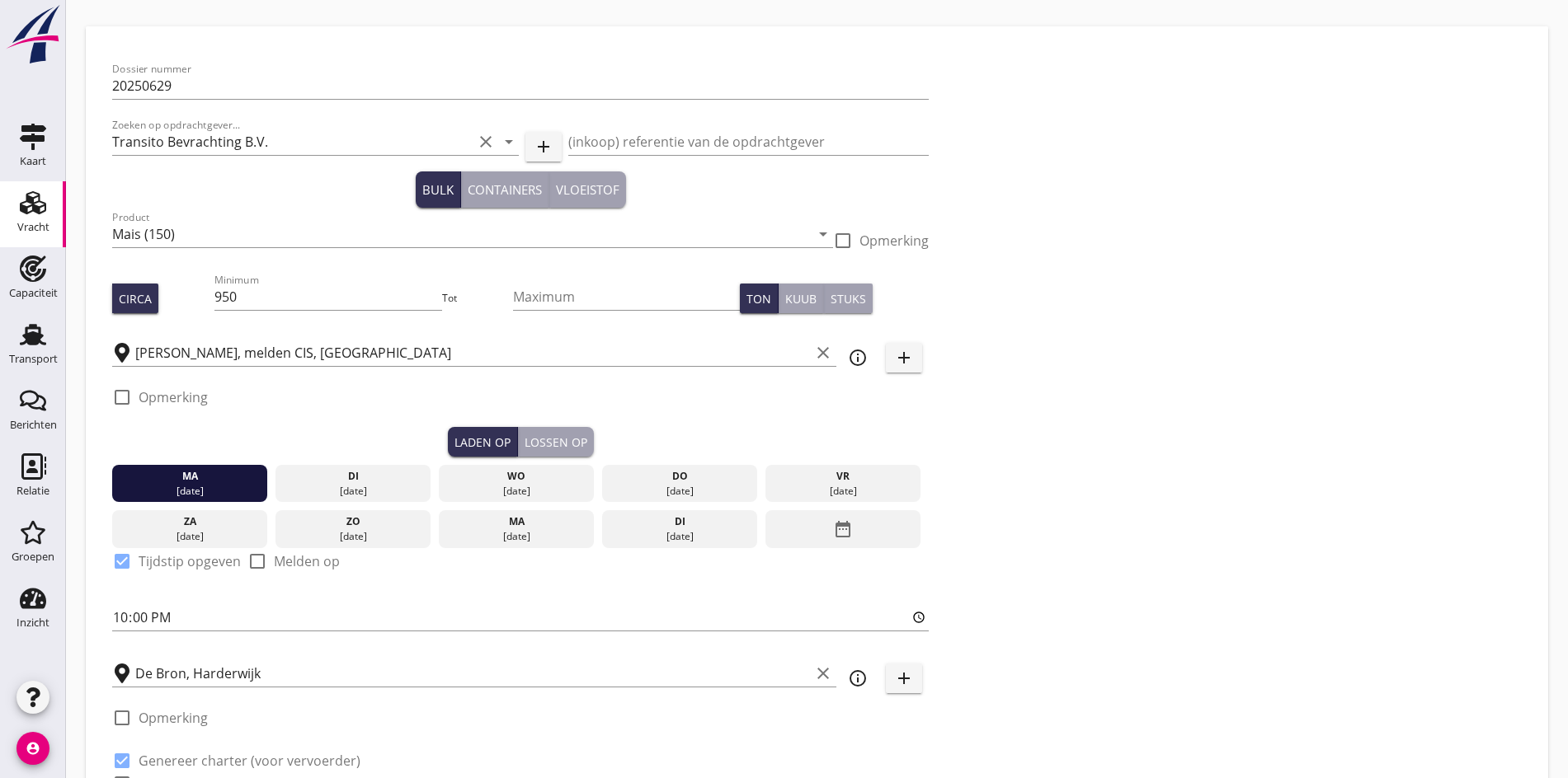
scroll to position [0, 0]
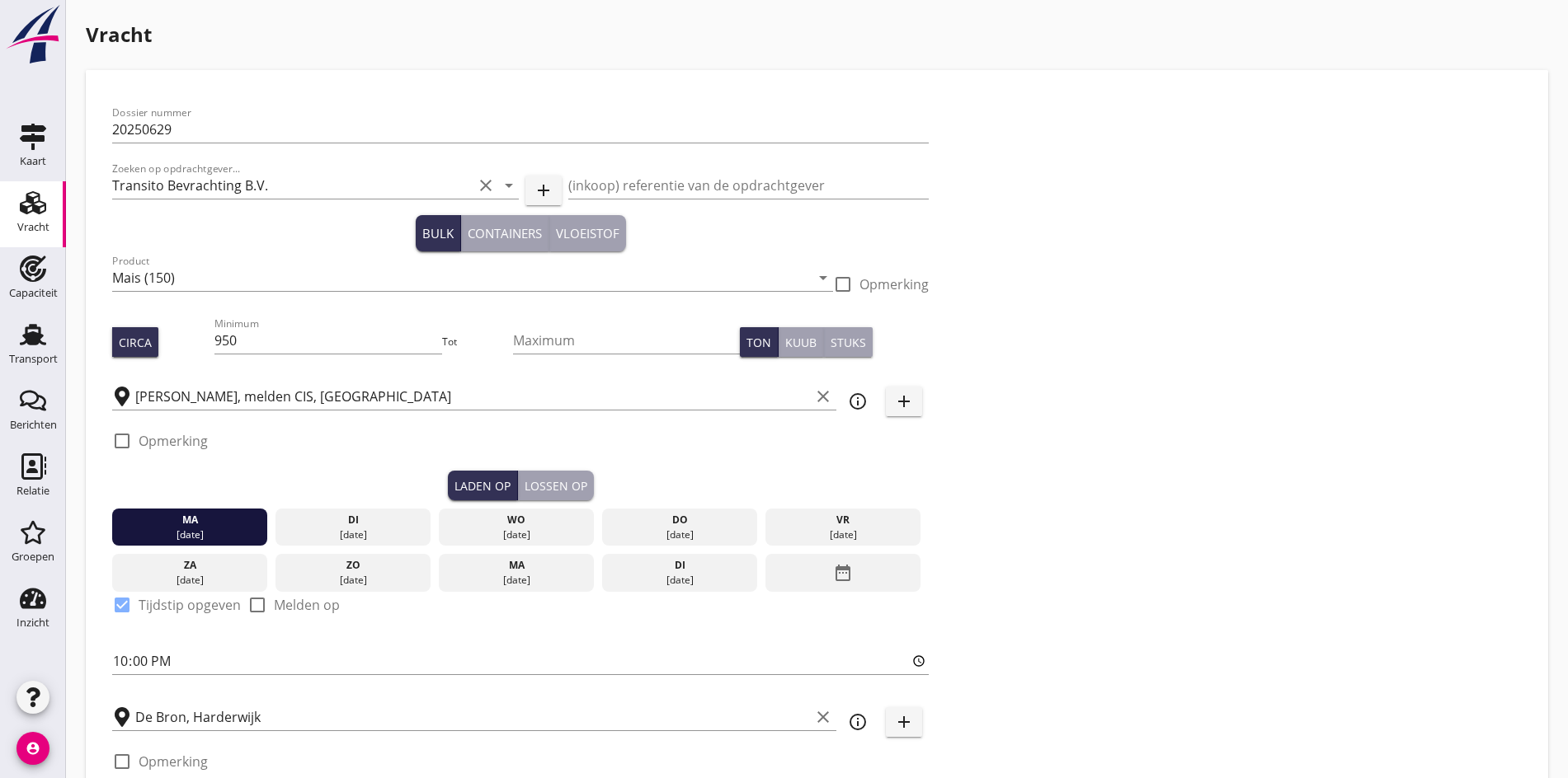
type input "5"
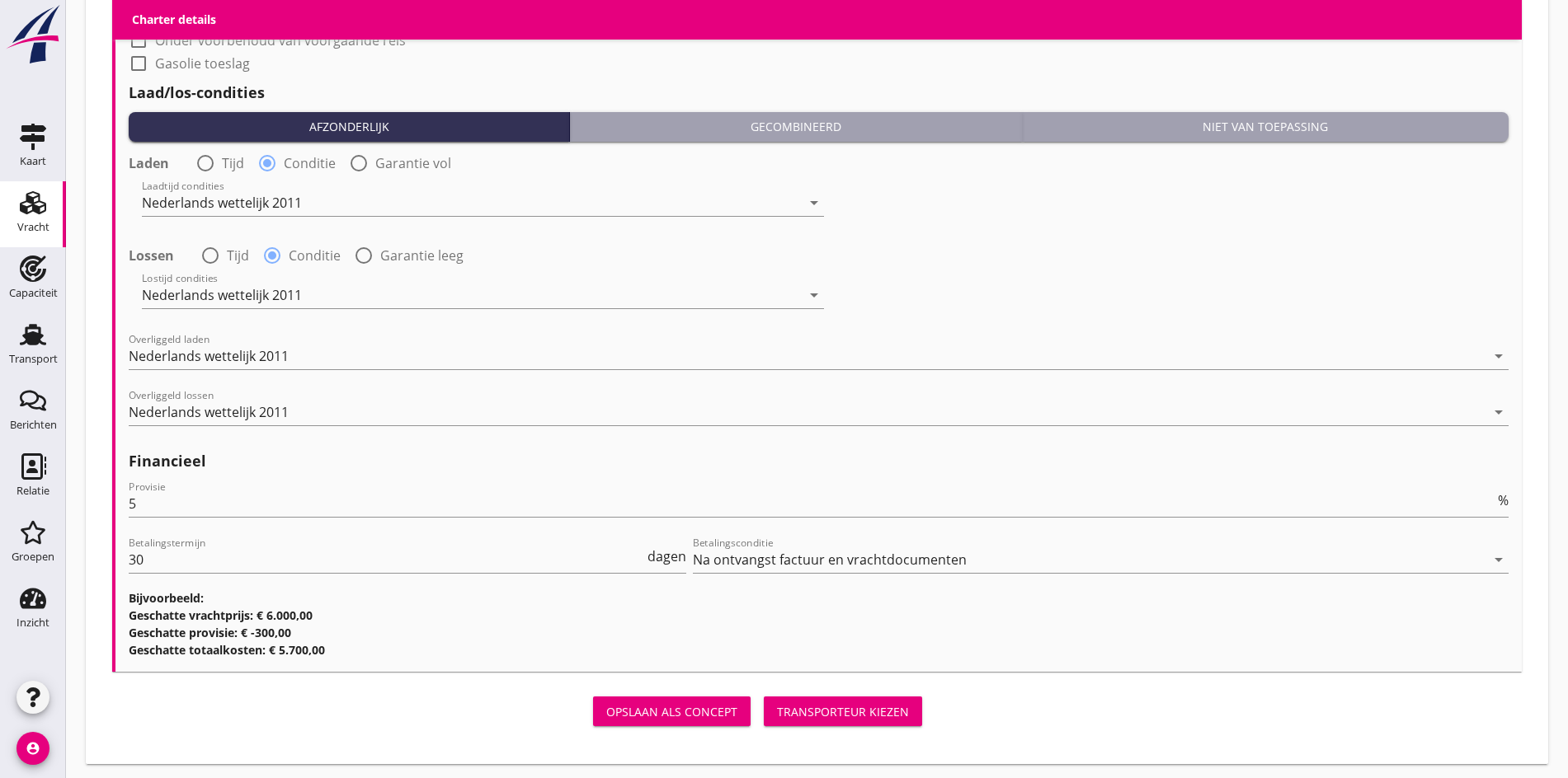
scroll to position [1926, 0]
click at [764, 716] on button "Transporteur kiezen" at bounding box center [843, 710] width 158 height 30
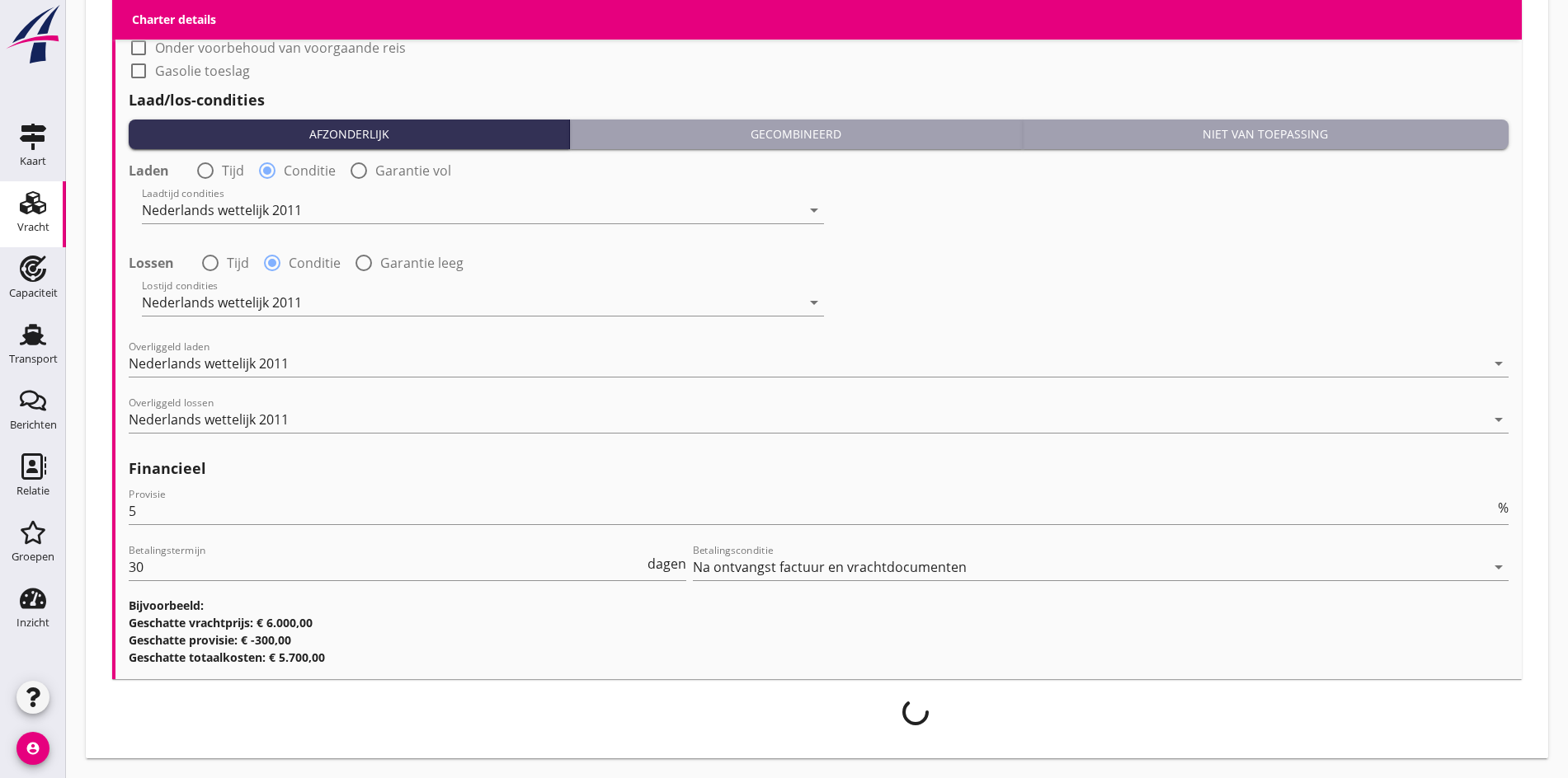
scroll to position [1912, 0]
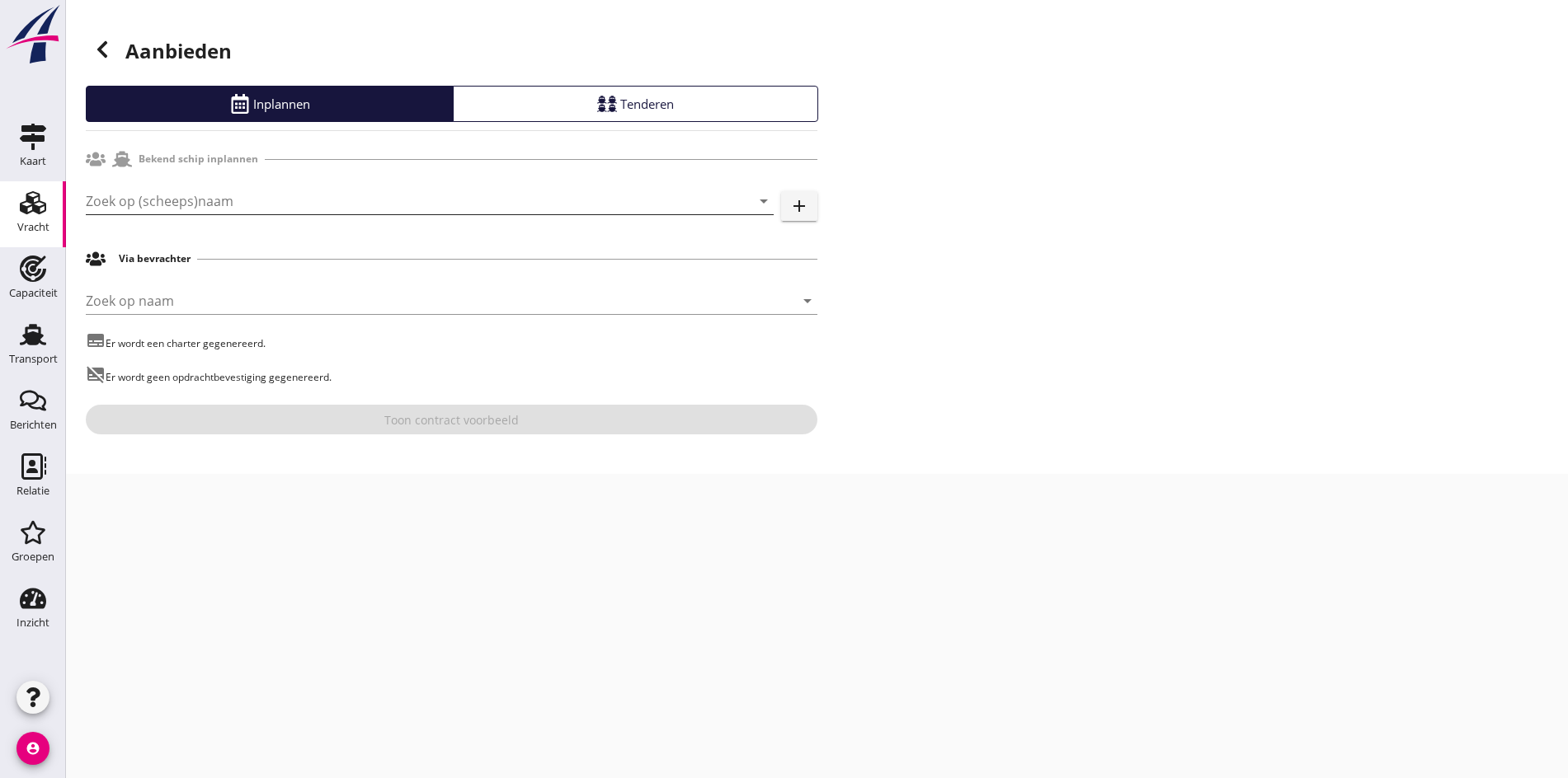
click at [106, 201] on input "Zoek op (scheeps)naam" at bounding box center [406, 201] width 642 height 26
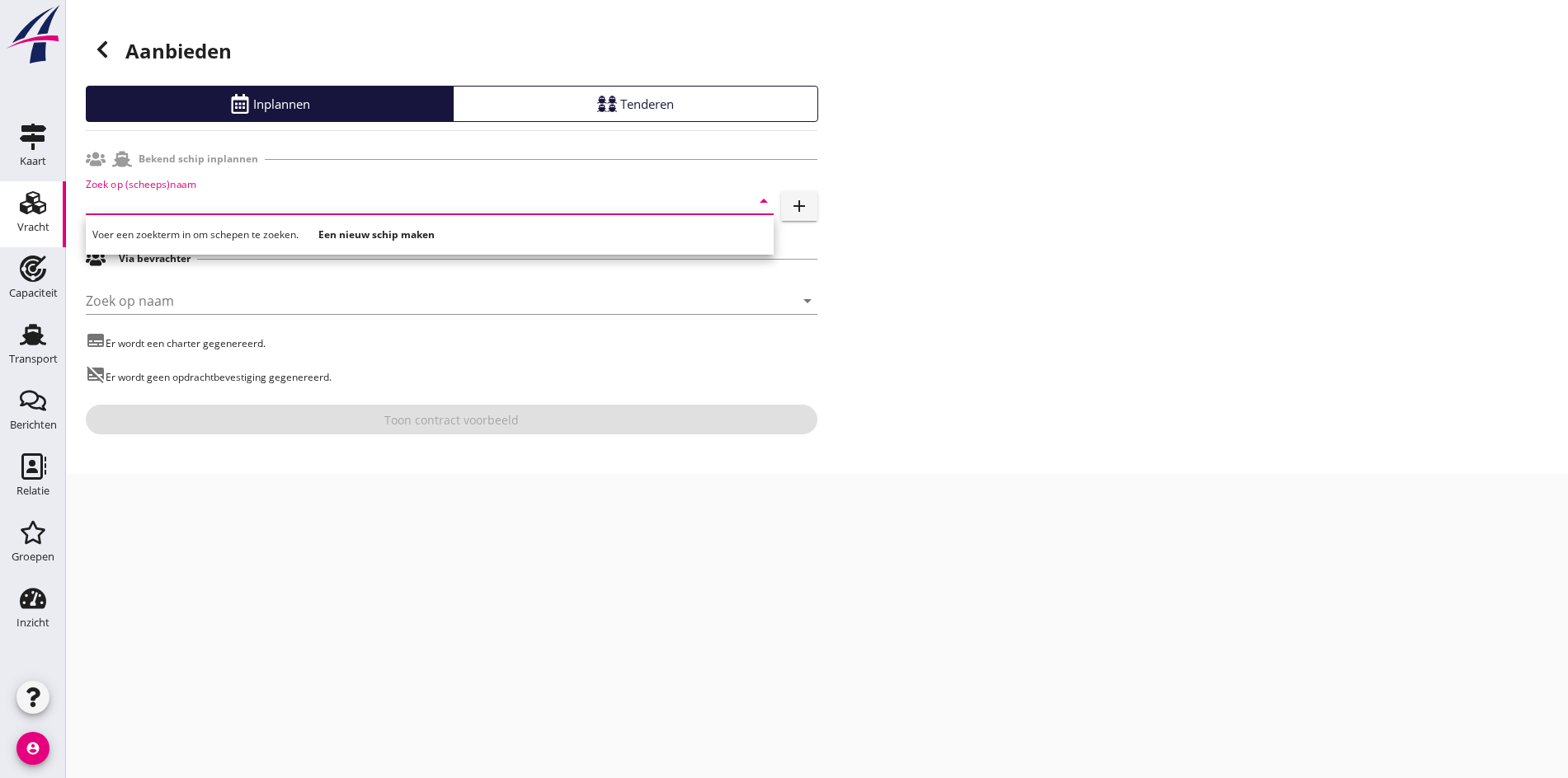
click at [406, 202] on input "Zoek op (scheeps)naam" at bounding box center [406, 201] width 642 height 26
click at [258, 206] on input "Zoek op (scheeps)naam" at bounding box center [406, 201] width 642 height 26
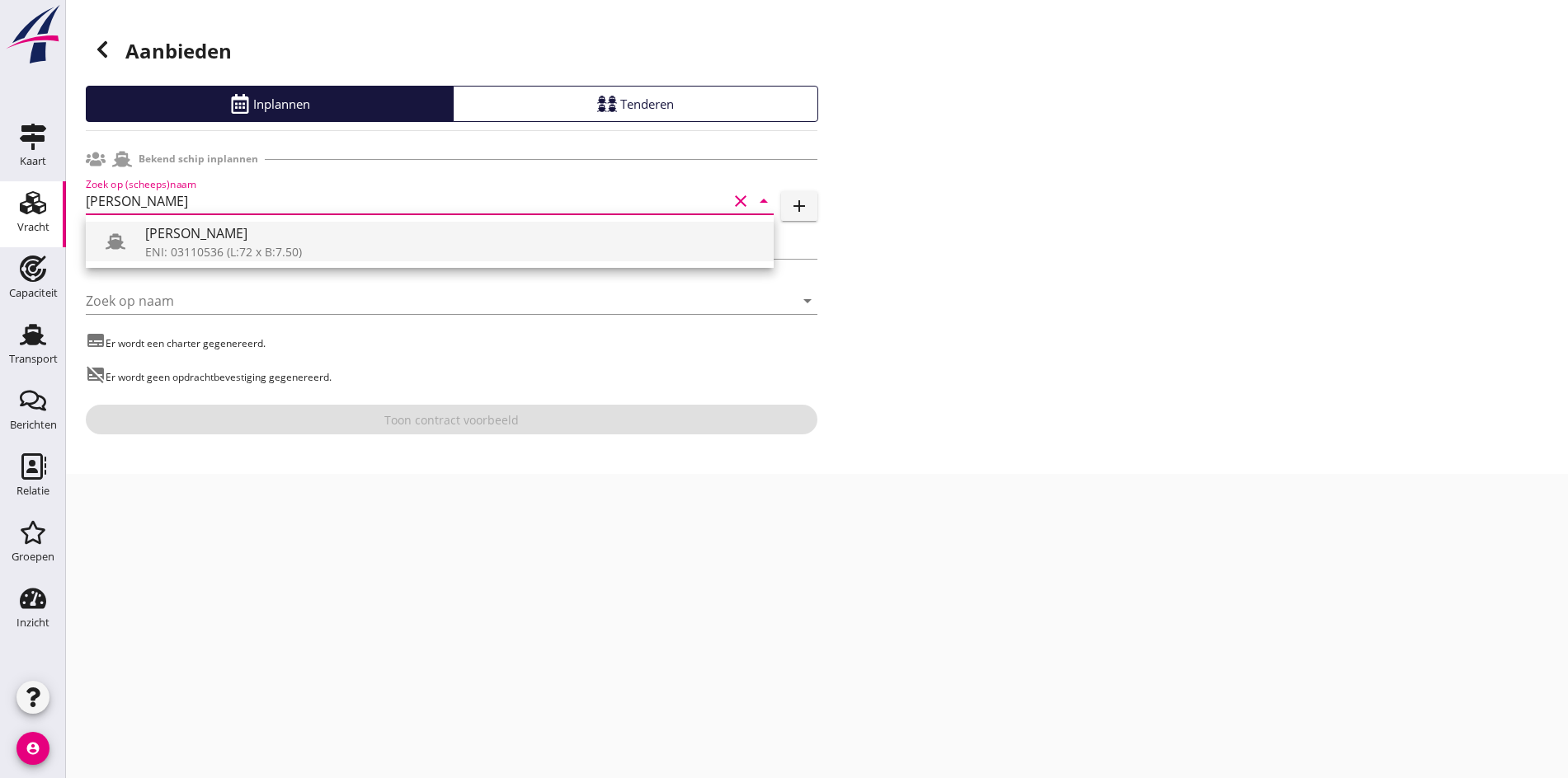
click at [252, 251] on div "ENI: 03110536 (L:72 x B:7.50)" at bounding box center [452, 252] width 615 height 17
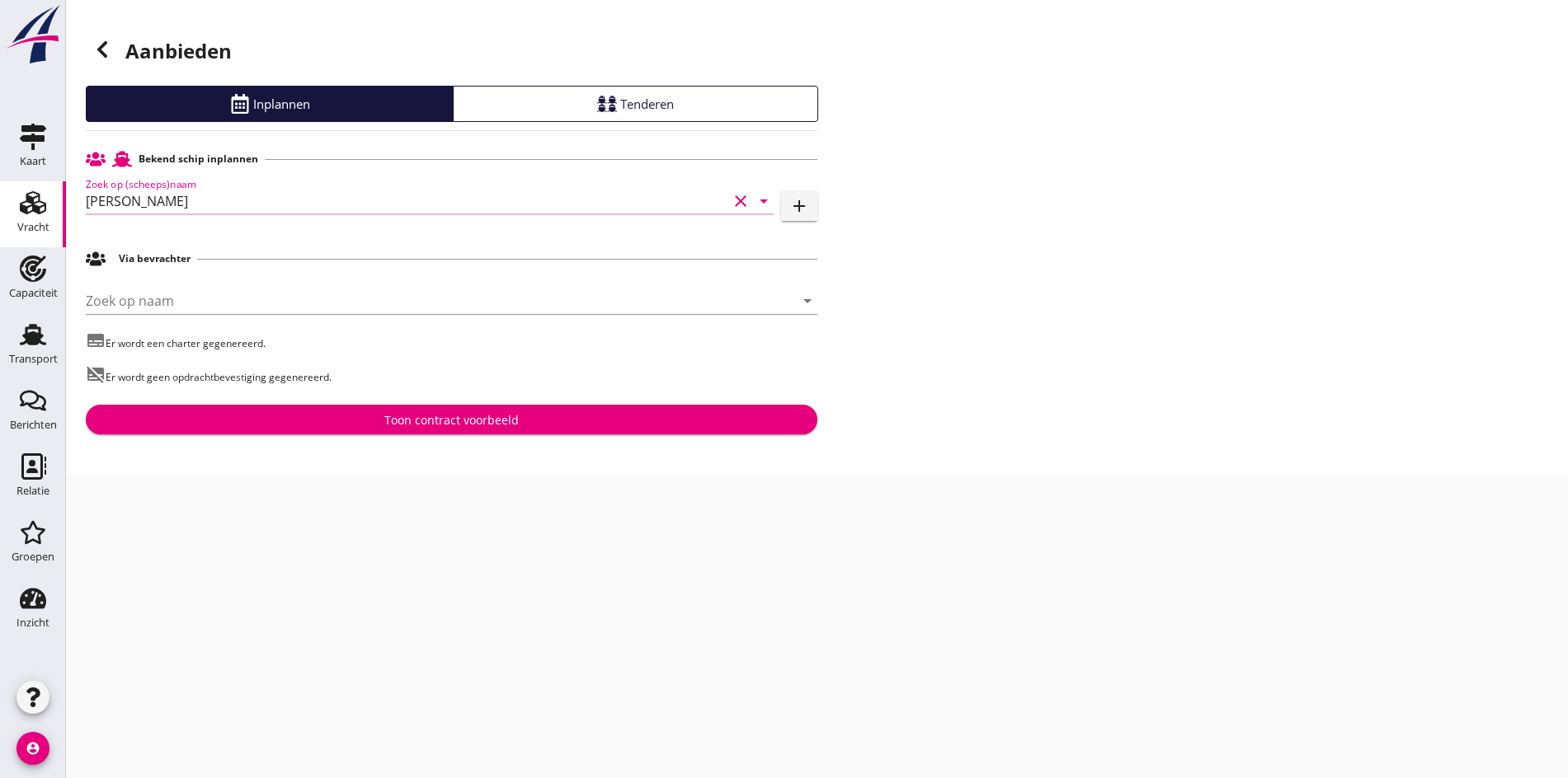
type input "[PERSON_NAME]"
click at [376, 427] on div "Toon contract voorbeeld" at bounding box center [452, 420] width 705 height 17
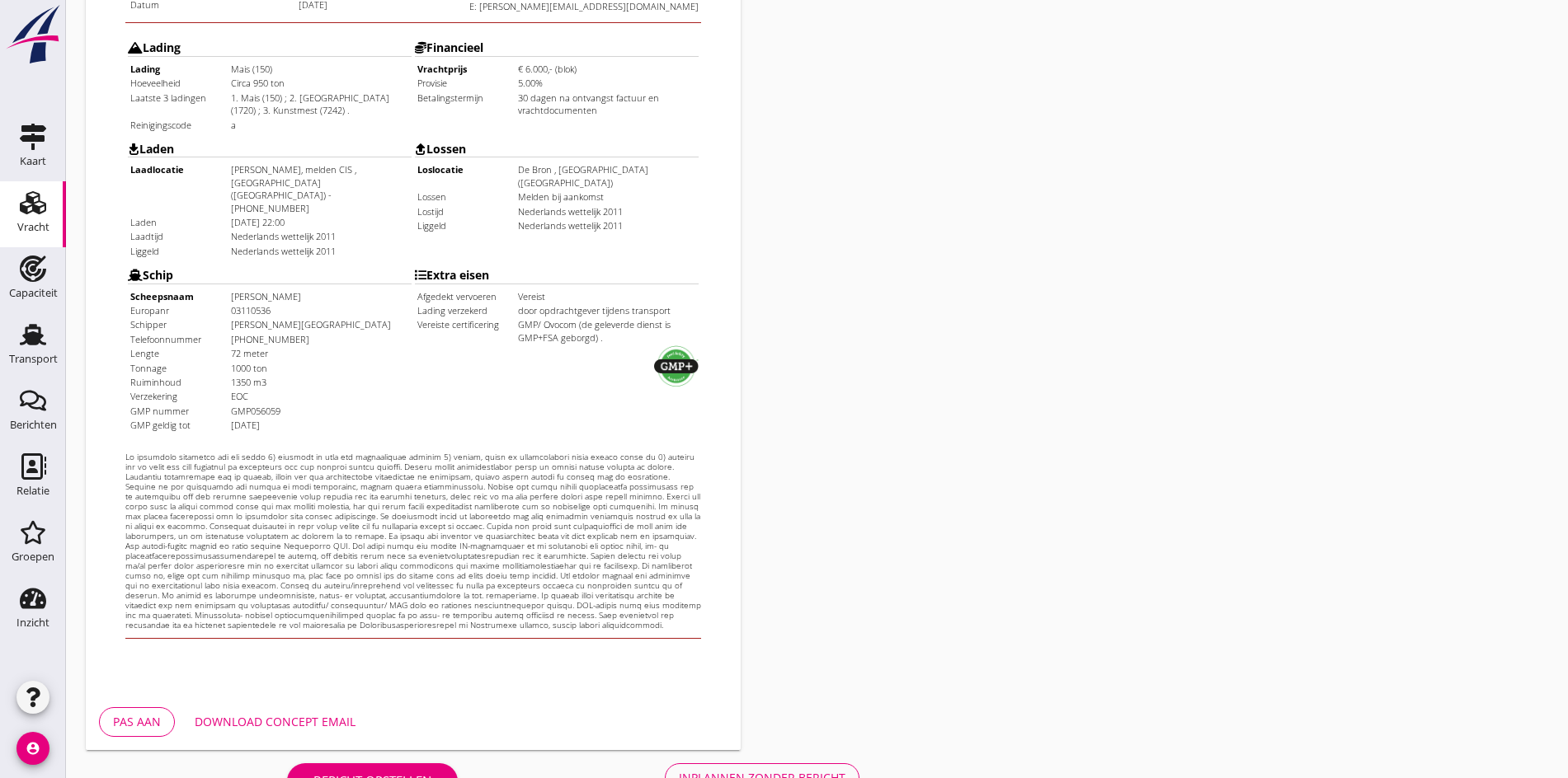
scroll to position [412, 0]
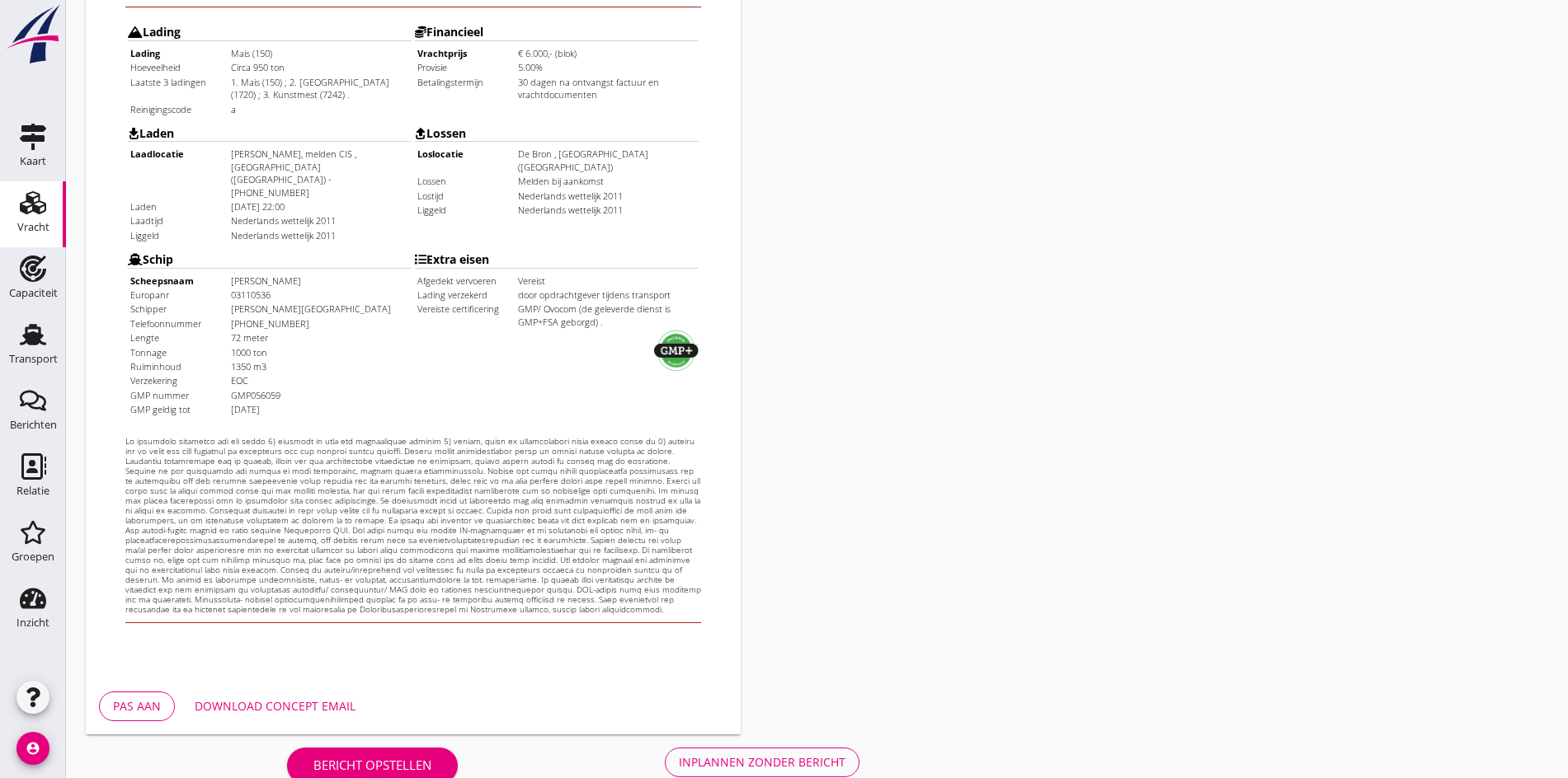
click at [679, 761] on div "Inplannen zonder bericht" at bounding box center [762, 763] width 167 height 17
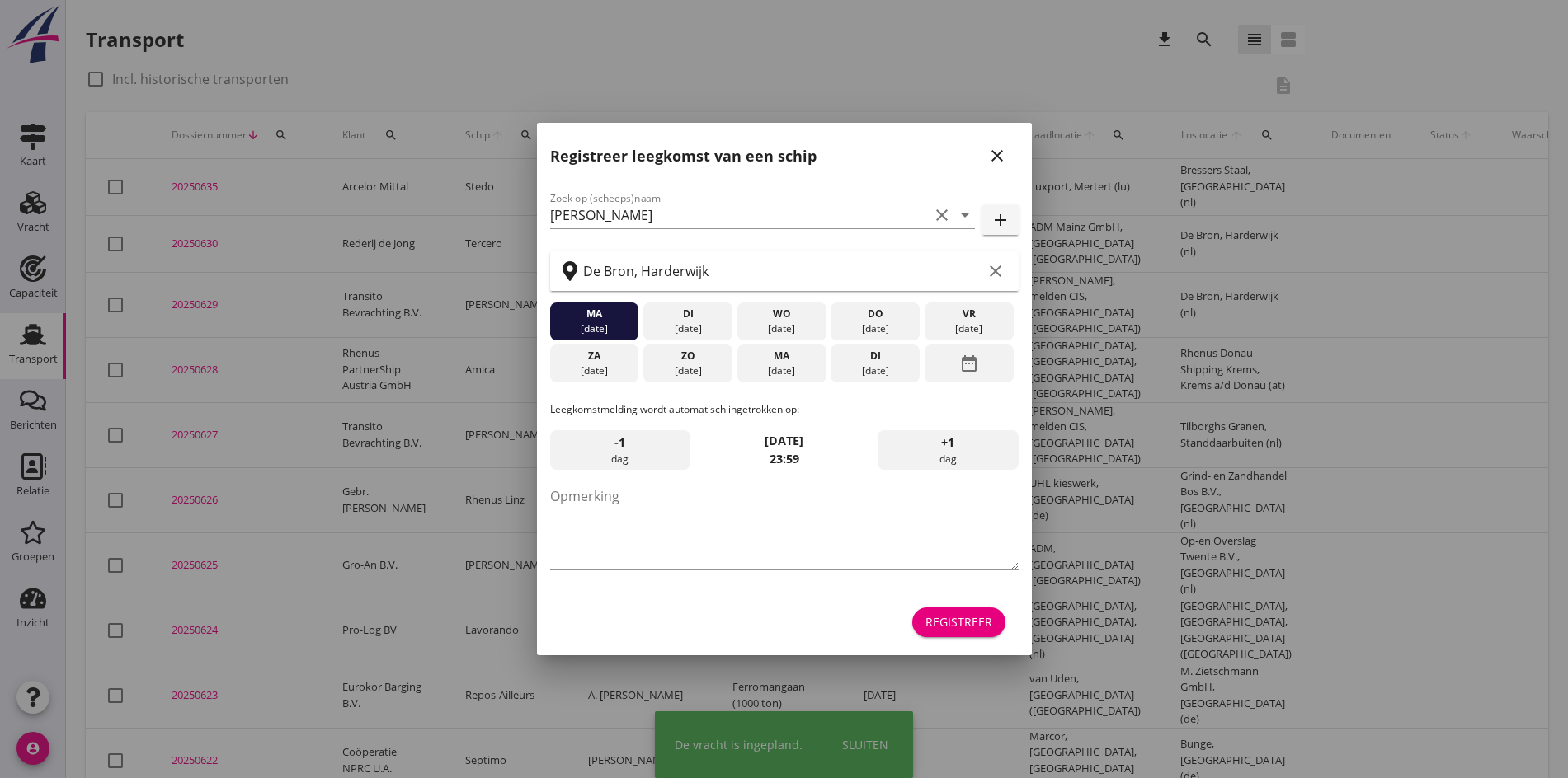
click at [992, 153] on icon "close" at bounding box center [997, 155] width 20 height 20
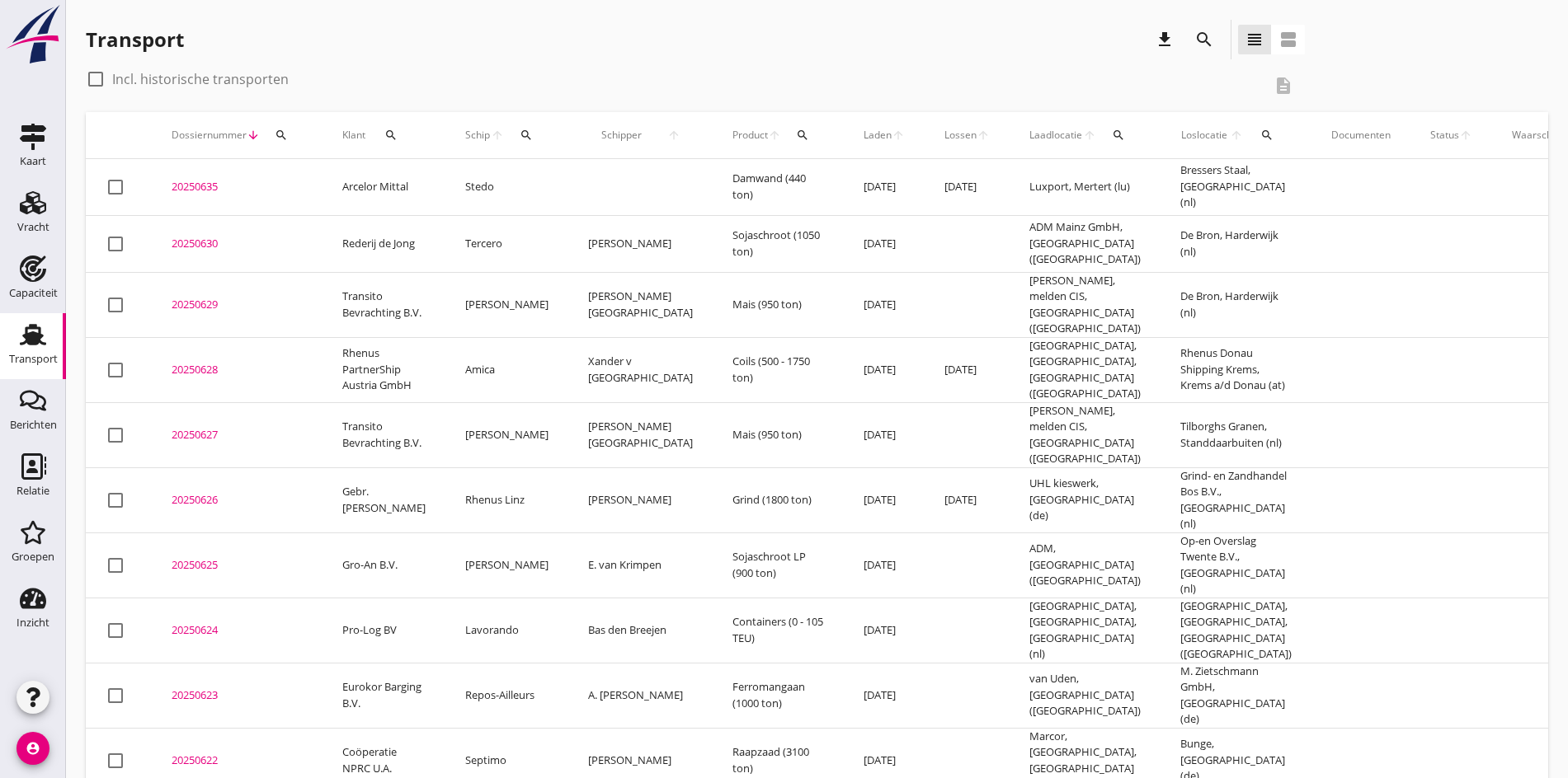
click at [210, 297] on div "20250629" at bounding box center [238, 305] width 131 height 16
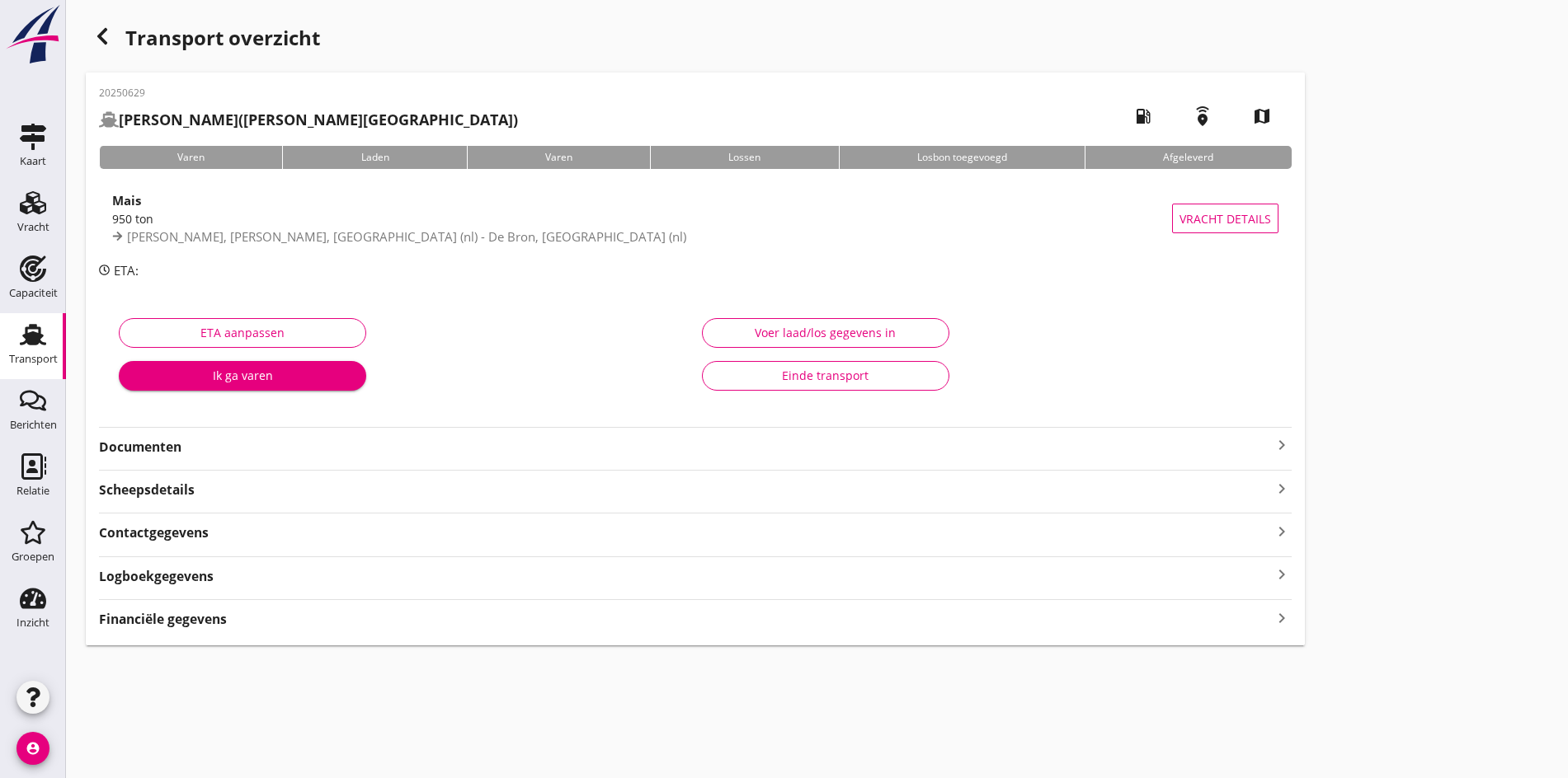
click at [1272, 455] on icon "keyboard_arrow_right" at bounding box center [1281, 445] width 20 height 20
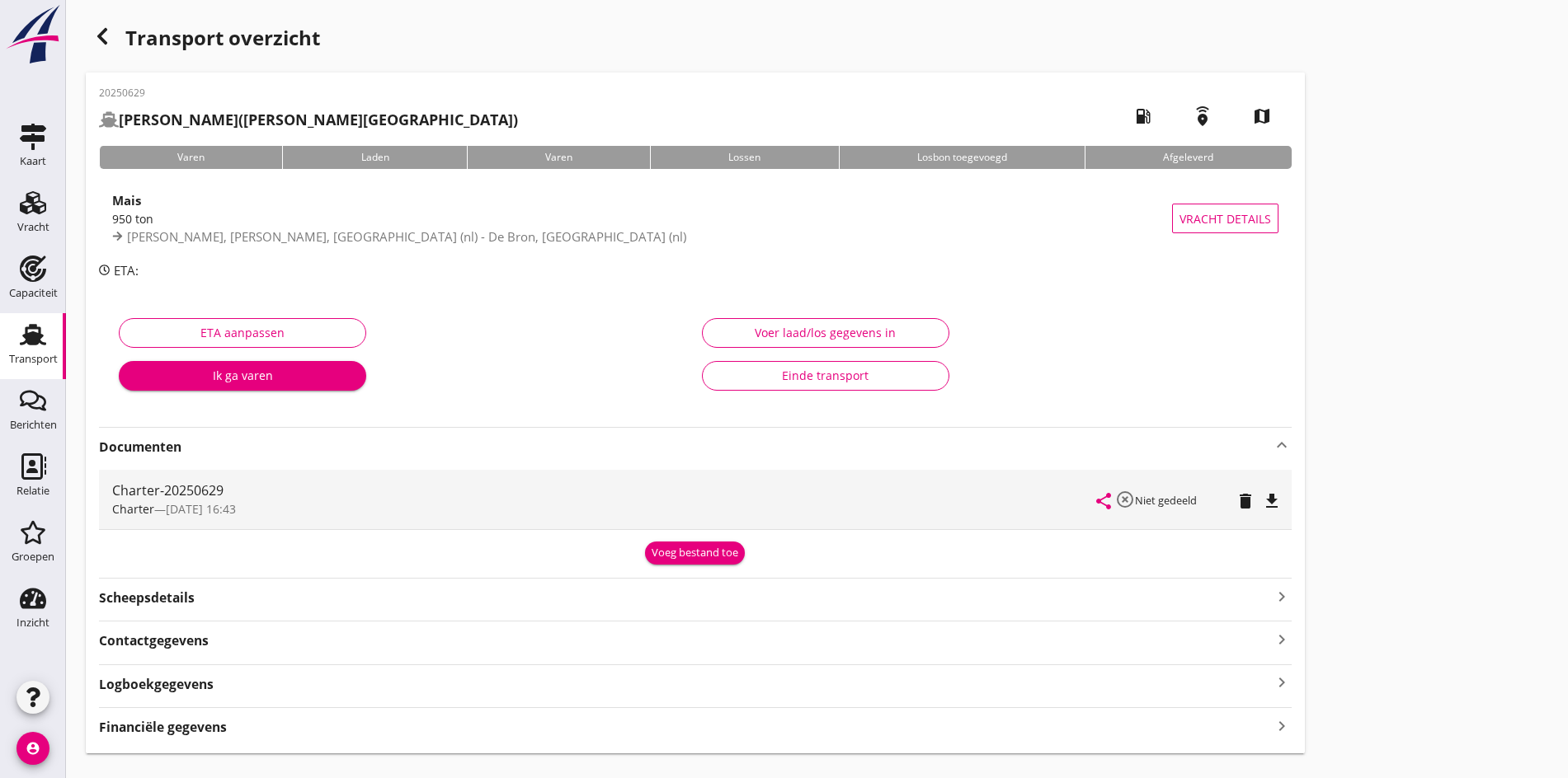
click at [1262, 506] on icon "file_download" at bounding box center [1272, 501] width 20 height 20
